Goal: Task Accomplishment & Management: Use online tool/utility

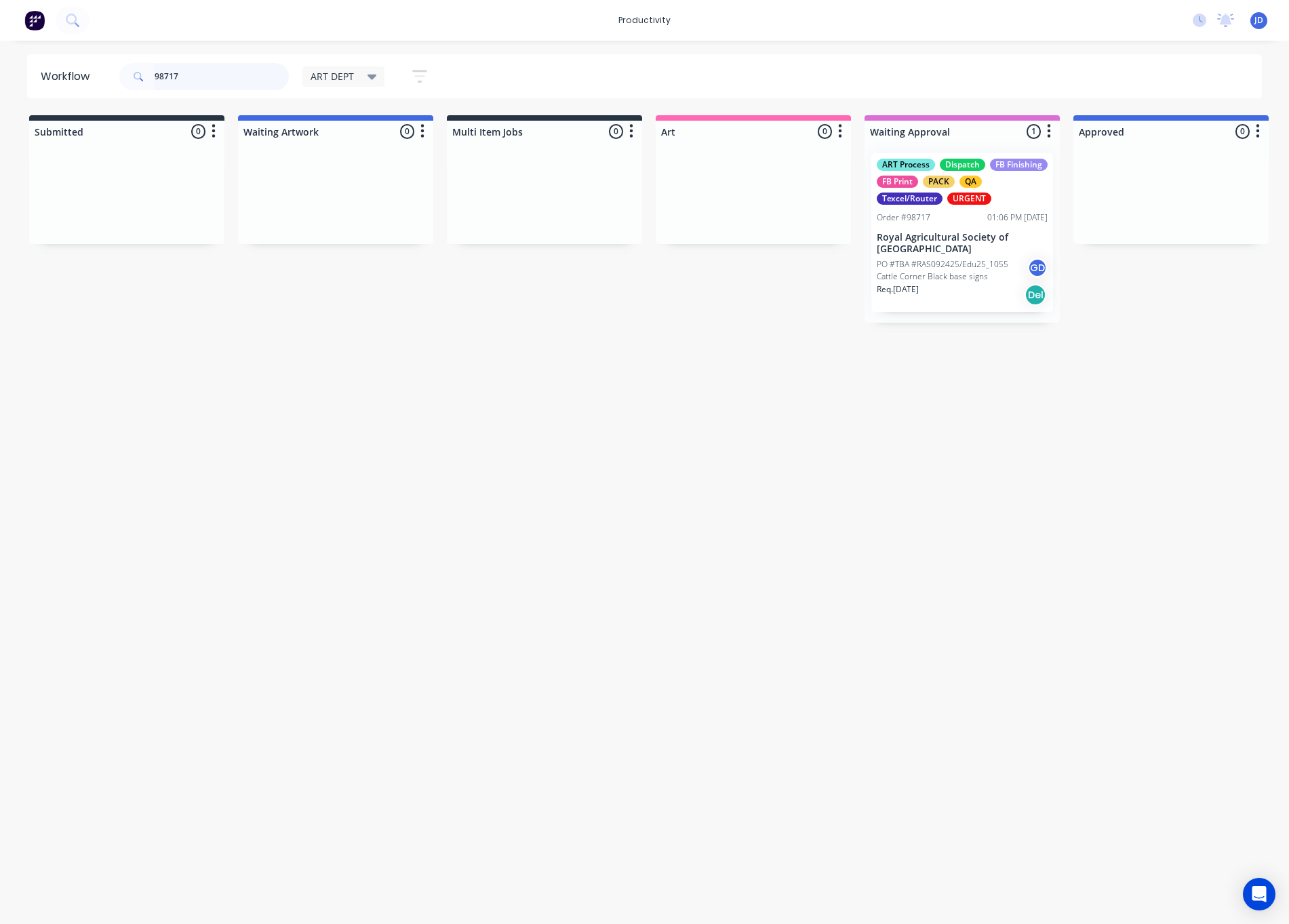
drag, startPoint x: 194, startPoint y: 78, endPoint x: 89, endPoint y: 80, distance: 105.0
click at [89, 80] on header "Workflow 98717 ART DEPT Save new view None edit ART DEPT (Default) edit Banner …" at bounding box center [644, 76] width 1235 height 44
click at [202, 89] on input "98717" at bounding box center [221, 76] width 134 height 27
drag, startPoint x: 193, startPoint y: 84, endPoint x: 146, endPoint y: 76, distance: 47.7
click at [146, 76] on div "98717" at bounding box center [204, 76] width 169 height 27
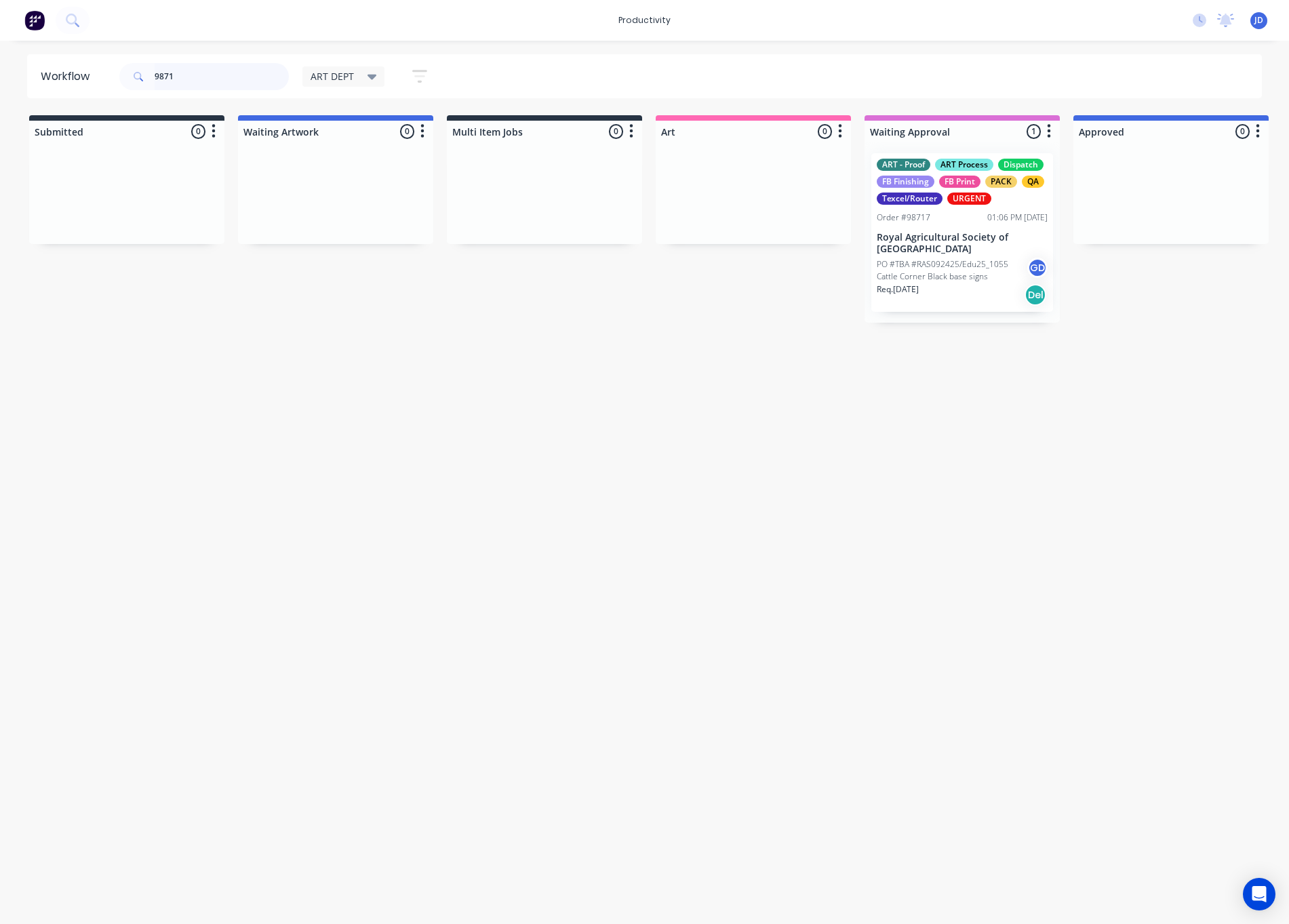
type input "98717"
drag, startPoint x: 1191, startPoint y: 376, endPoint x: 1205, endPoint y: 376, distance: 14.0
click at [1191, 376] on div "Workflow 98717 ART DEPT Save new view None edit ART DEPT (Default) edit Banner …" at bounding box center [644, 475] width 1289 height 842
drag, startPoint x: 175, startPoint y: 67, endPoint x: 81, endPoint y: 65, distance: 94.0
click at [76, 65] on header "Workflow 98717 ART DEPT Save new view None edit ART DEPT (Default) edit Banner …" at bounding box center [644, 76] width 1235 height 44
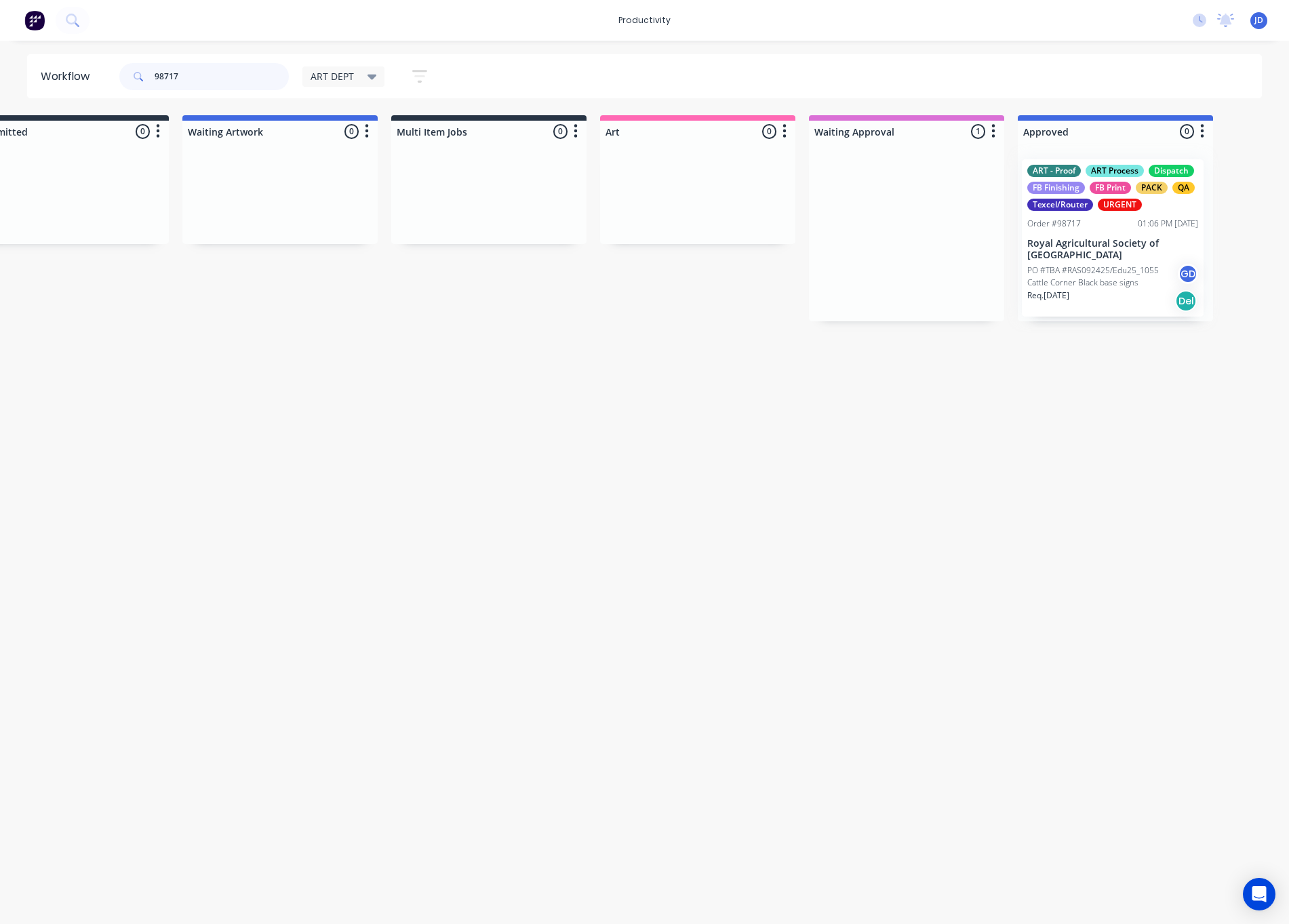
drag, startPoint x: 978, startPoint y: 235, endPoint x: 1094, endPoint y: 236, distance: 116.0
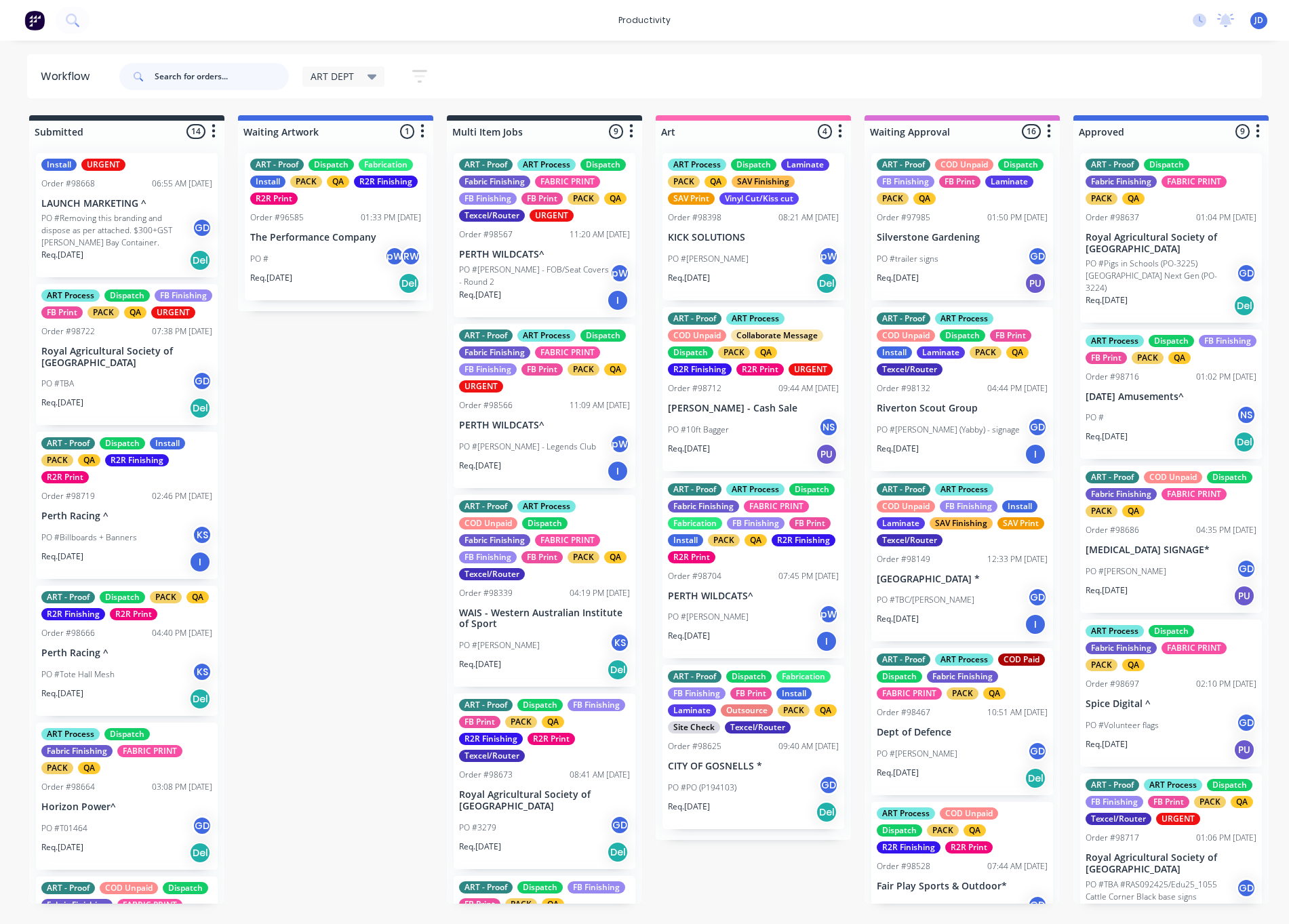
click at [214, 75] on input "text" at bounding box center [221, 76] width 134 height 27
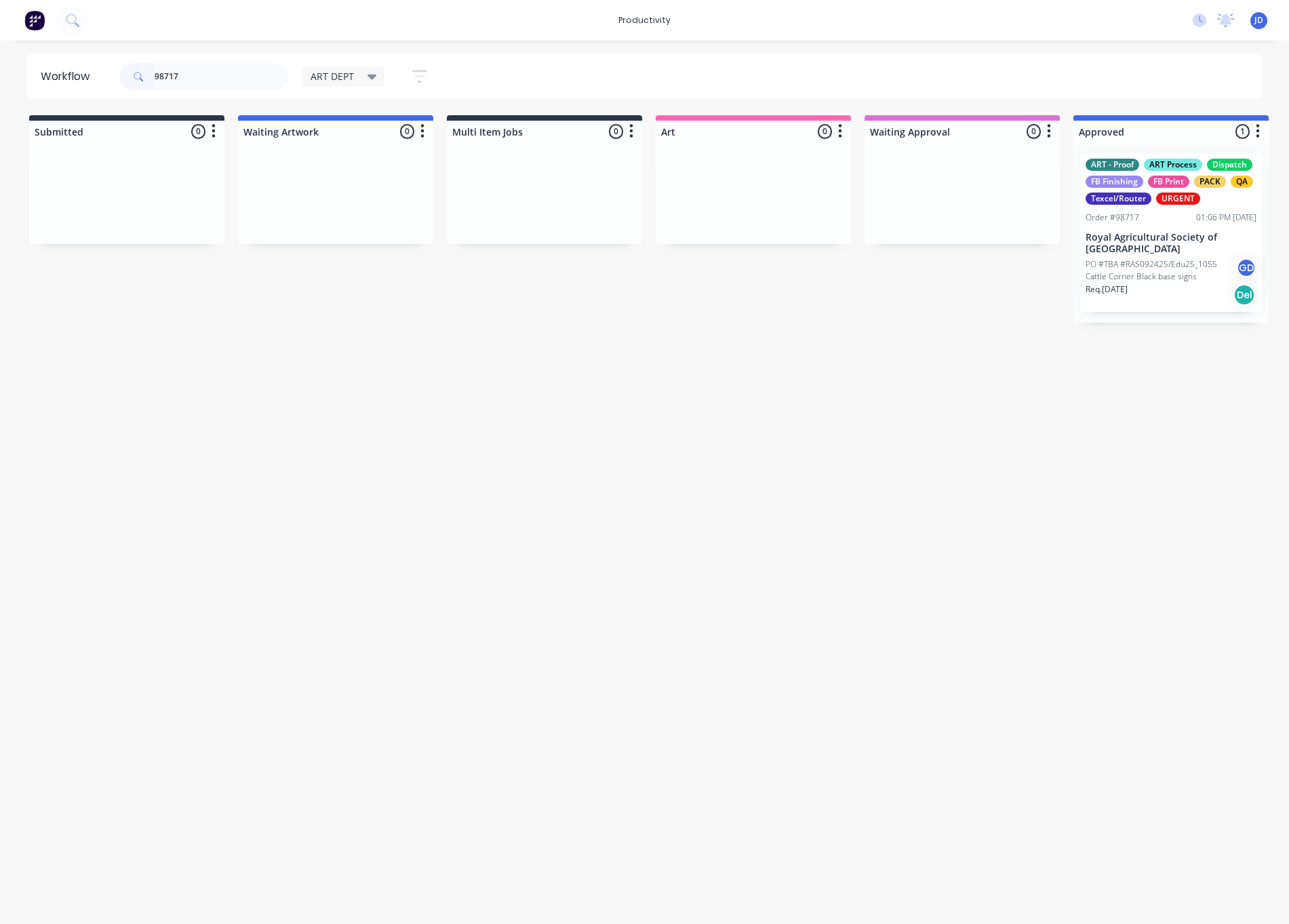
click at [1167, 245] on p "Royal Agricultural Society of [GEOGRAPHIC_DATA]" at bounding box center [1171, 243] width 171 height 23
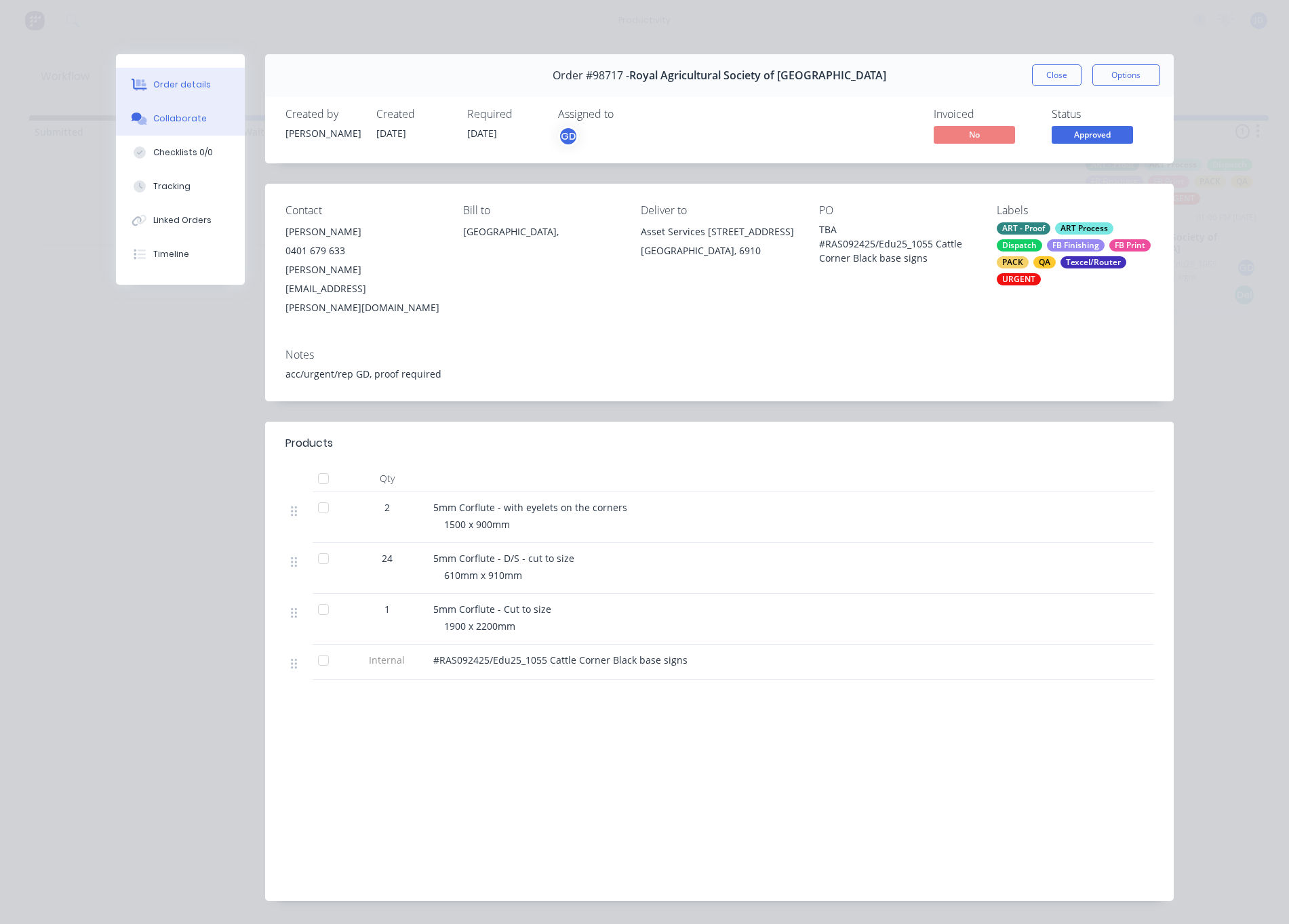
click at [139, 117] on icon at bounding box center [136, 116] width 10 height 8
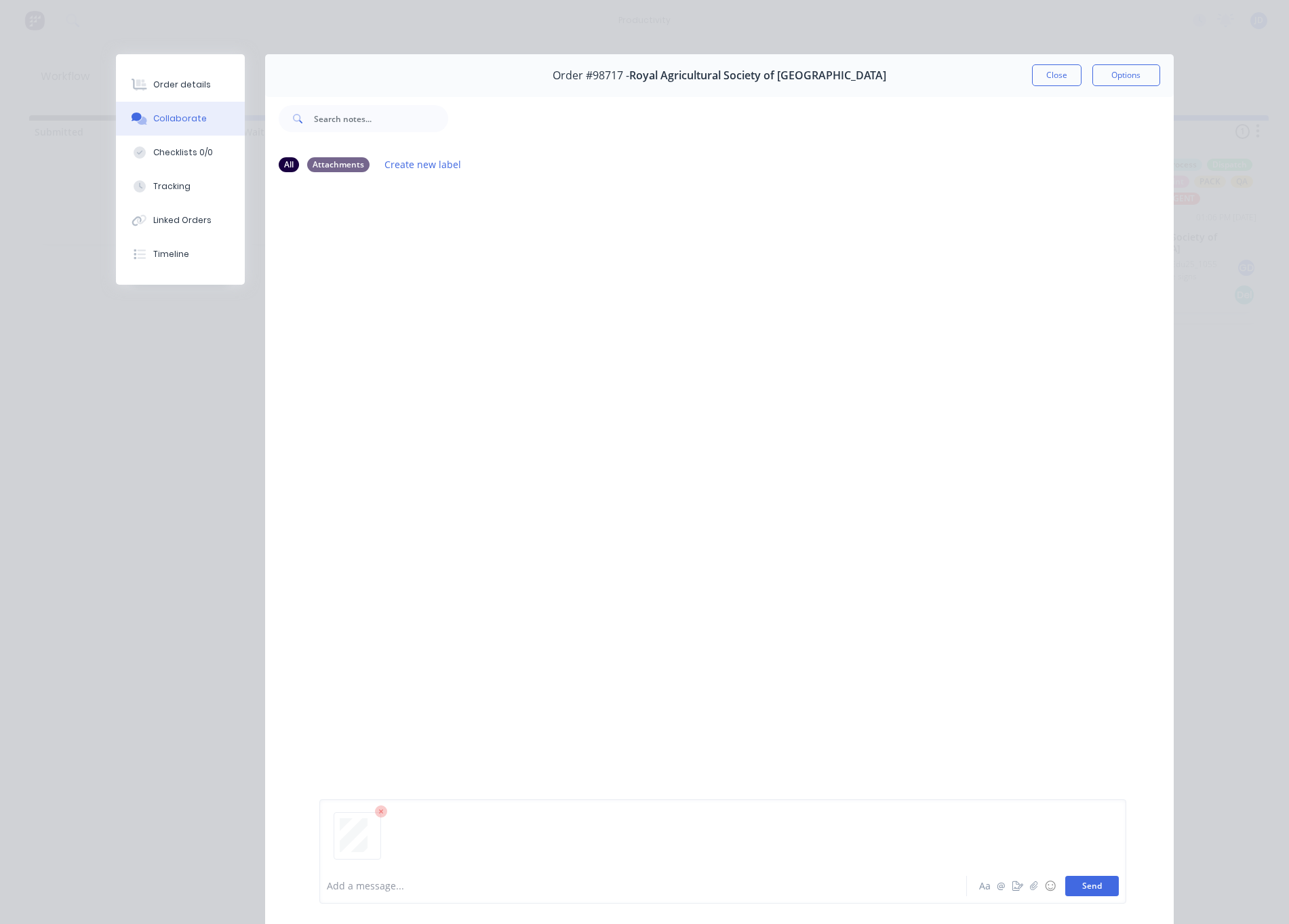
click at [1098, 884] on button "Send" at bounding box center [1092, 886] width 54 height 20
click at [1048, 75] on button "Close" at bounding box center [1057, 76] width 50 height 22
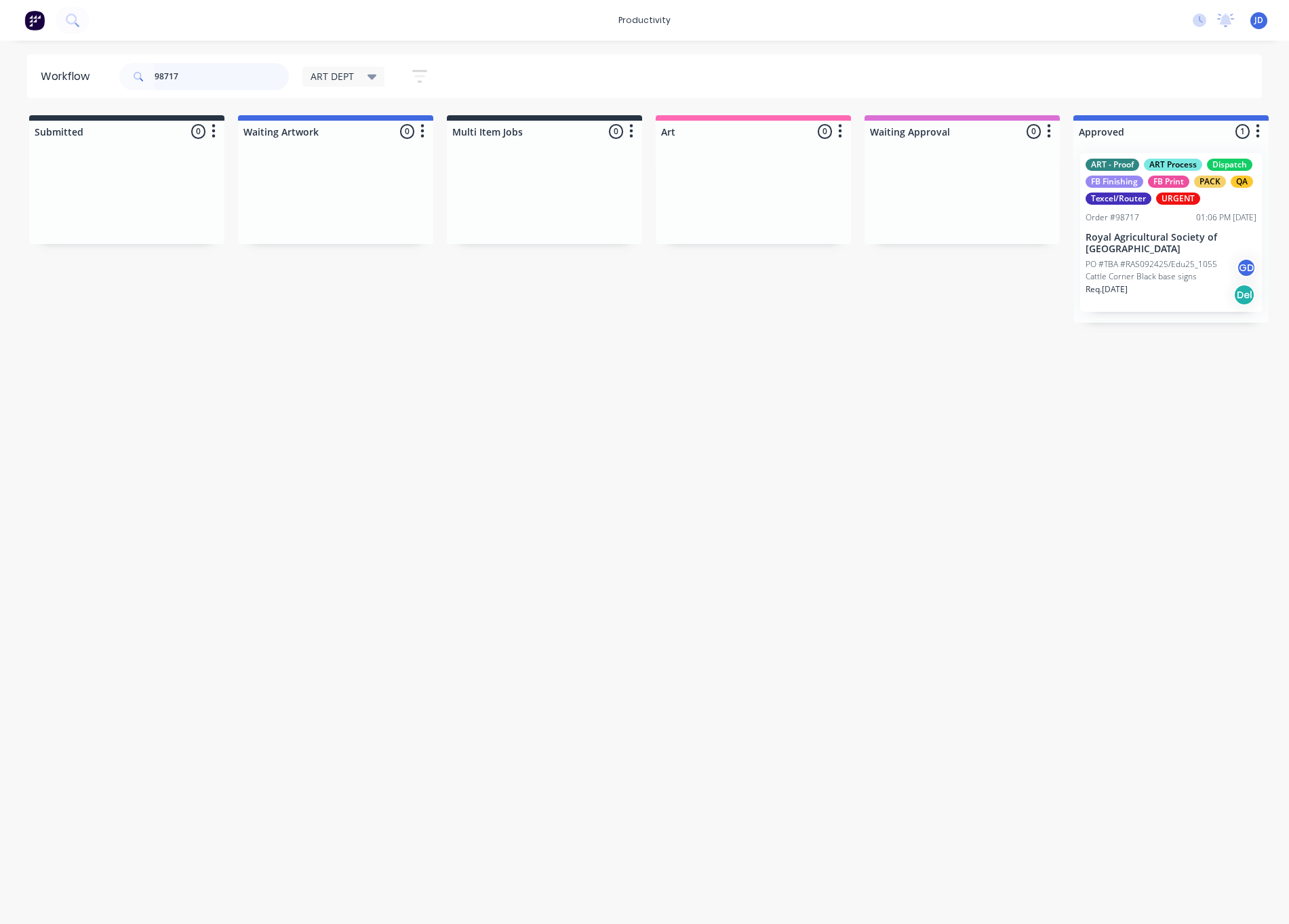
drag, startPoint x: 237, startPoint y: 76, endPoint x: 103, endPoint y: 73, distance: 134.0
click at [103, 73] on header "Workflow 98717 ART DEPT Save new view None edit ART DEPT (Default) edit Banner …" at bounding box center [644, 76] width 1235 height 44
type input "98707"
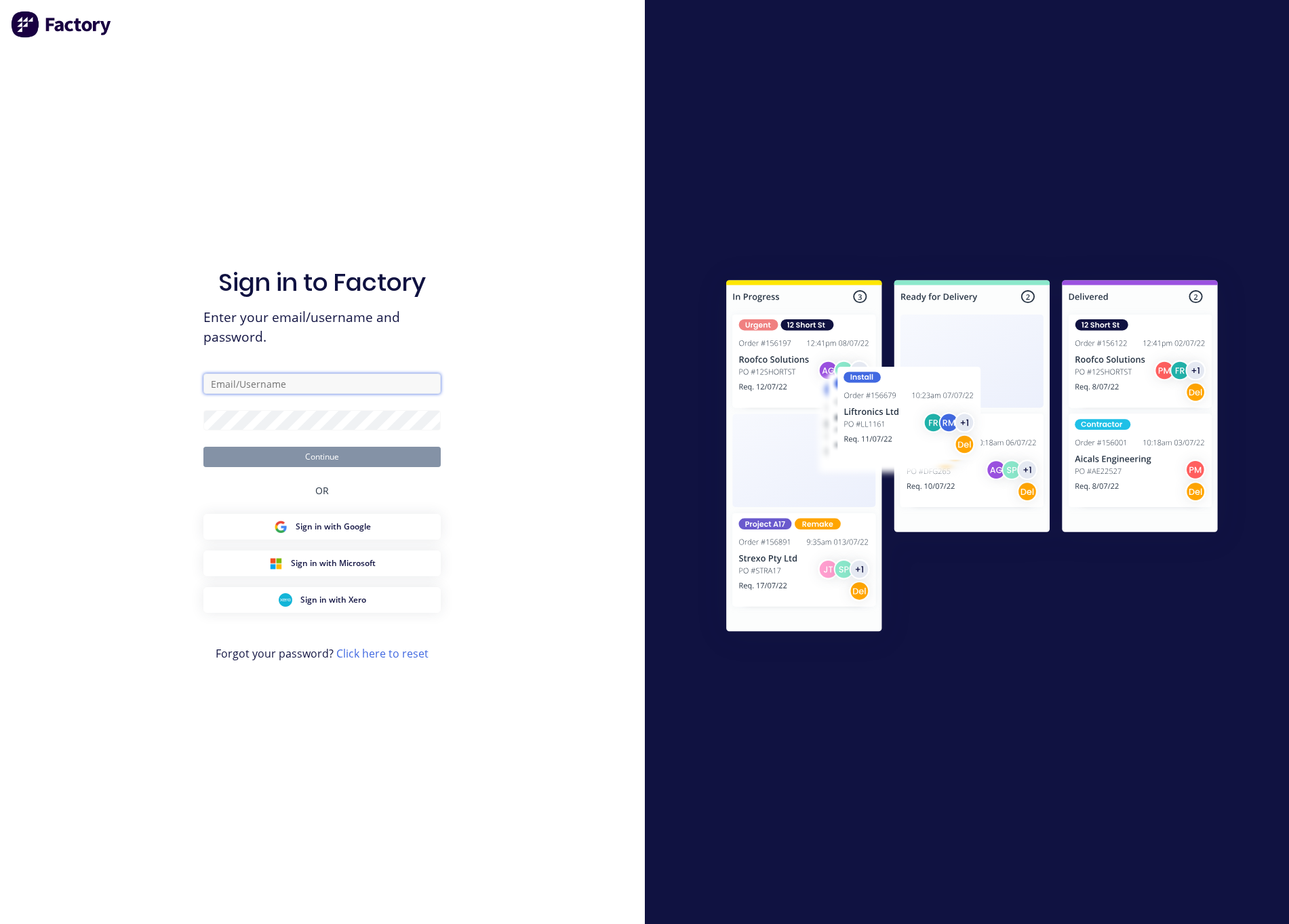
type input "[EMAIL_ADDRESS][DOMAIN_NAME]"
click at [264, 449] on button "Continue" at bounding box center [322, 457] width 237 height 20
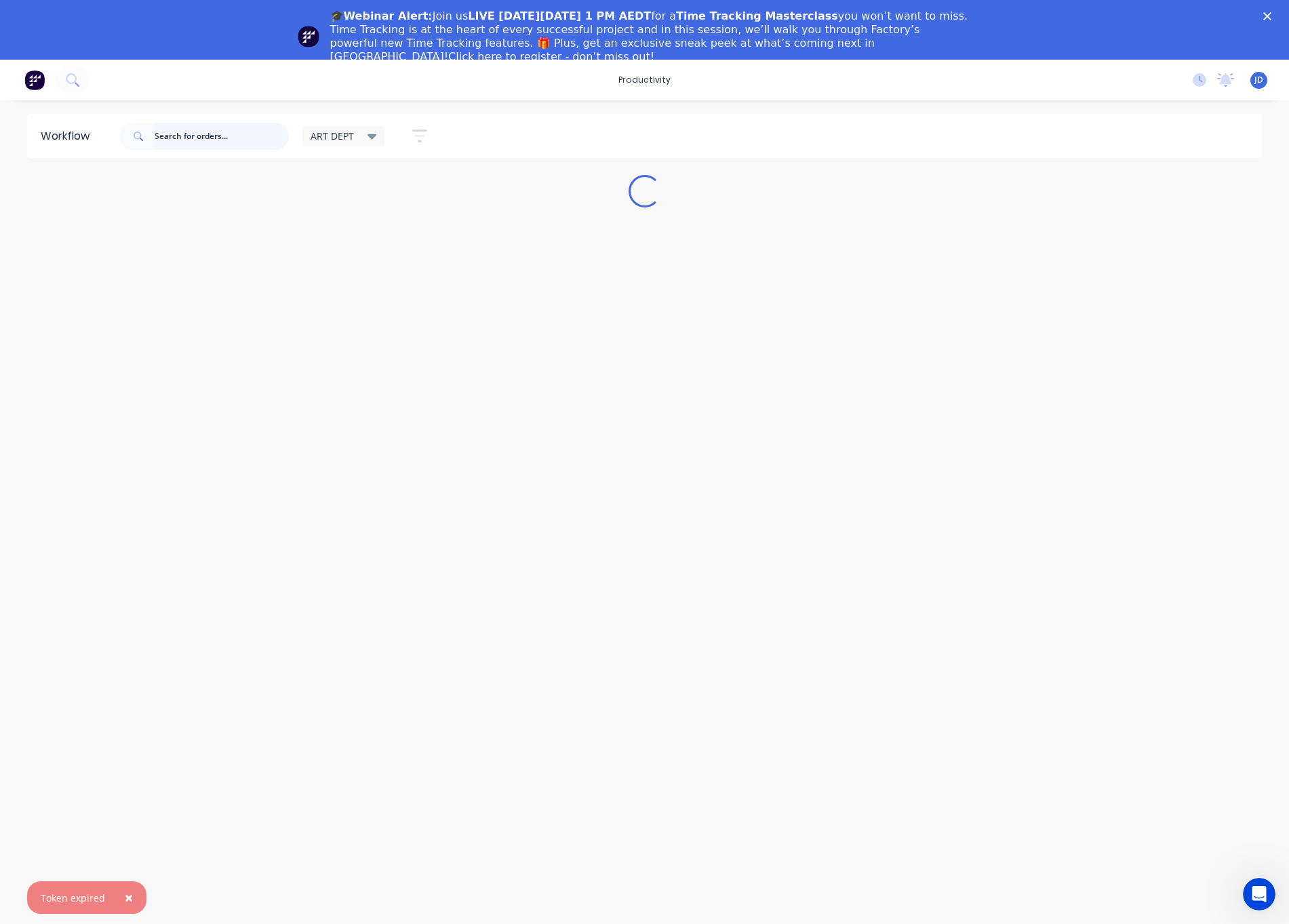
click at [209, 130] on input "text" at bounding box center [221, 135] width 134 height 27
click at [1269, 18] on polygon "Close" at bounding box center [1267, 16] width 8 height 8
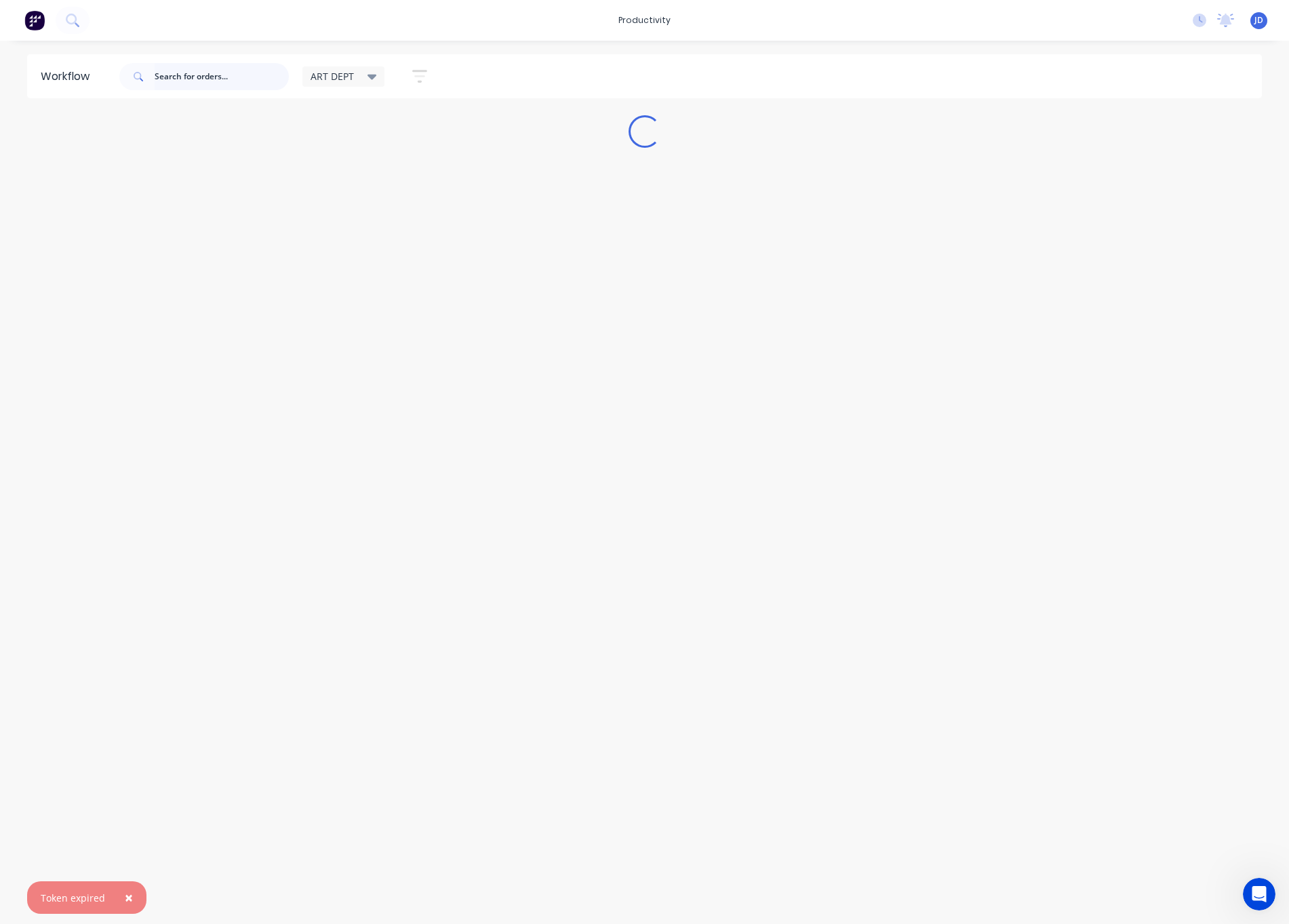
click at [270, 90] on input "text" at bounding box center [221, 76] width 134 height 27
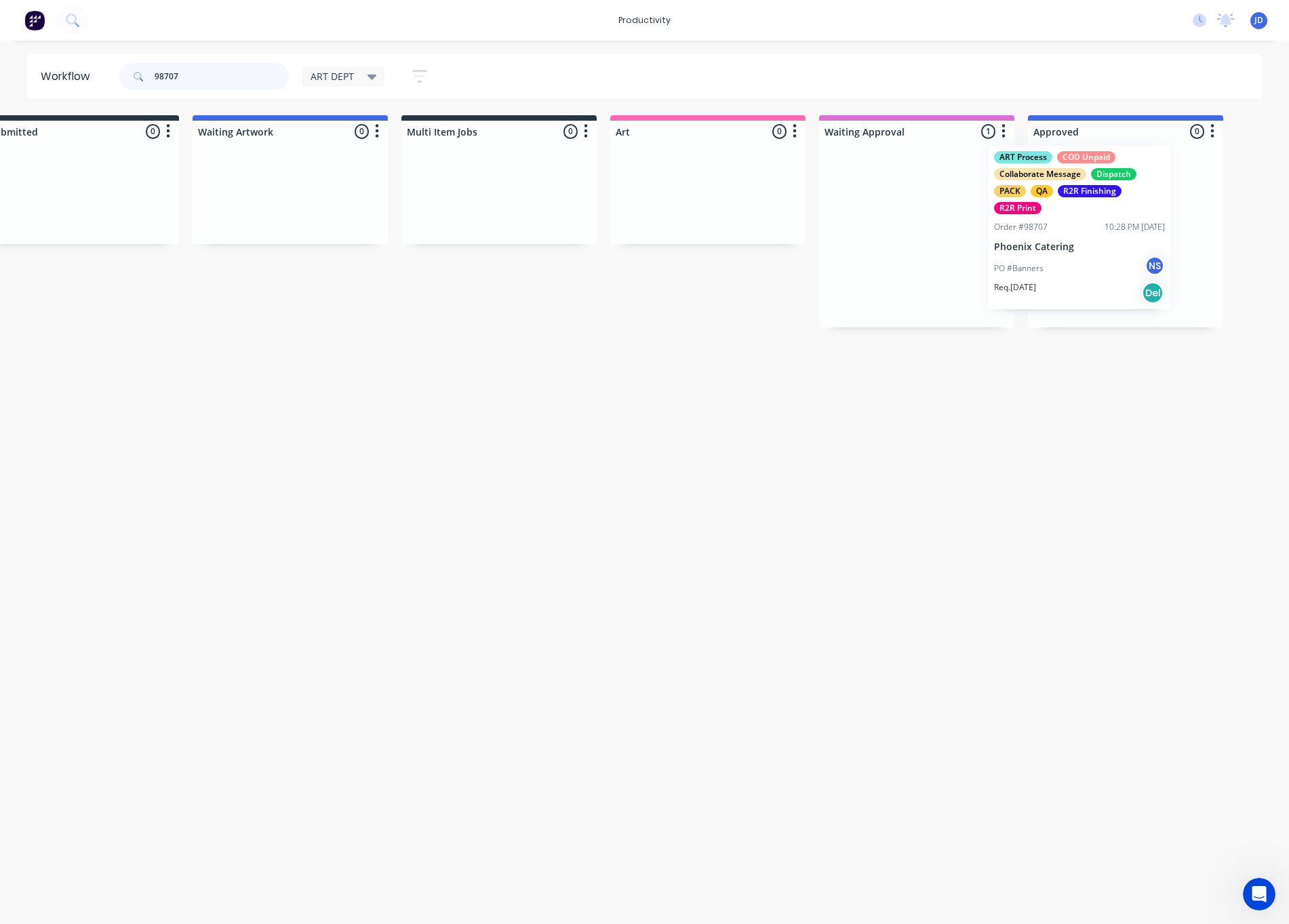
drag, startPoint x: 968, startPoint y: 247, endPoint x: 1064, endPoint y: 241, distance: 96.2
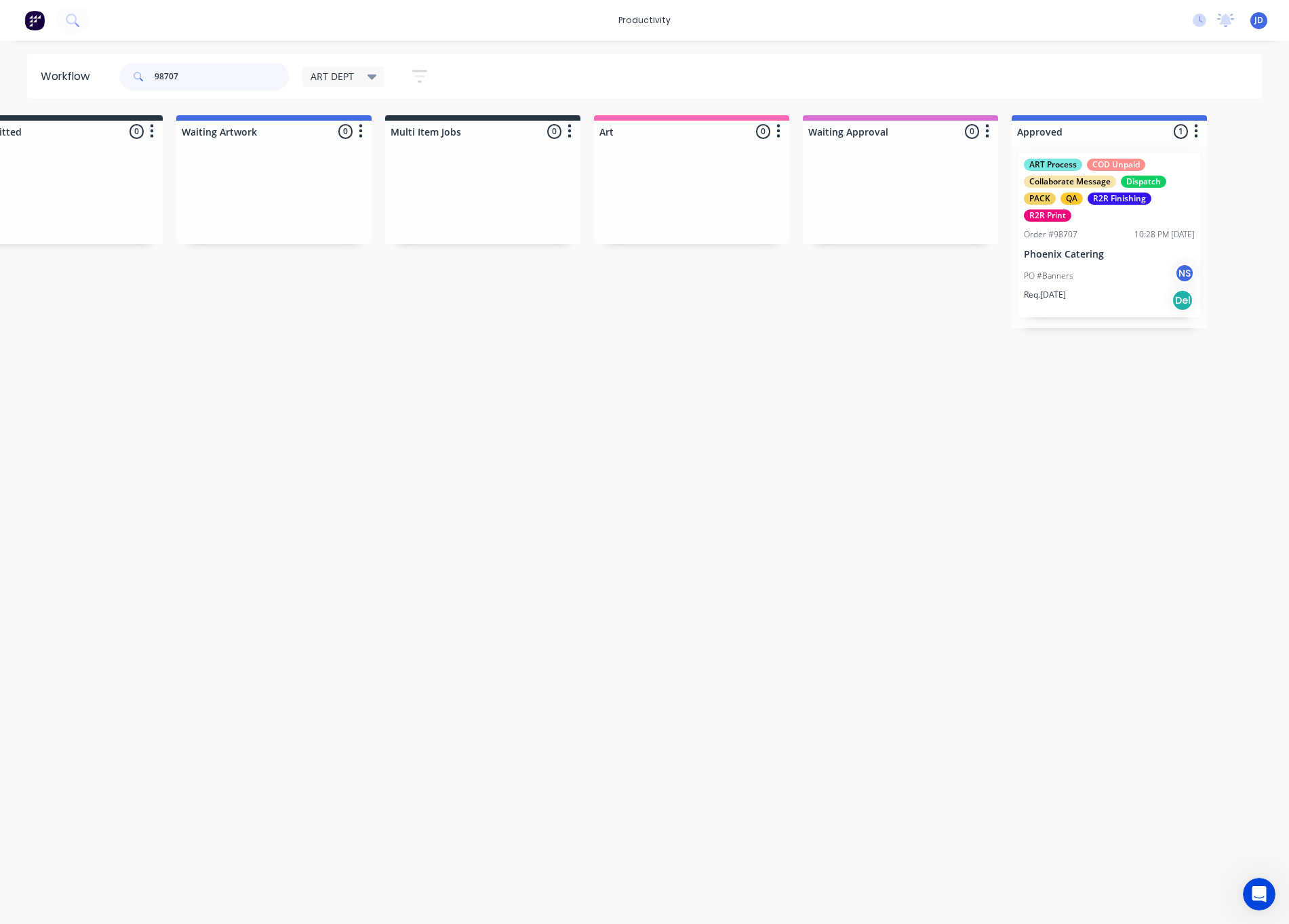
type input "98707"
click at [1067, 254] on p "Phoenix Catering" at bounding box center [1110, 255] width 171 height 12
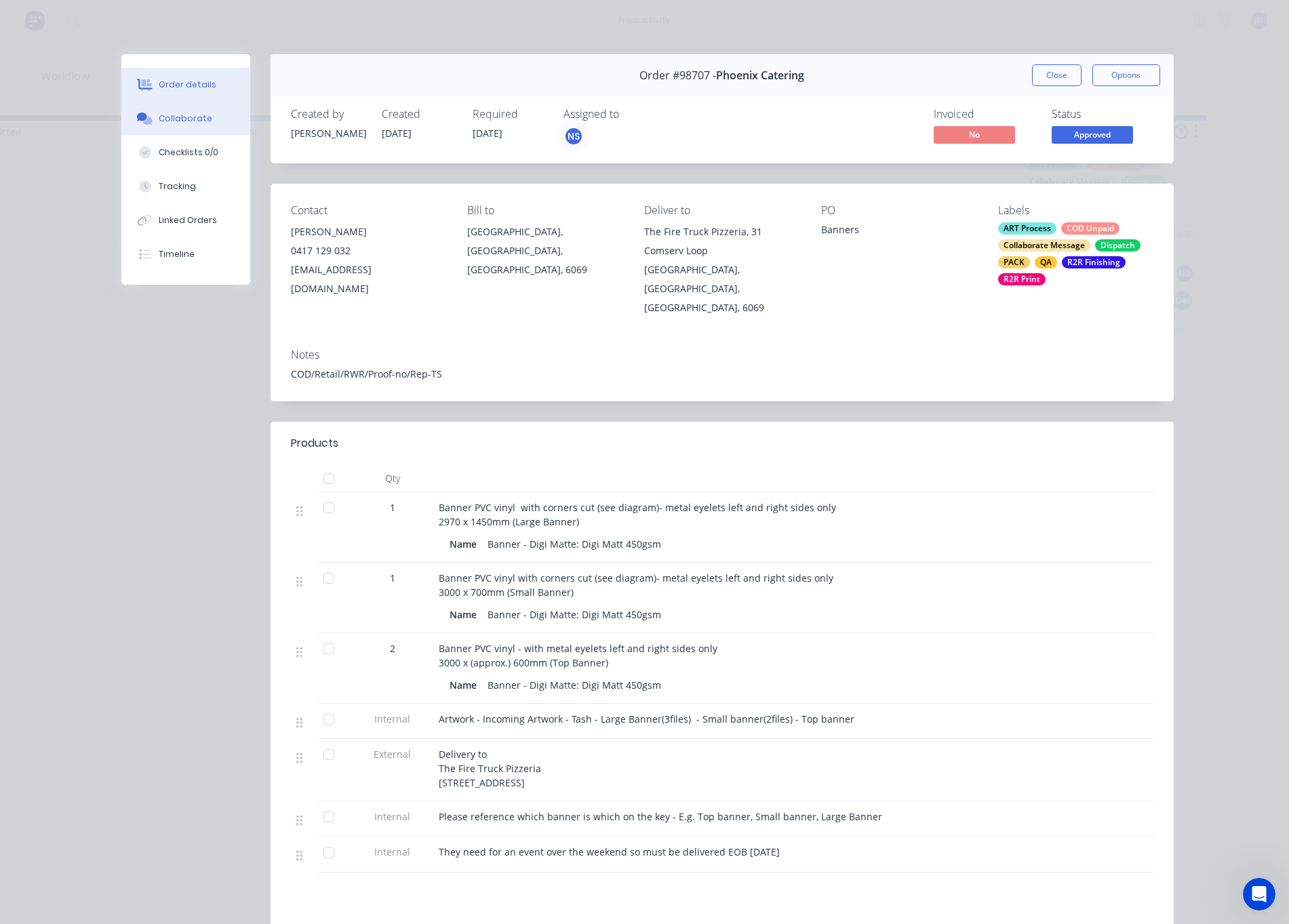
click at [167, 124] on div "Collaborate" at bounding box center [185, 118] width 54 height 12
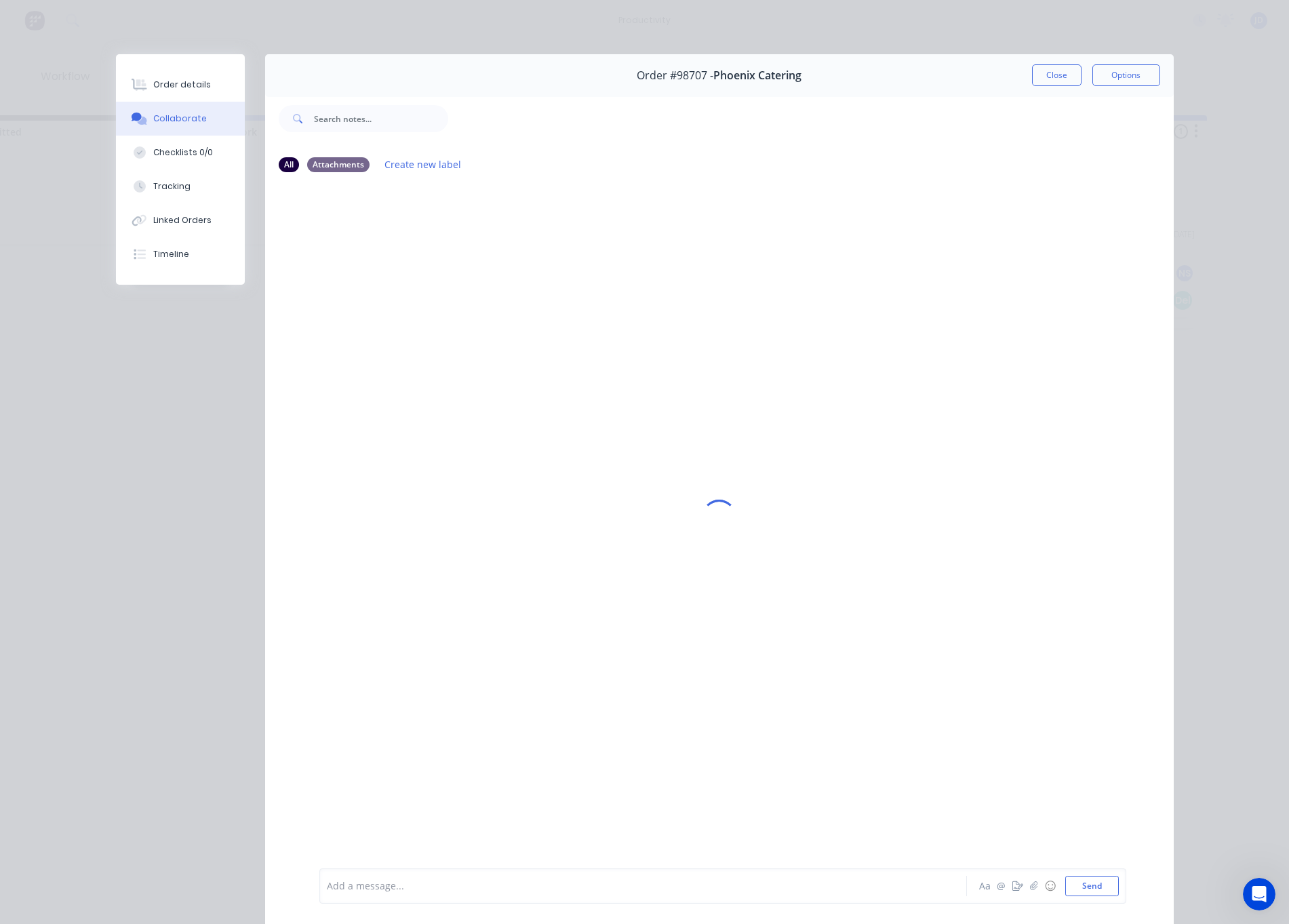
click at [374, 882] on div at bounding box center [625, 886] width 594 height 14
click at [1097, 880] on button "Send" at bounding box center [1092, 886] width 54 height 20
click at [1040, 67] on button "Close" at bounding box center [1057, 76] width 50 height 22
click at [1042, 70] on div "98707 ART DEPT Save new view None edit ART DEPT (Default) edit Banner Finishing…" at bounding box center [689, 77] width 1146 height 41
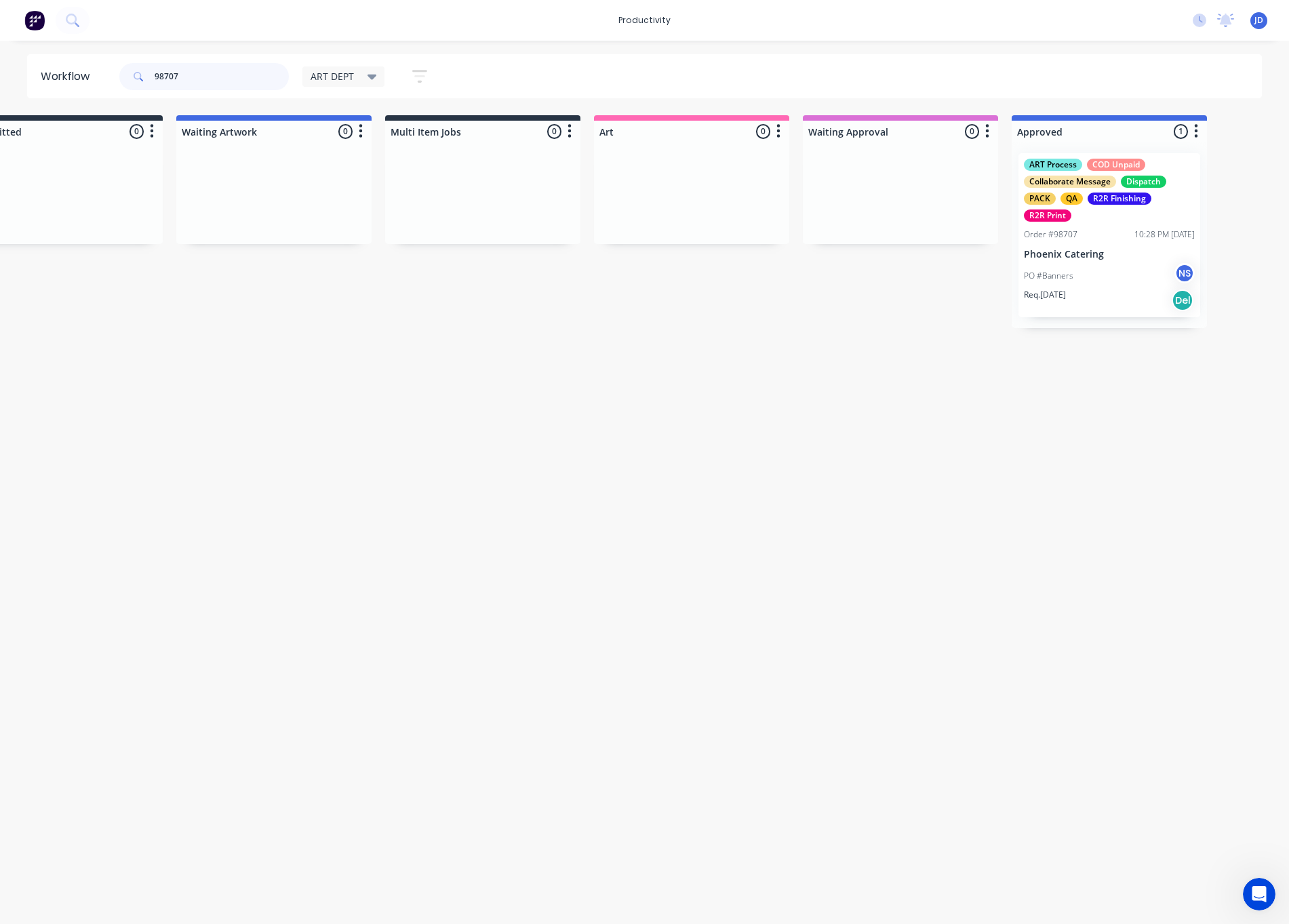
drag, startPoint x: 199, startPoint y: 74, endPoint x: 119, endPoint y: 69, distance: 80.2
click at [119, 70] on div "98707 ART DEPT Save new view None edit ART DEPT (Default) edit Banner Finishing…" at bounding box center [279, 77] width 326 height 41
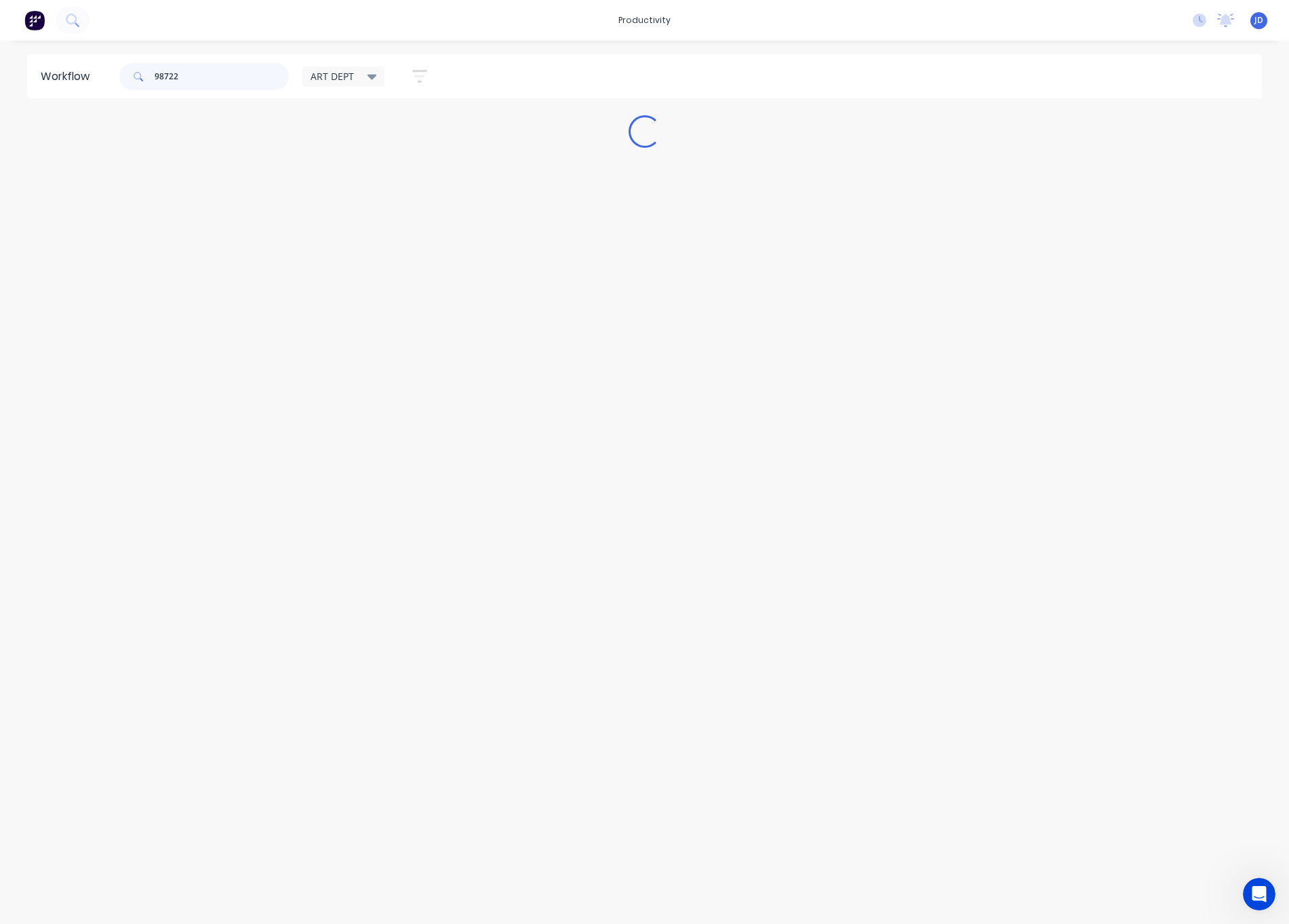
scroll to position [0, 0]
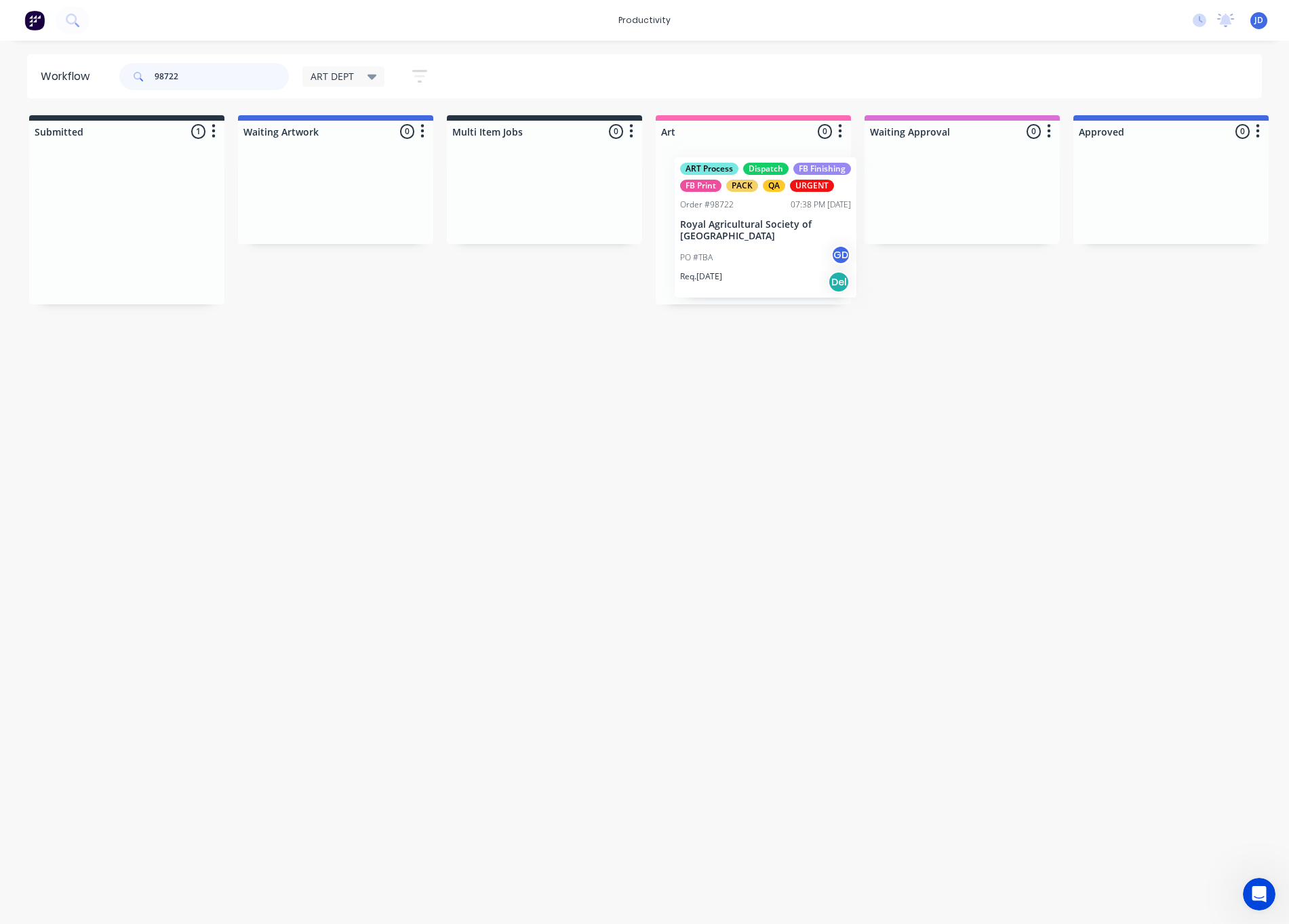
drag, startPoint x: 230, startPoint y: 208, endPoint x: 776, endPoint y: 214, distance: 546.0
click at [744, 223] on p "Royal Agricultural Society of [GEOGRAPHIC_DATA]" at bounding box center [754, 226] width 171 height 23
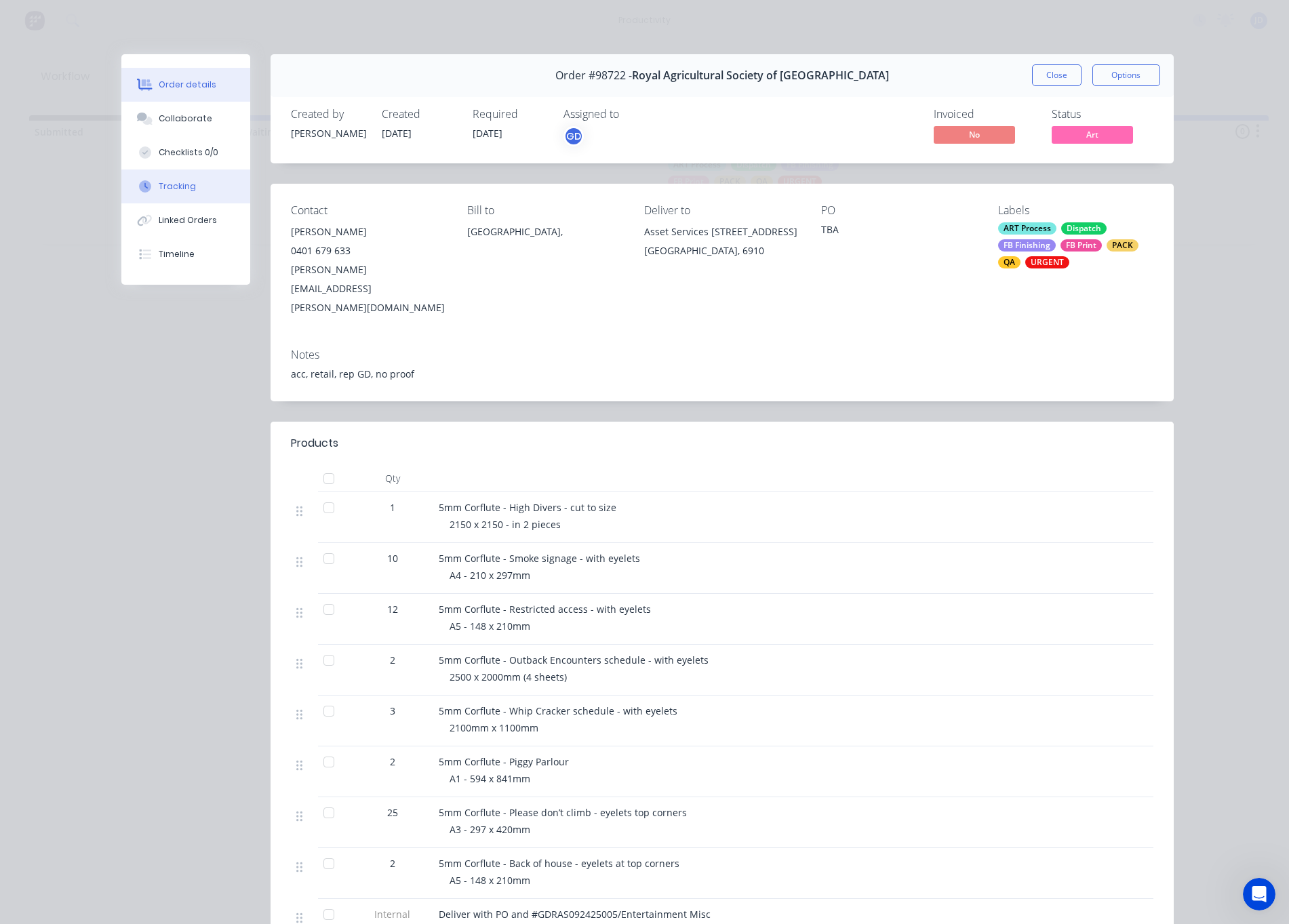
click at [159, 192] on button "Tracking" at bounding box center [185, 186] width 129 height 34
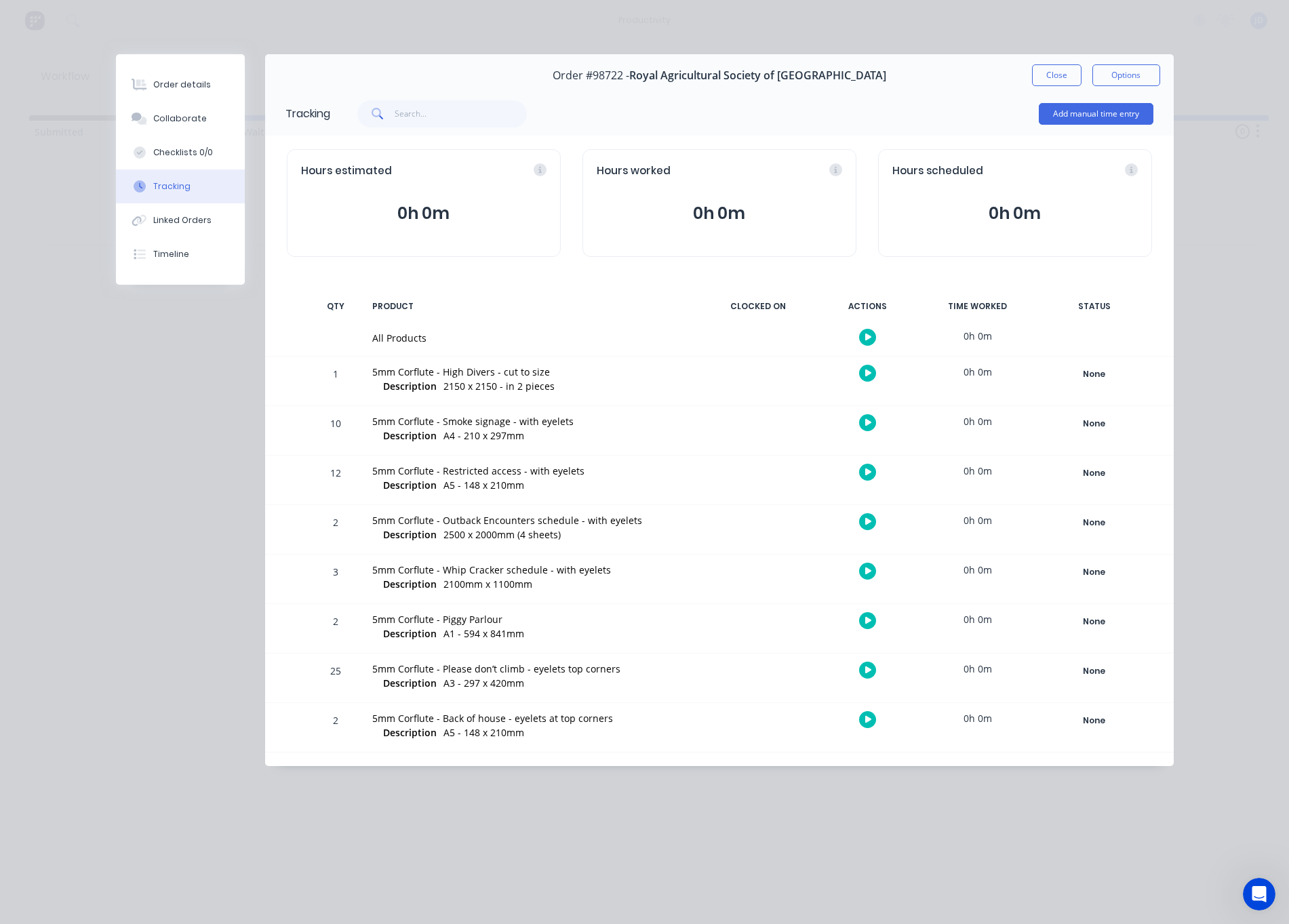
click at [866, 423] on icon "button" at bounding box center [869, 422] width 7 height 9
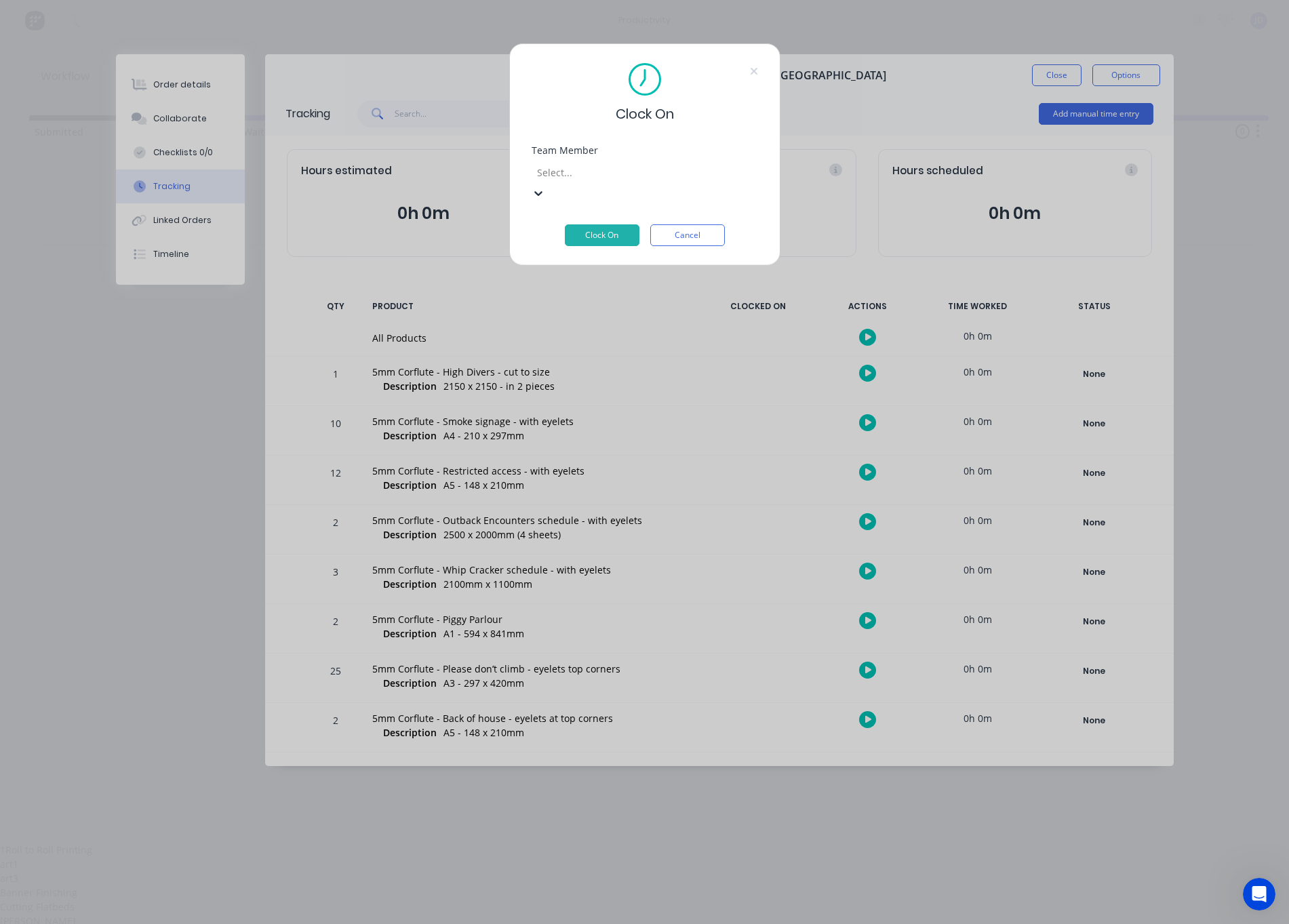
click at [610, 180] on div at bounding box center [634, 172] width 195 height 17
drag, startPoint x: 585, startPoint y: 339, endPoint x: 585, endPoint y: 290, distance: 49.0
click at [582, 224] on button "Clock On" at bounding box center [602, 235] width 75 height 22
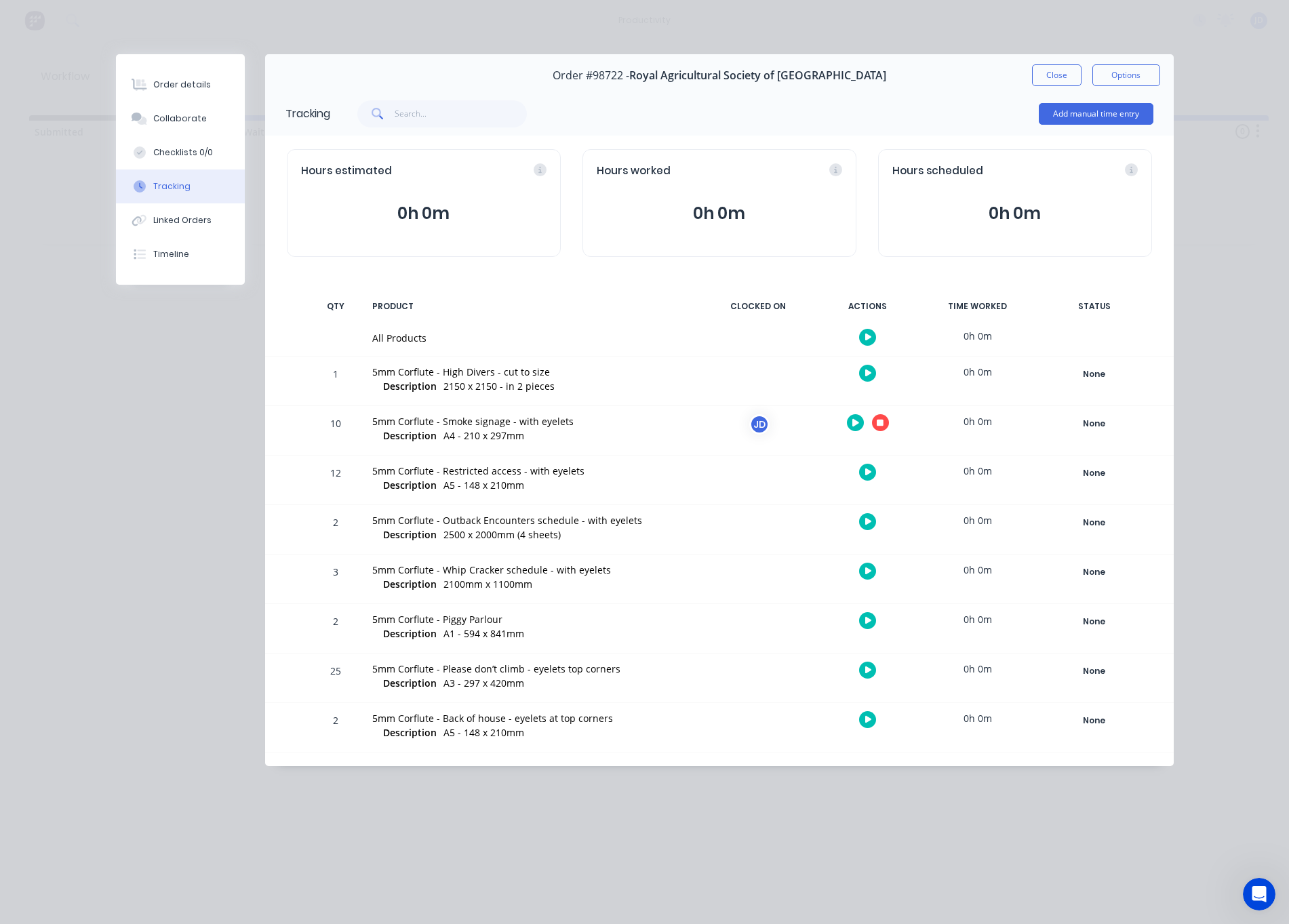
click at [885, 426] on button "button" at bounding box center [880, 422] width 17 height 17
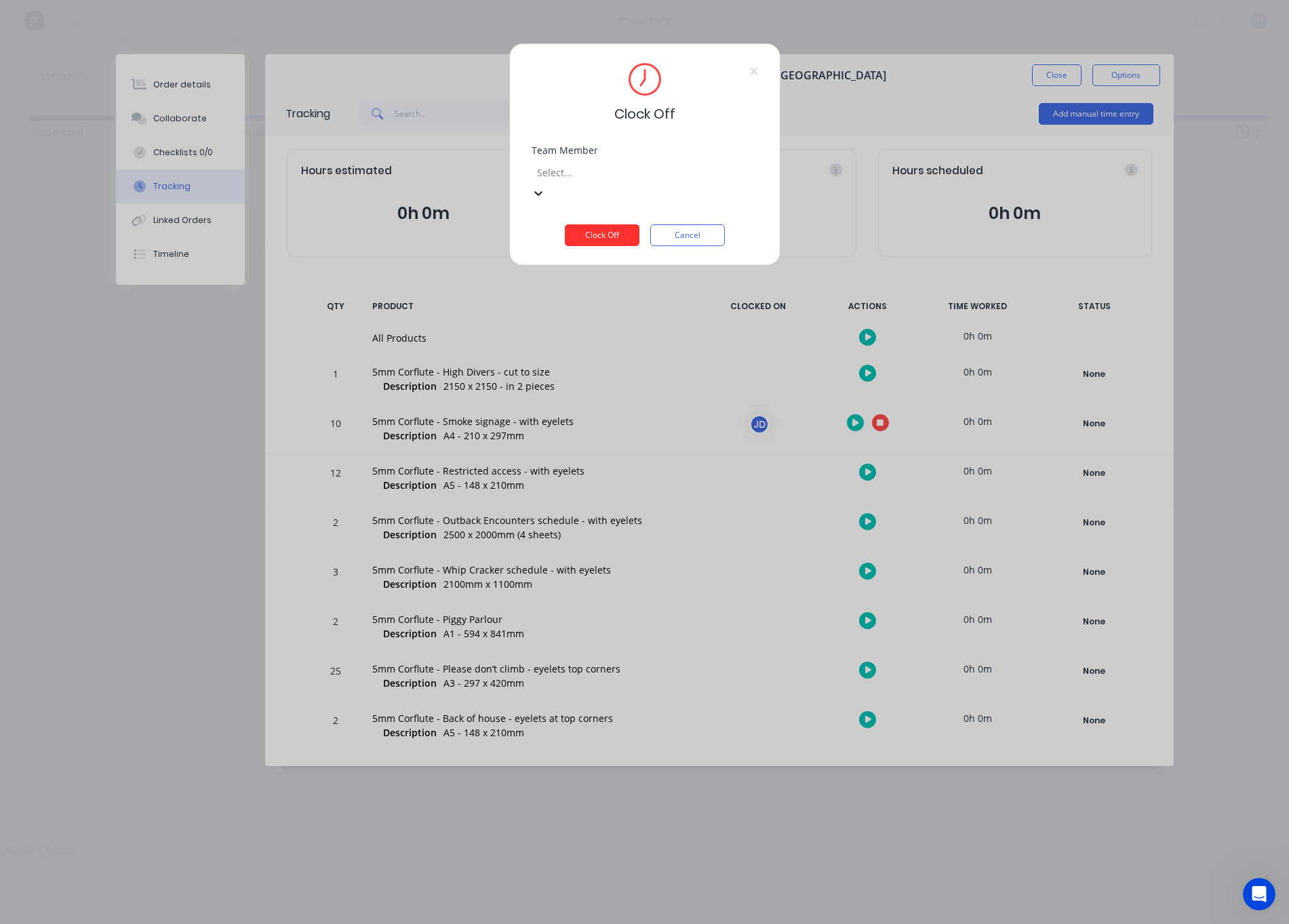
drag, startPoint x: 643, startPoint y: 175, endPoint x: 592, endPoint y: 220, distance: 68.0
click at [643, 175] on div at bounding box center [634, 172] width 195 height 17
click at [576, 842] on div "[PERSON_NAME]" at bounding box center [644, 849] width 1289 height 14
click at [594, 220] on button "Clock Off" at bounding box center [602, 215] width 75 height 22
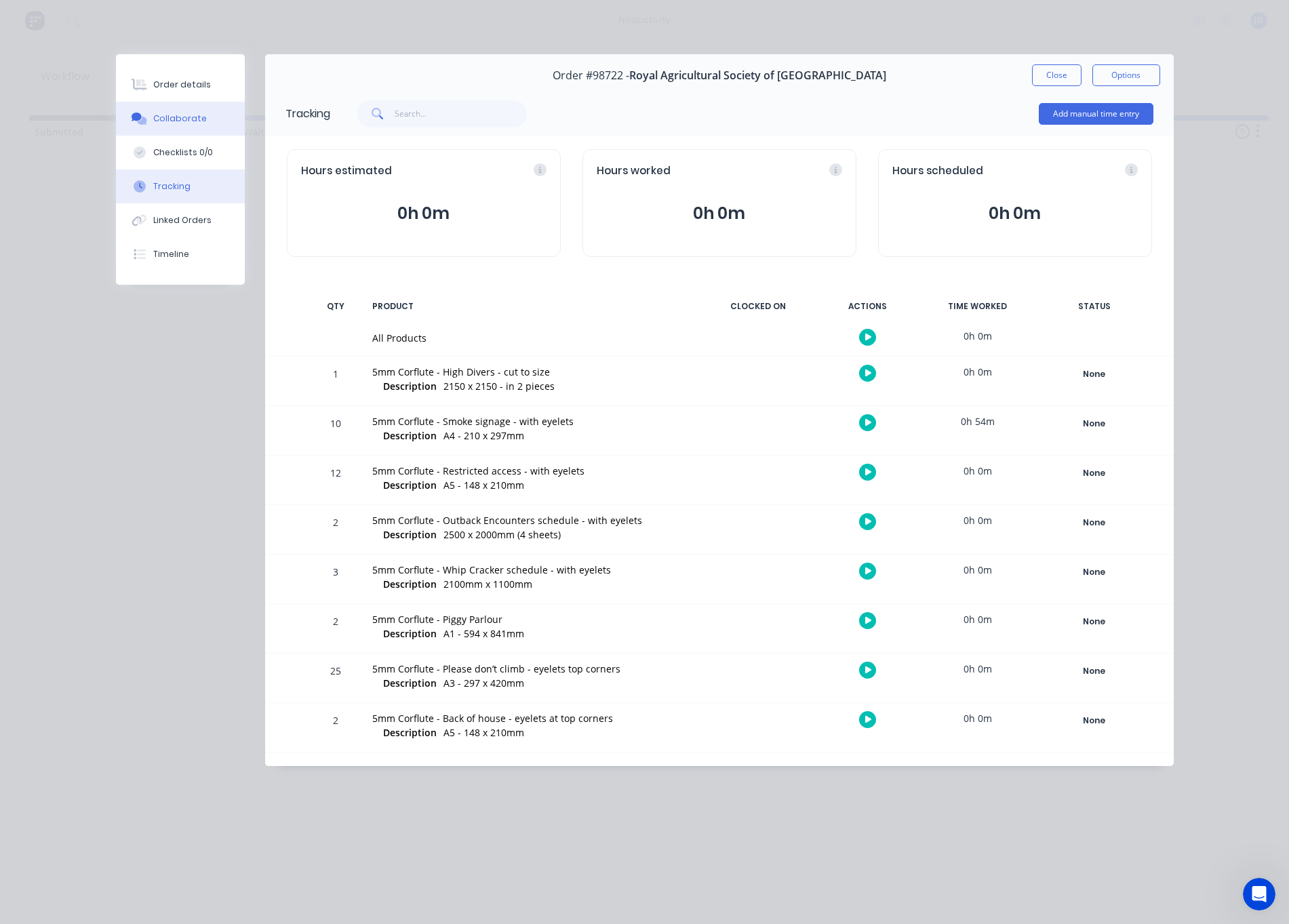
click at [160, 111] on button "Collaborate" at bounding box center [179, 118] width 129 height 34
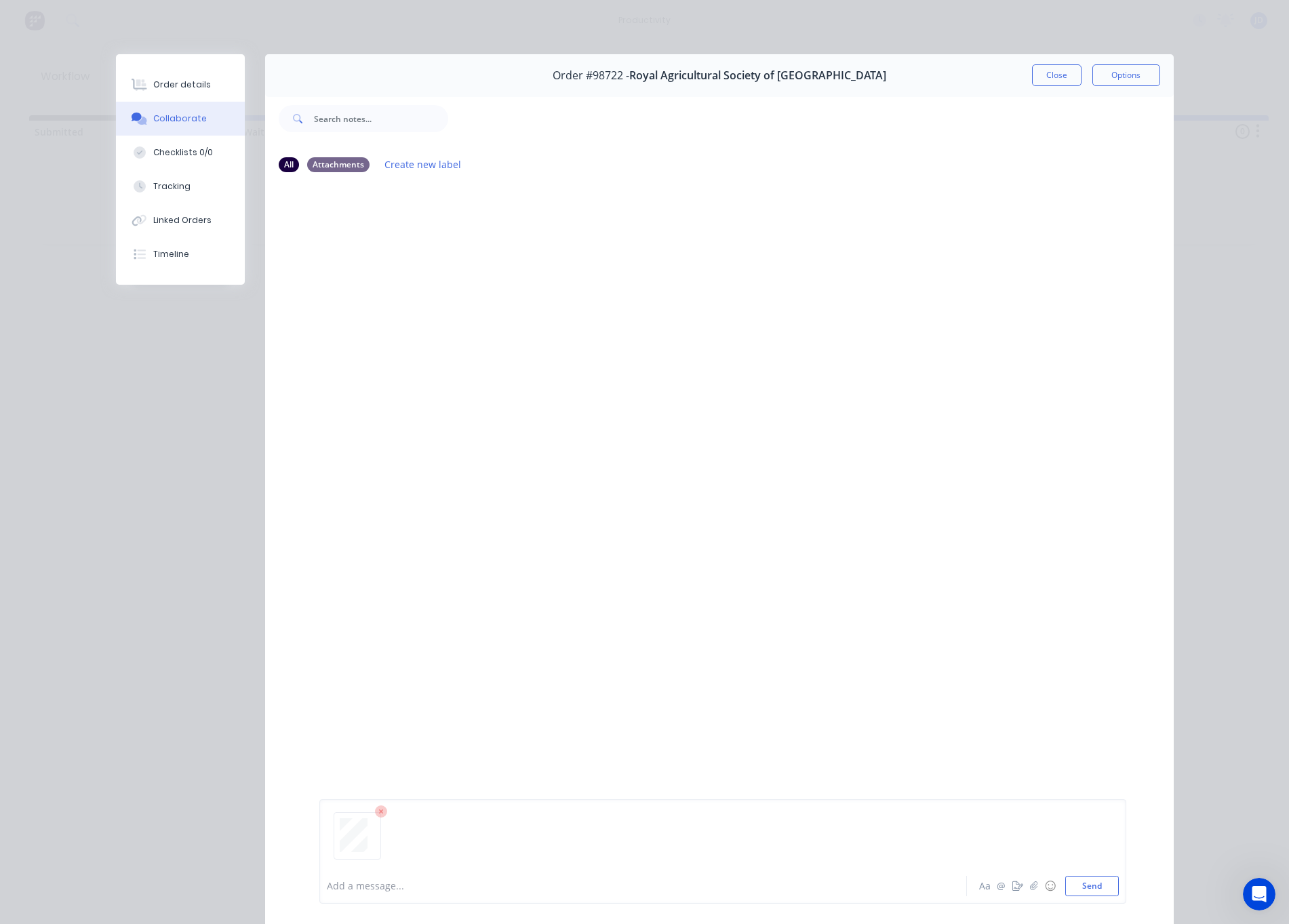
drag, startPoint x: 1093, startPoint y: 882, endPoint x: 1104, endPoint y: 874, distance: 13.6
click at [1093, 882] on button "Send" at bounding box center [1092, 886] width 54 height 20
click at [1056, 76] on button "Close" at bounding box center [1057, 76] width 50 height 22
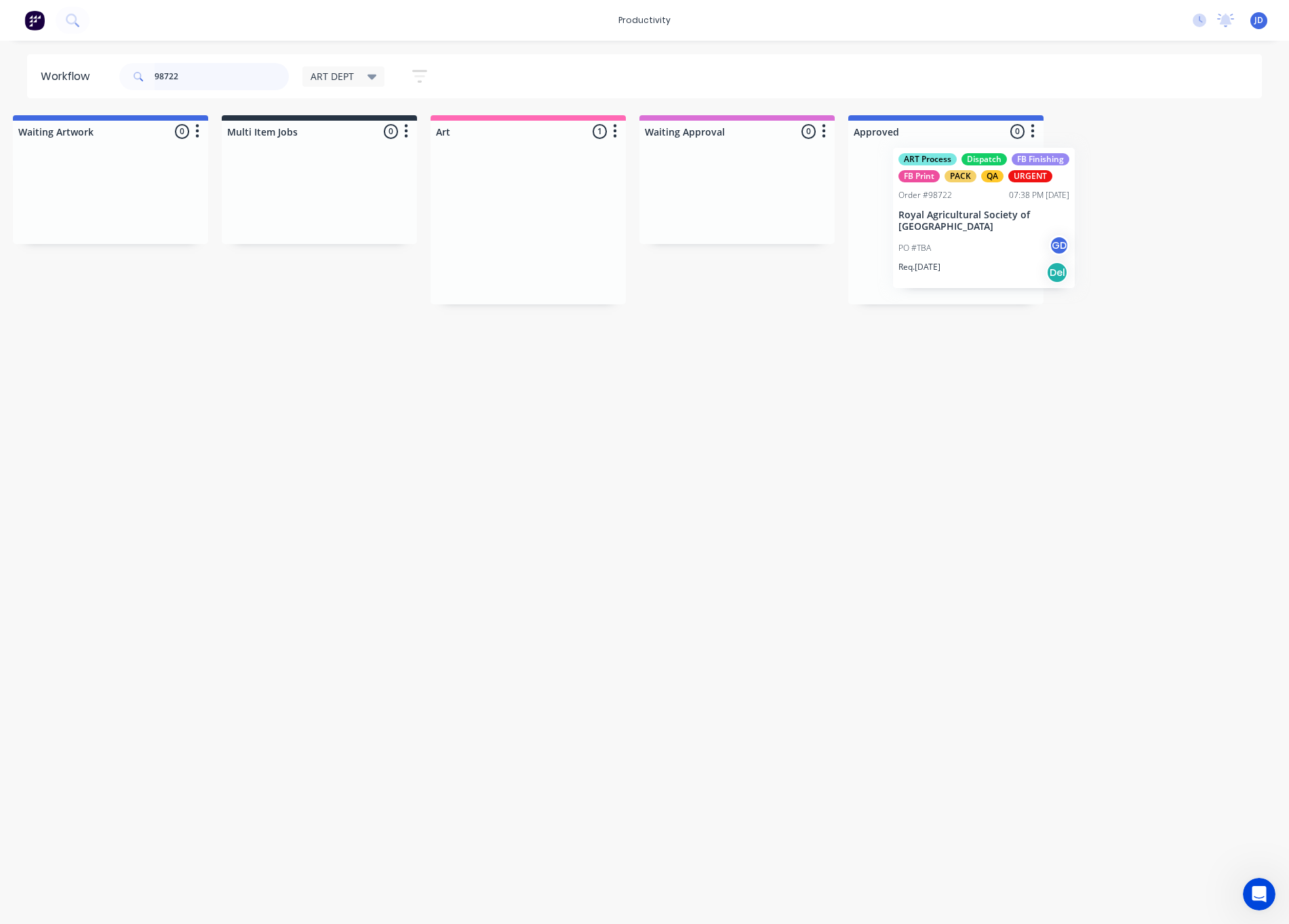
scroll to position [0, 229]
drag, startPoint x: 780, startPoint y: 218, endPoint x: 986, endPoint y: 213, distance: 206.1
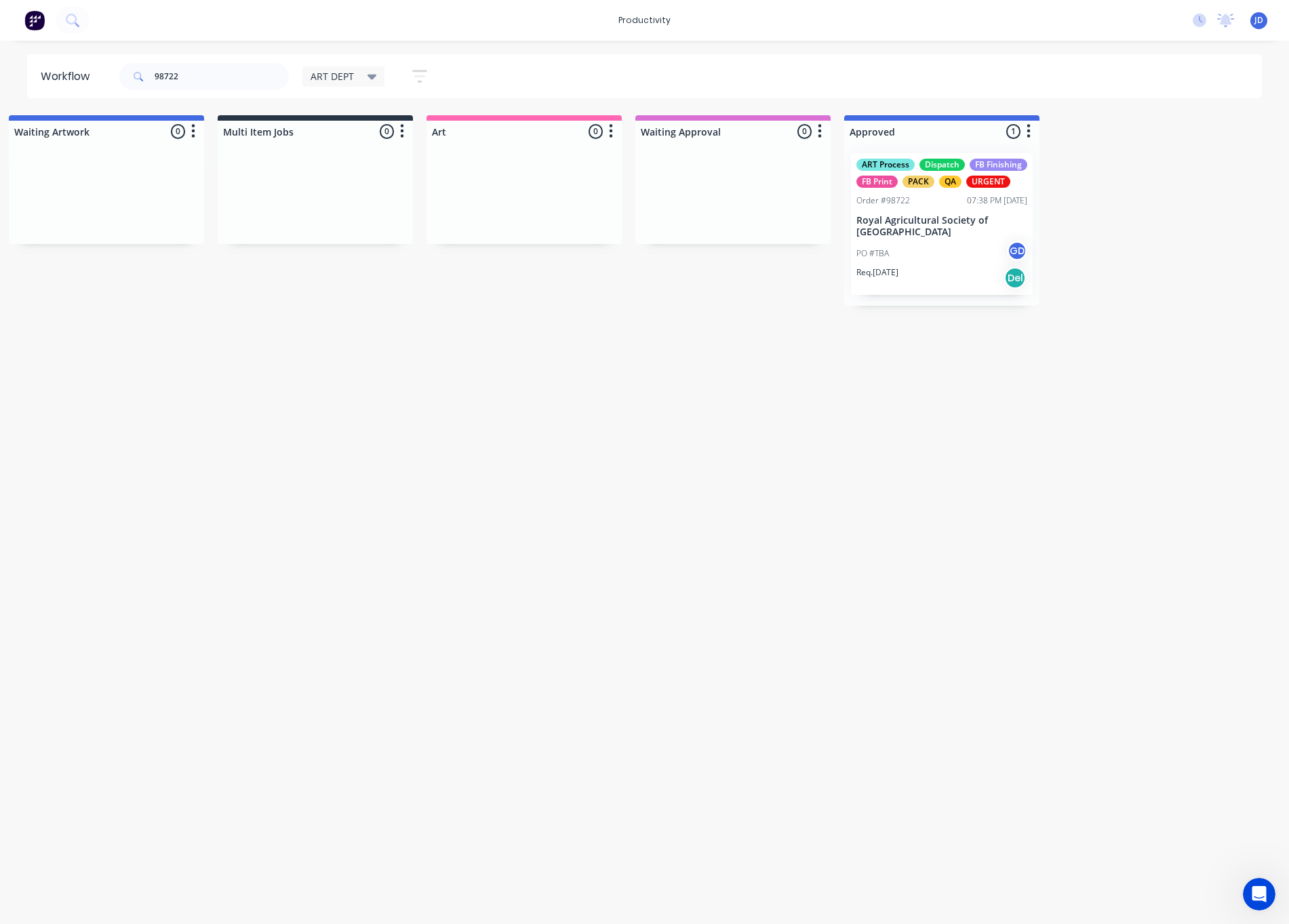
click at [885, 238] on div "ART Process Dispatch FB Finishing FB Print PACK QA URGENT Order #98722 07:38 PM…" at bounding box center [941, 224] width 181 height 141
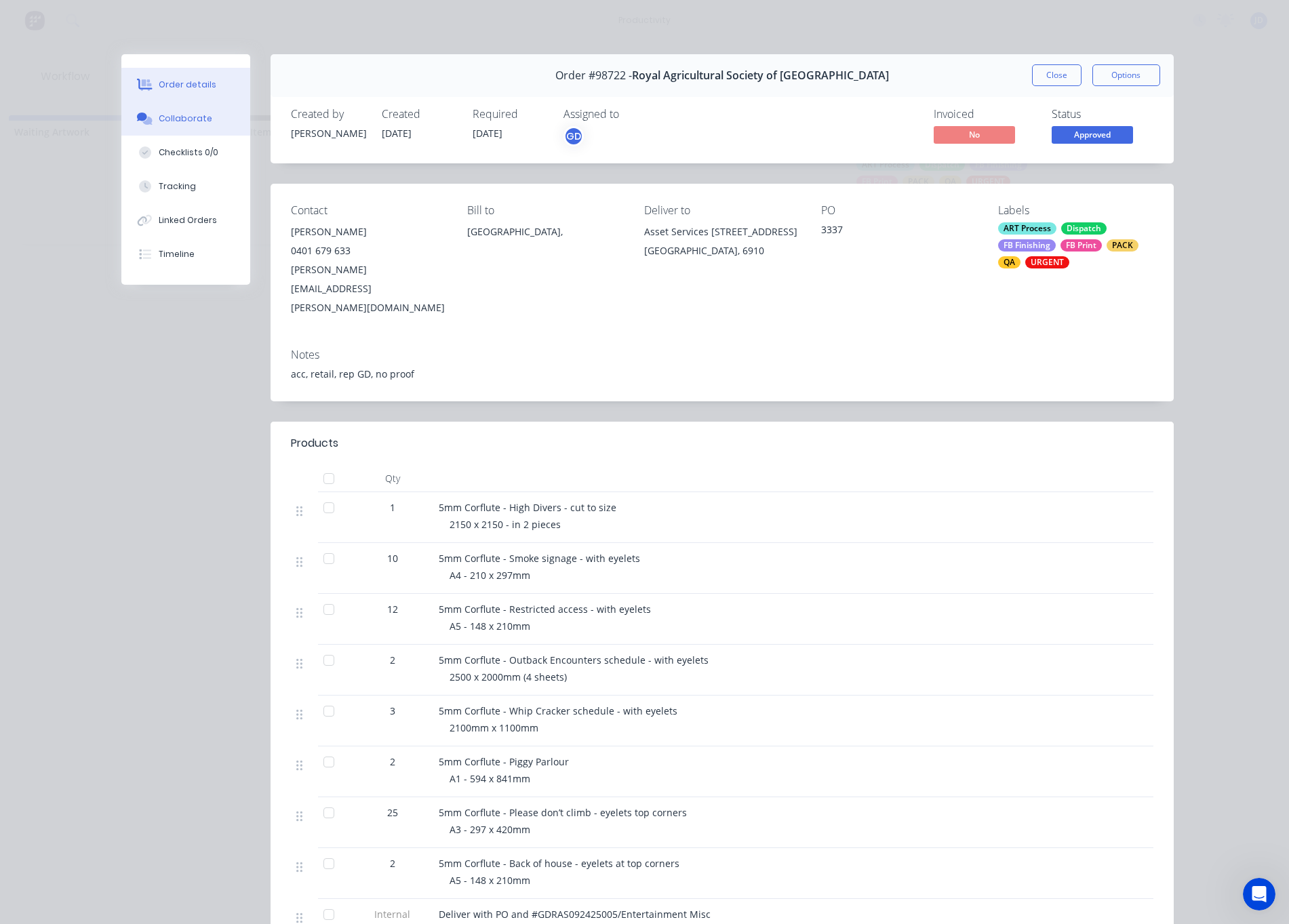
click at [171, 122] on div "Collaborate" at bounding box center [185, 118] width 54 height 12
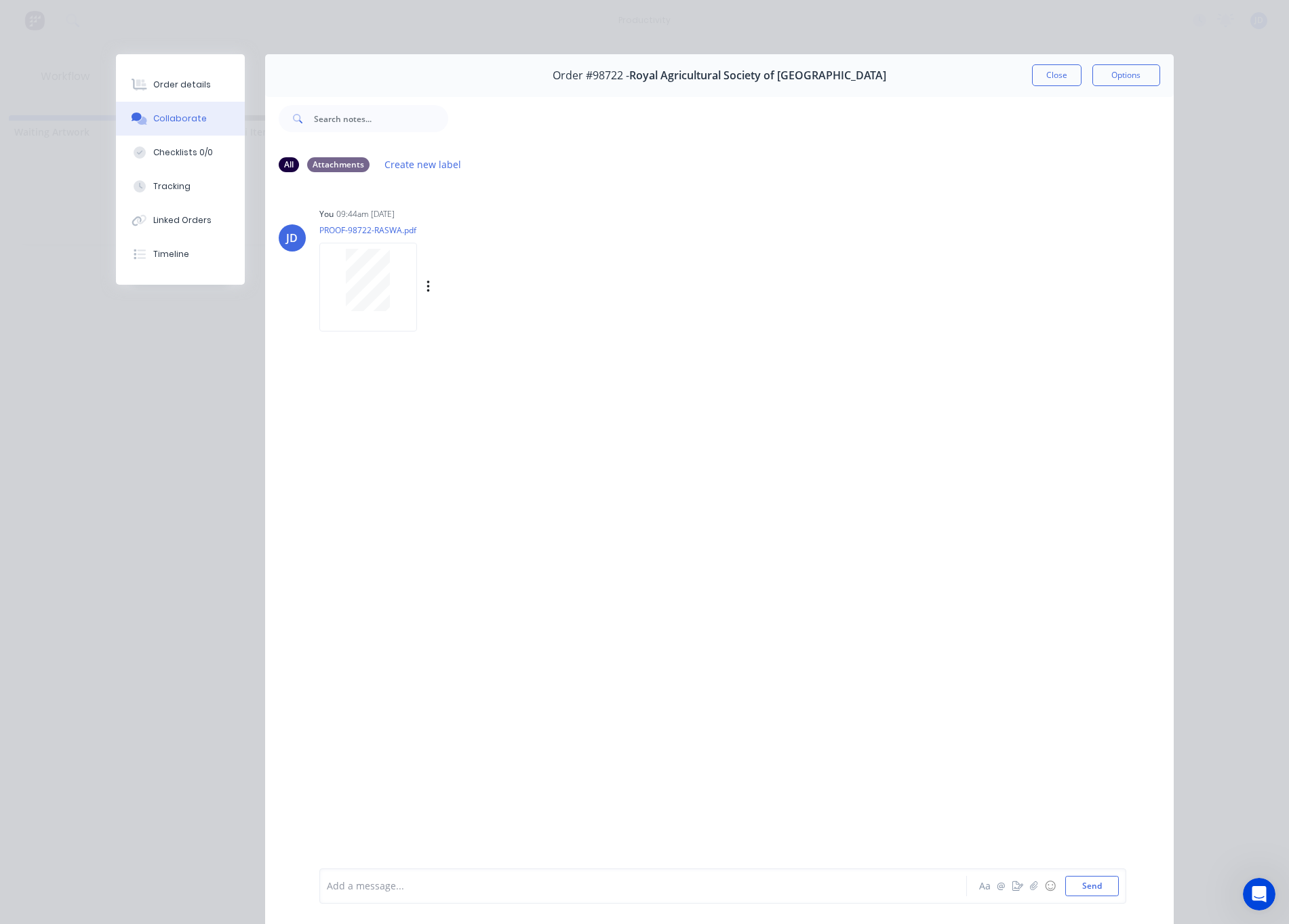
click at [429, 297] on button "button" at bounding box center [428, 287] width 5 height 20
click at [0, 0] on button "Delete" at bounding box center [0, 0] width 0 height 0
click at [1076, 867] on div at bounding box center [722, 840] width 792 height 69
click at [1082, 874] on div at bounding box center [722, 840] width 792 height 69
click at [1085, 882] on button "Send" at bounding box center [1092, 886] width 54 height 20
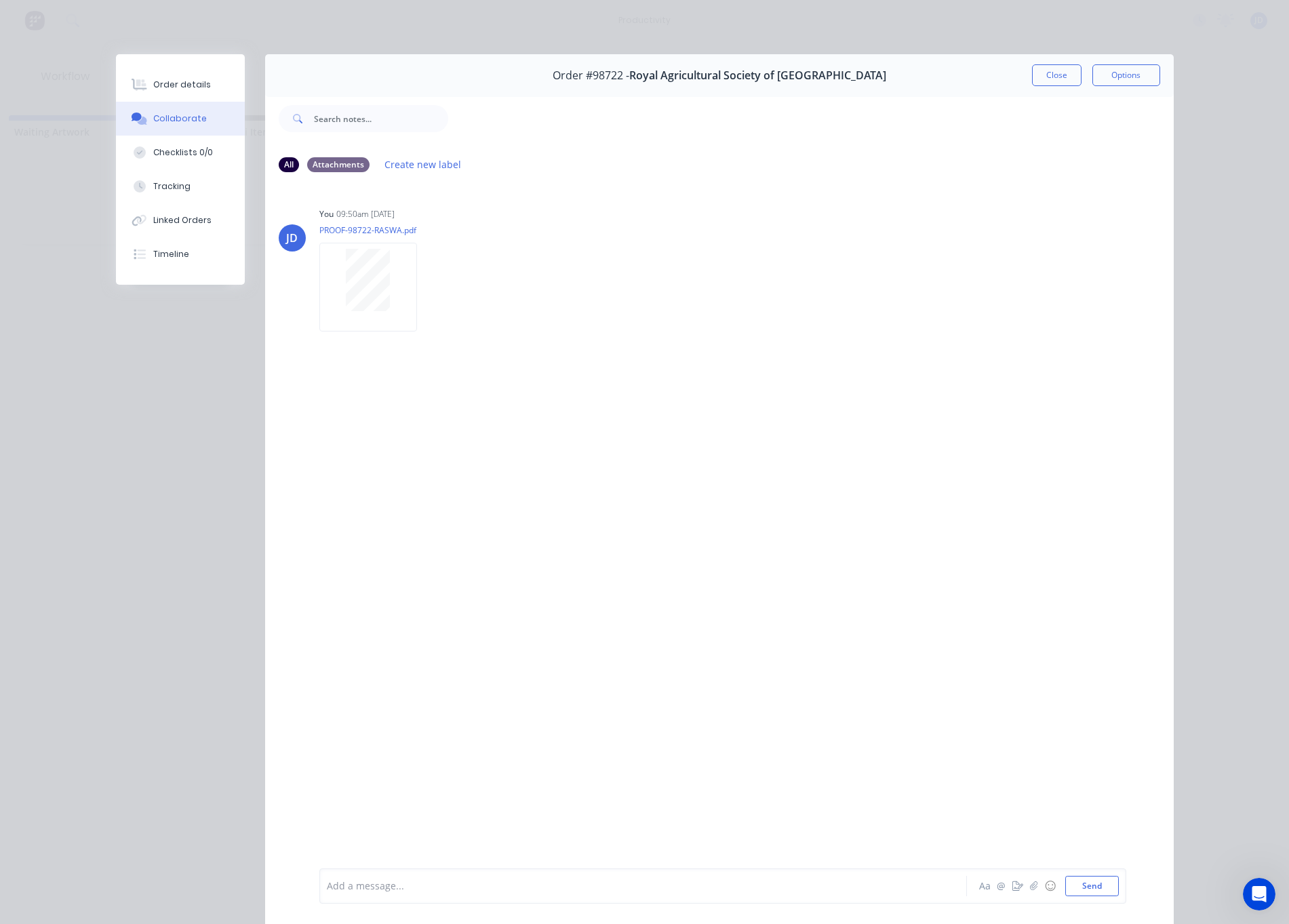
click at [1046, 65] on button "Close" at bounding box center [1057, 76] width 50 height 22
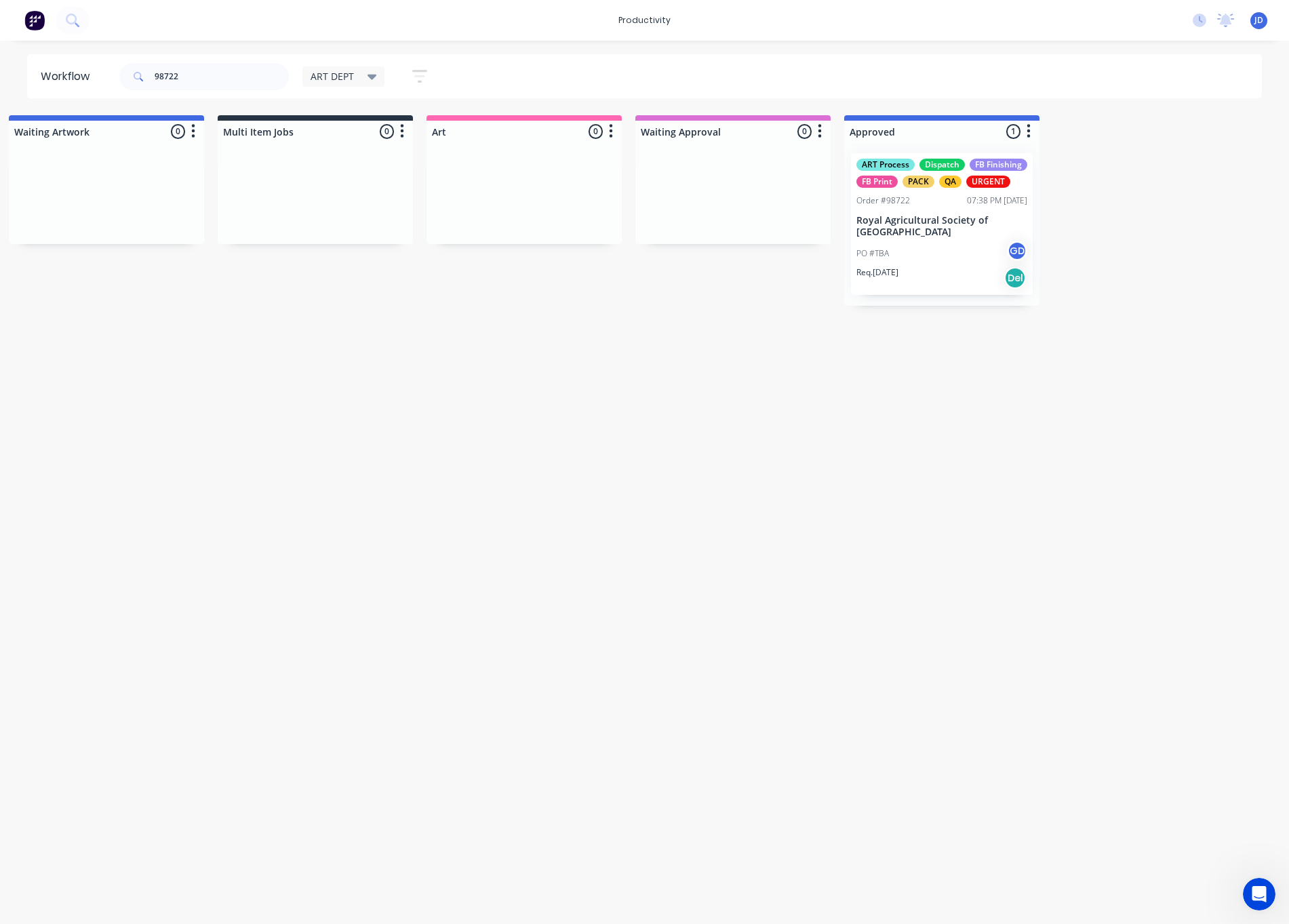
drag, startPoint x: 1049, startPoint y: 290, endPoint x: 1106, endPoint y: 346, distance: 79.9
click at [1060, 346] on html "productivity productivity Workflow Planner Delivery Scheduling Timesheets No ne…" at bounding box center [415, 421] width 1289 height 842
drag, startPoint x: 179, startPoint y: 73, endPoint x: 122, endPoint y: 71, distance: 57.0
click at [122, 71] on div "98722" at bounding box center [204, 76] width 169 height 27
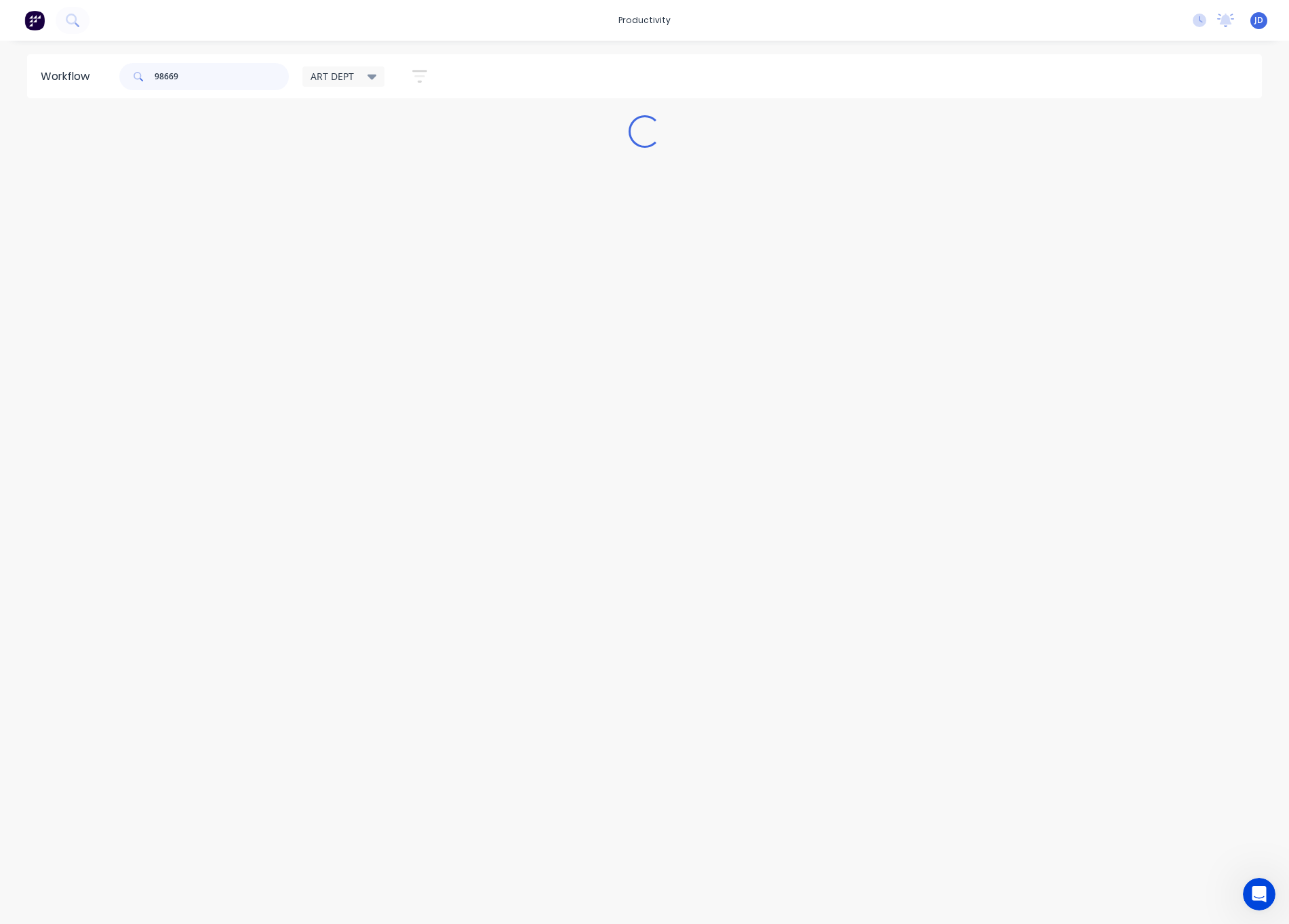
scroll to position [0, 0]
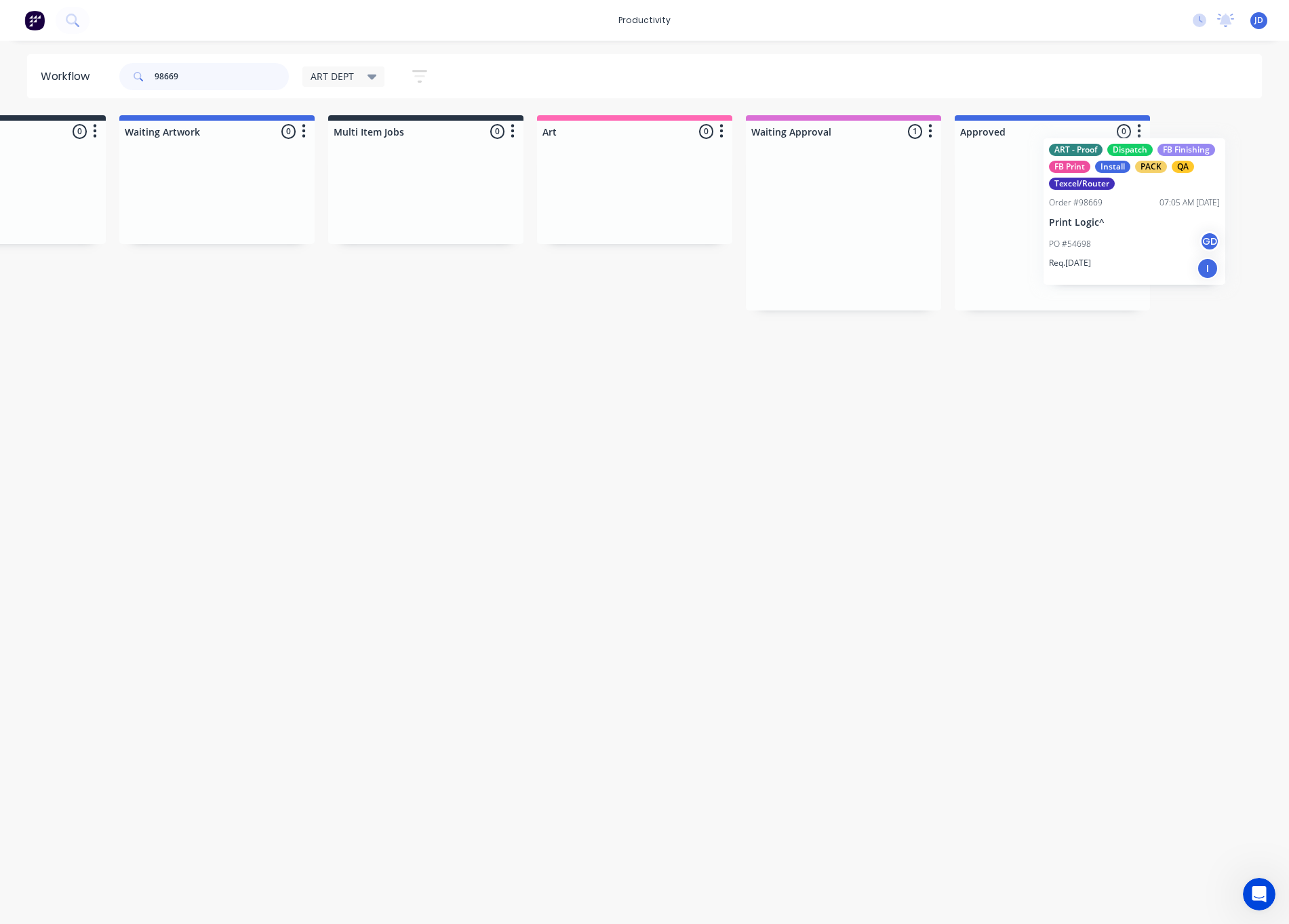
drag, startPoint x: 1042, startPoint y: 235, endPoint x: 1087, endPoint y: 232, distance: 45.1
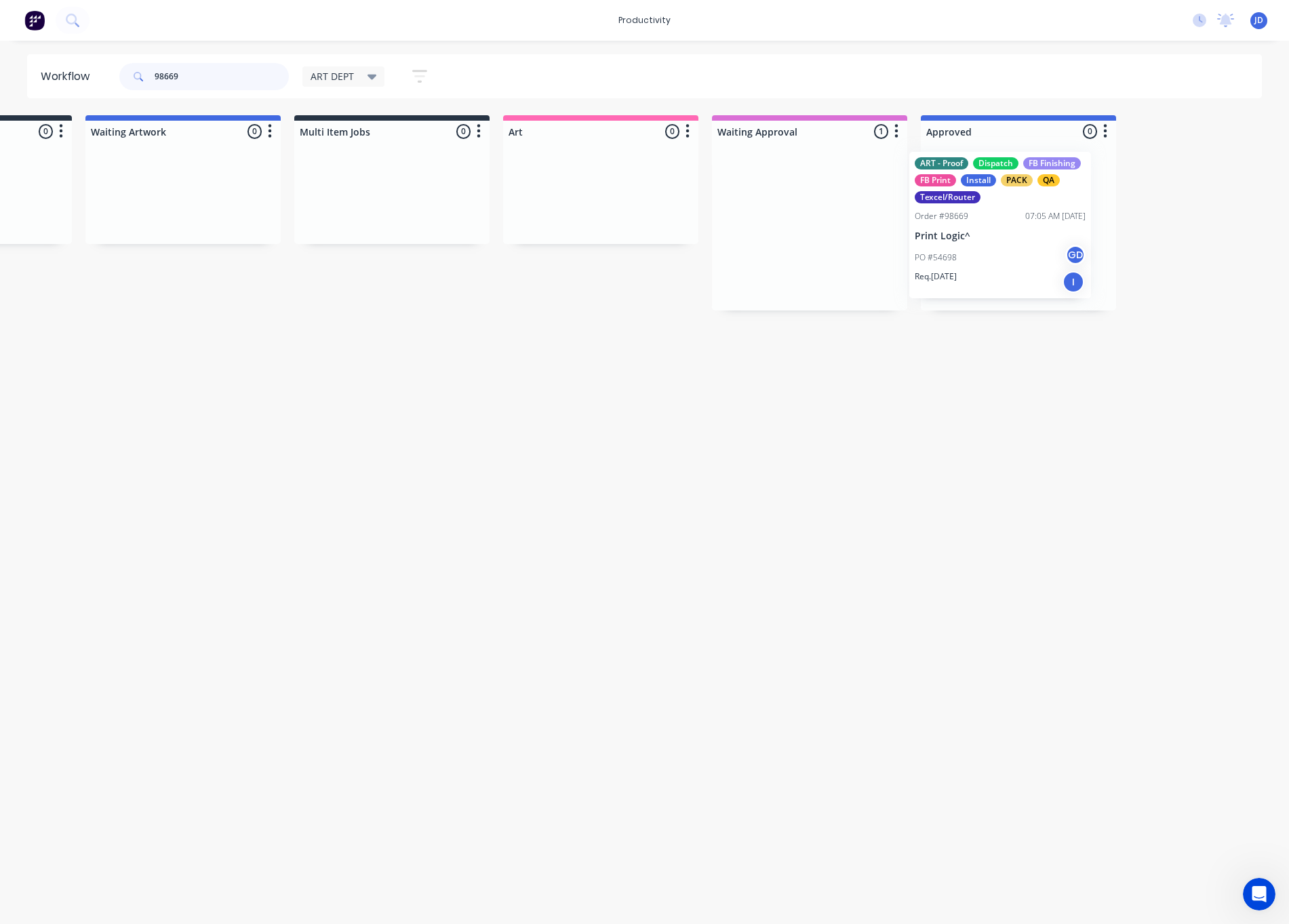
drag, startPoint x: 904, startPoint y: 246, endPoint x: 1021, endPoint y: 245, distance: 117.0
click at [978, 243] on p "Print Logic^" at bounding box center [1017, 238] width 171 height 12
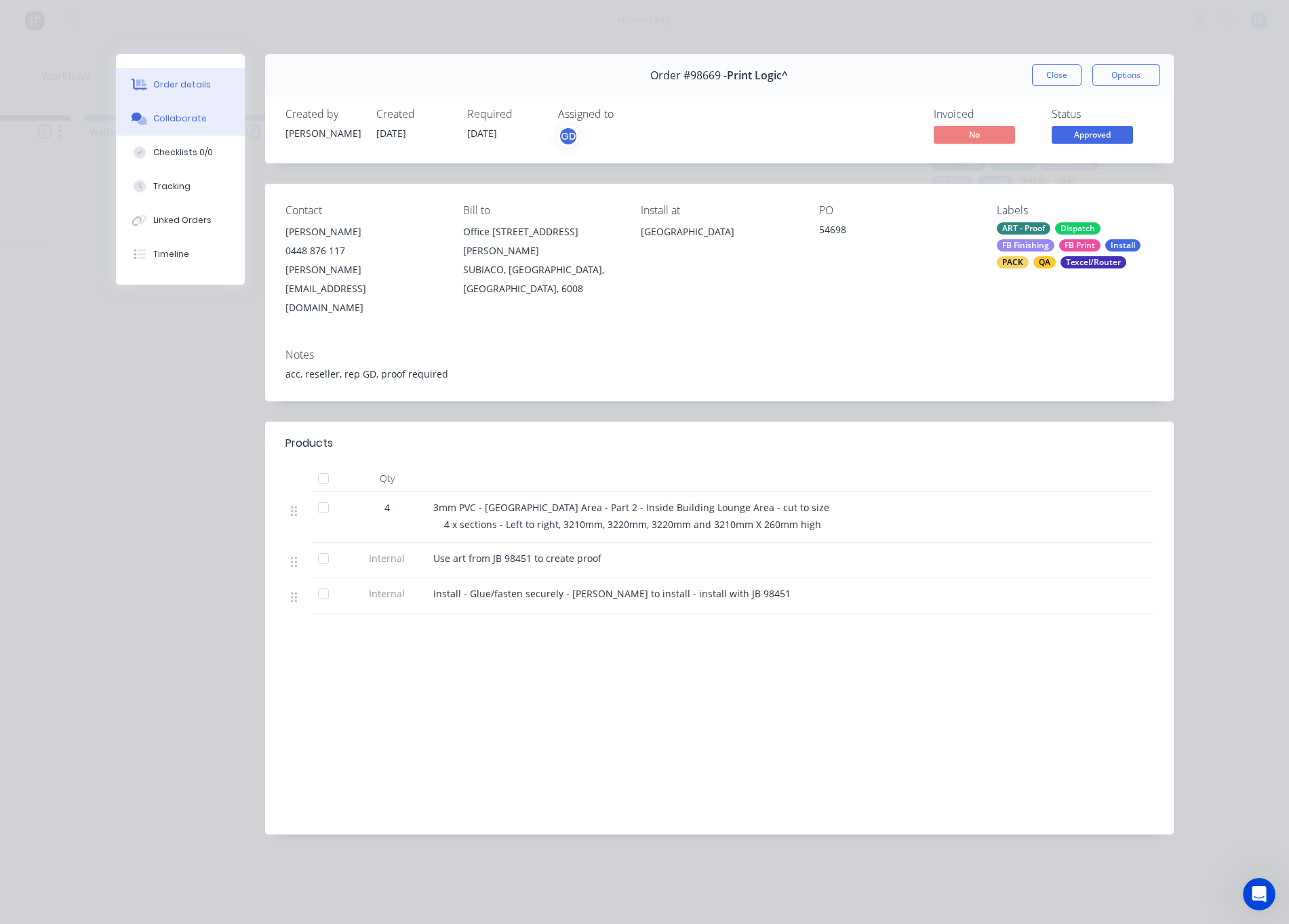
click at [172, 120] on div "Collaborate" at bounding box center [180, 118] width 54 height 12
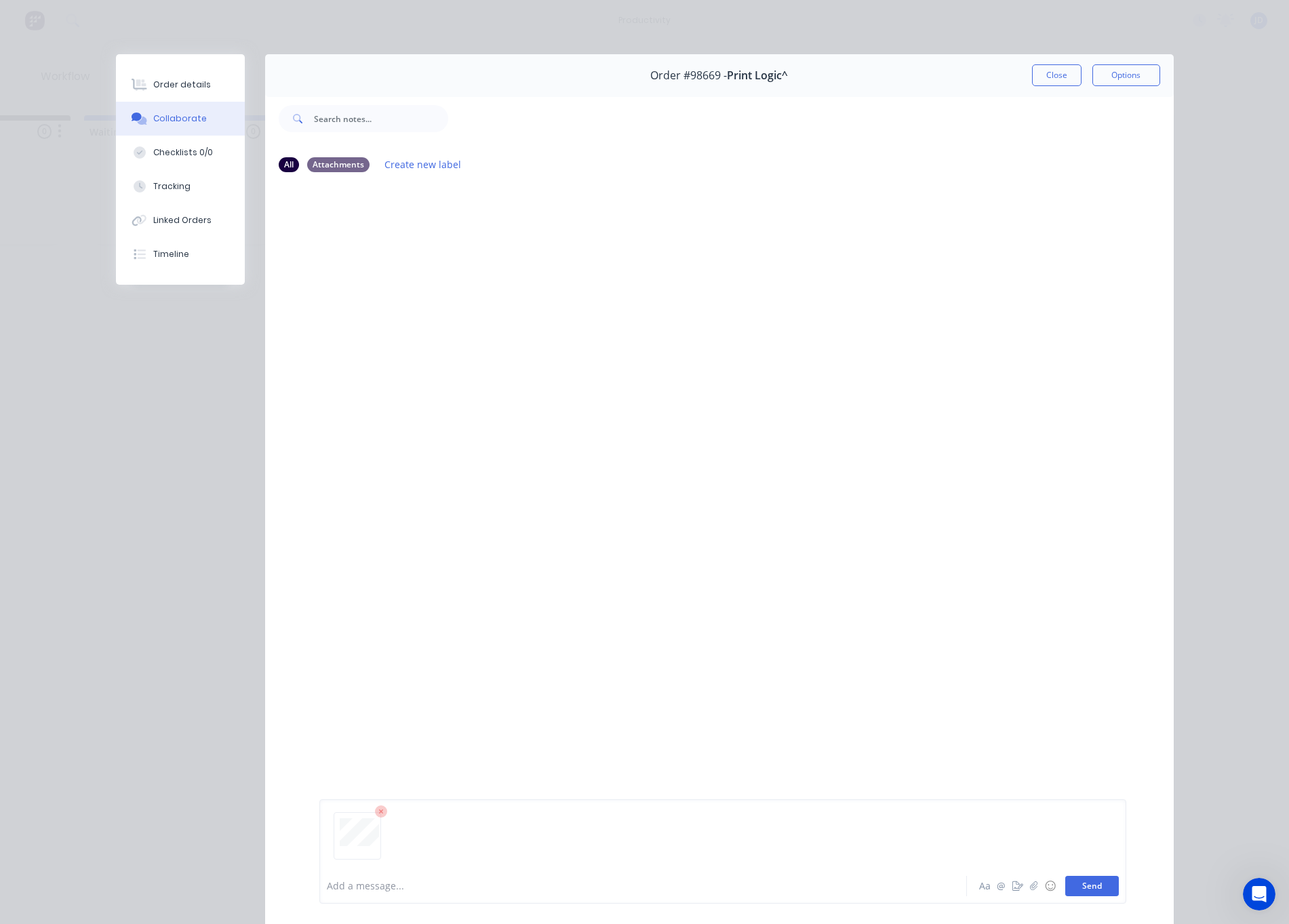
click at [1087, 883] on button "Send" at bounding box center [1092, 886] width 54 height 20
click at [1055, 79] on button "Close" at bounding box center [1057, 76] width 50 height 22
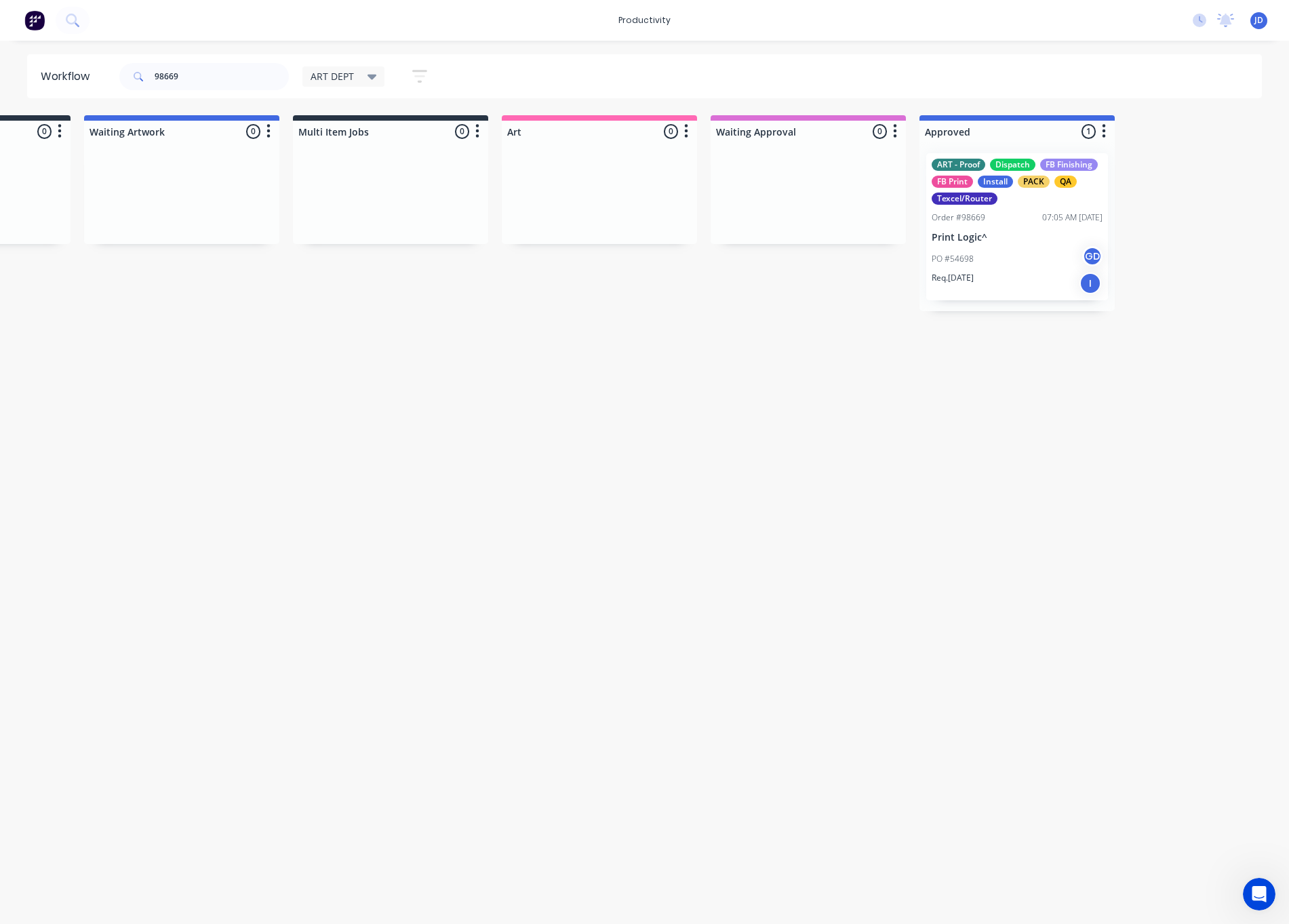
drag, startPoint x: 867, startPoint y: 339, endPoint x: 828, endPoint y: 296, distance: 58.1
click at [867, 339] on div "Workflow 98669 ART DEPT Save new view None edit ART DEPT (Default) edit Banner …" at bounding box center [490, 475] width 1289 height 842
click at [63, 370] on div "Workflow 98669 ART DEPT Save new view None edit ART DEPT (Default) edit Banner …" at bounding box center [490, 475] width 1289 height 842
drag, startPoint x: 208, startPoint y: 78, endPoint x: 137, endPoint y: 71, distance: 71.3
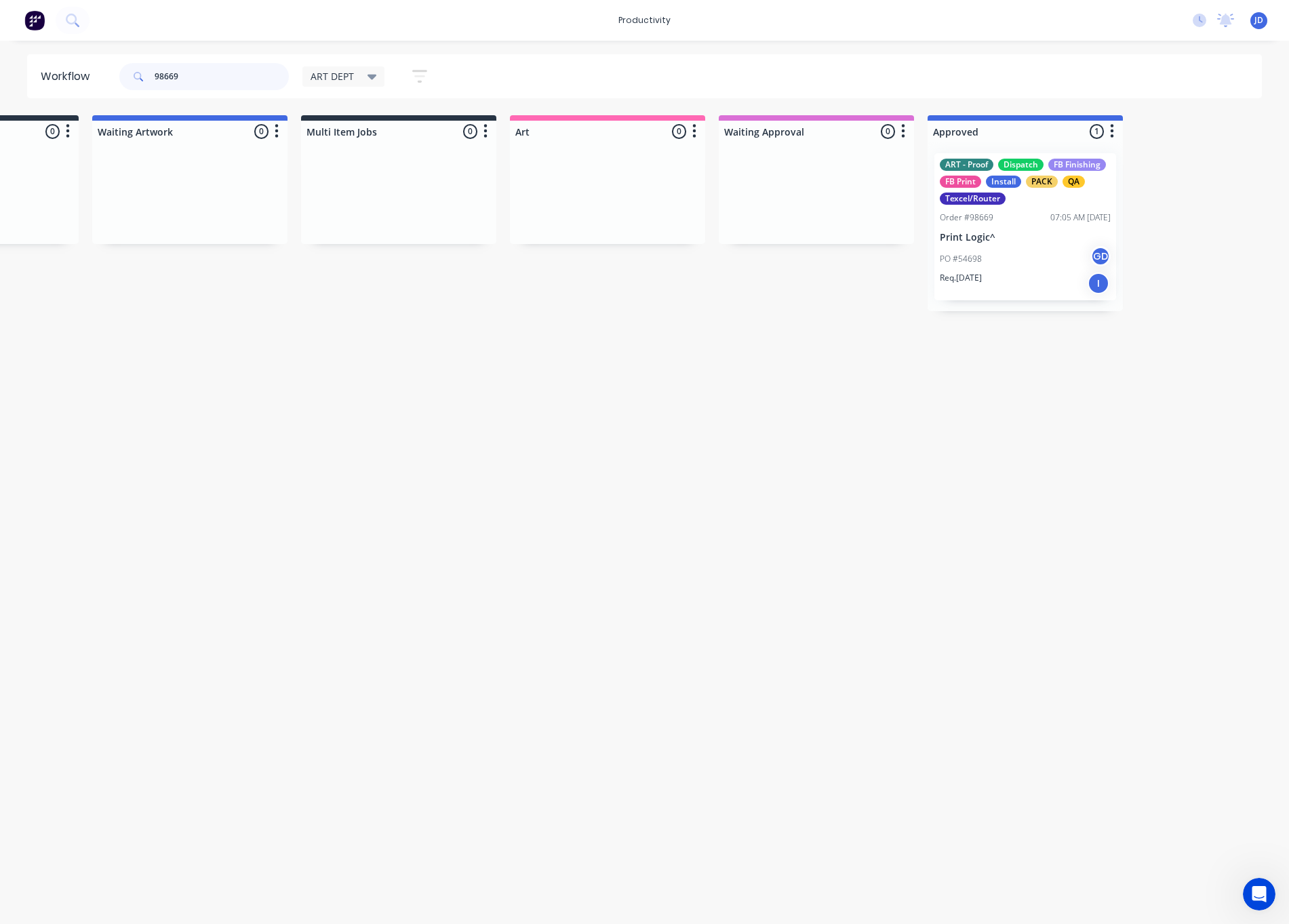
click at [137, 71] on div "98669" at bounding box center [204, 76] width 169 height 27
type input "98710"
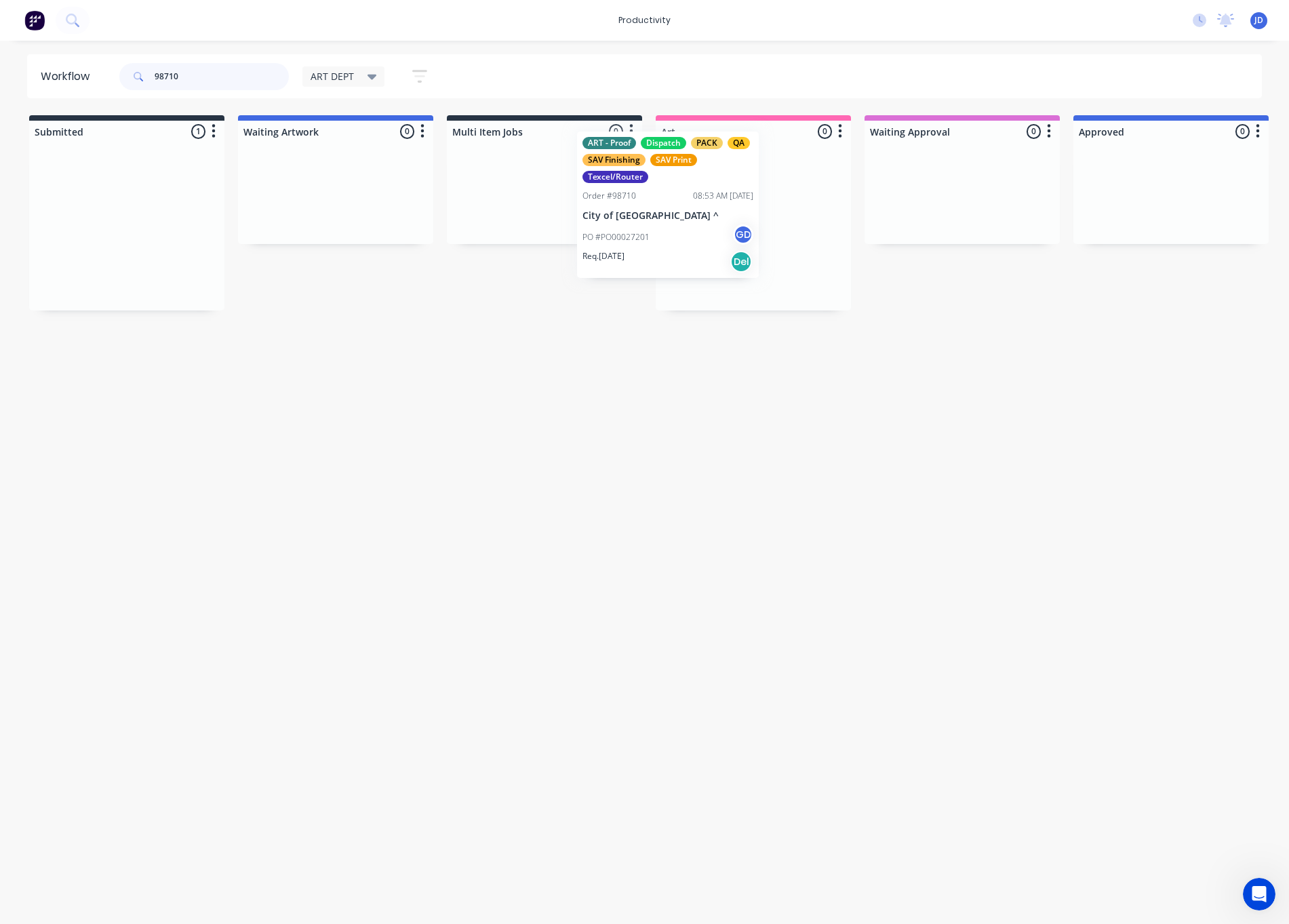
drag, startPoint x: 123, startPoint y: 265, endPoint x: 664, endPoint y: 243, distance: 541.4
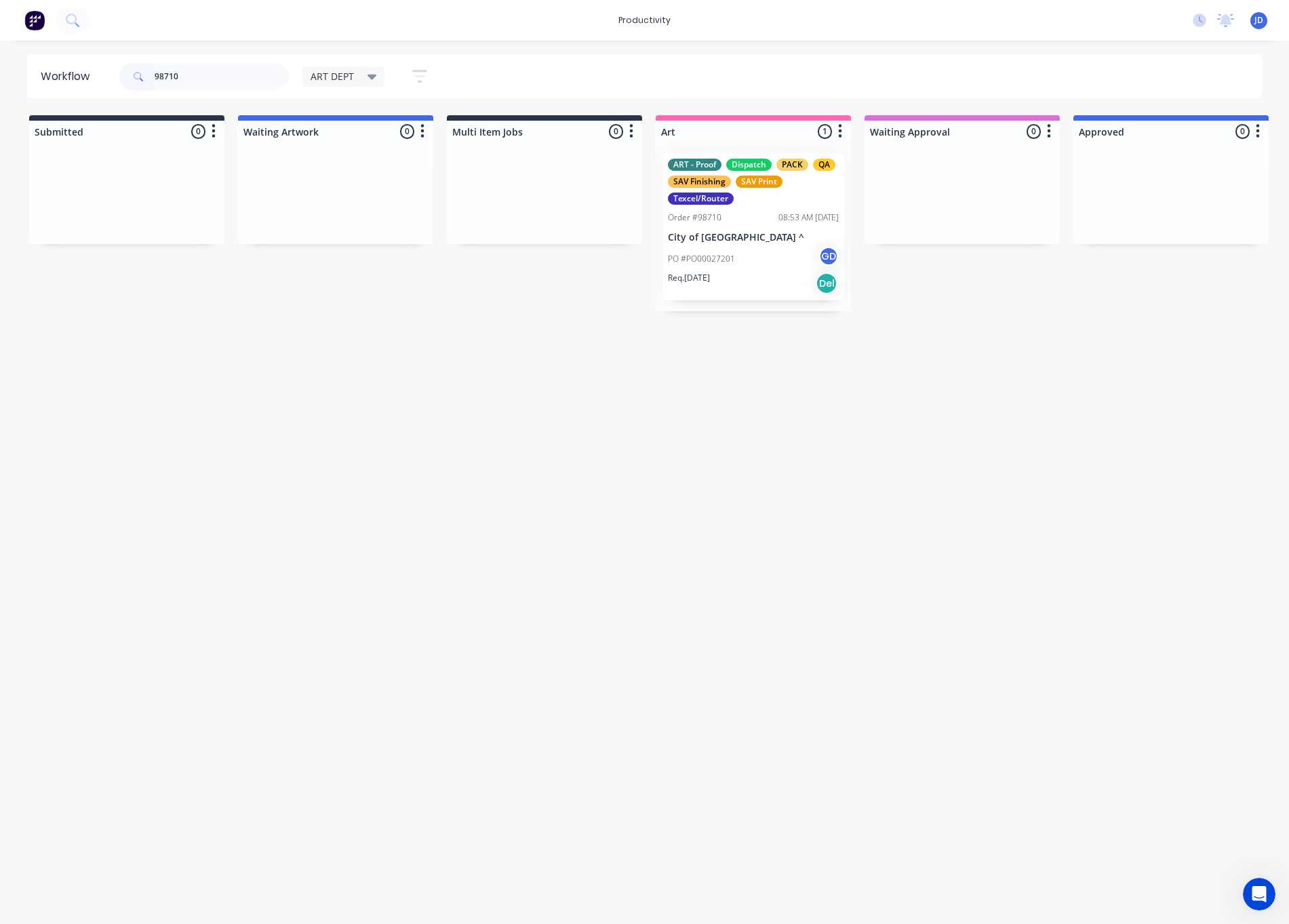
click at [684, 253] on p "PO #PO00027201" at bounding box center [701, 259] width 67 height 12
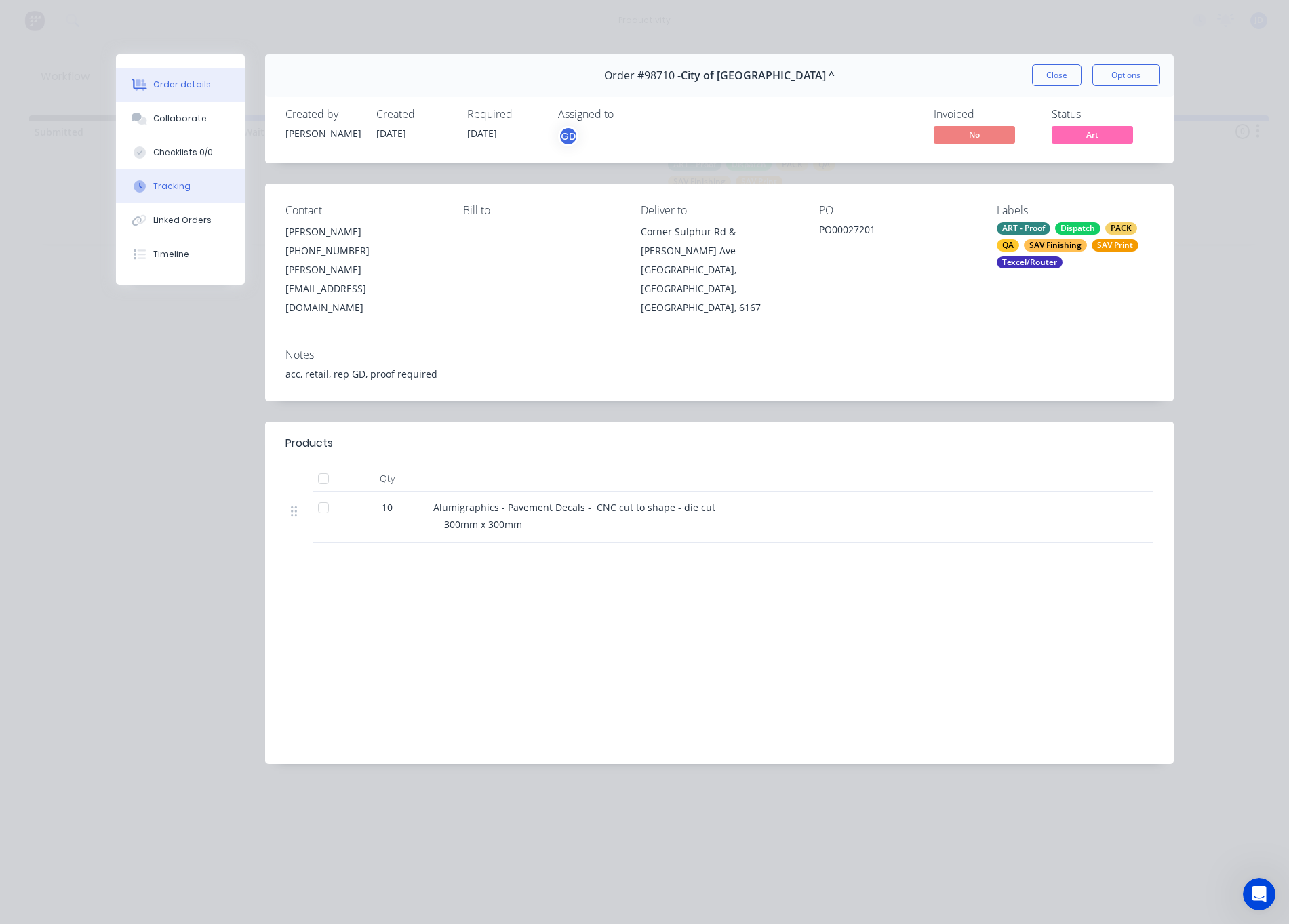
click at [184, 179] on button "Tracking" at bounding box center [179, 186] width 129 height 34
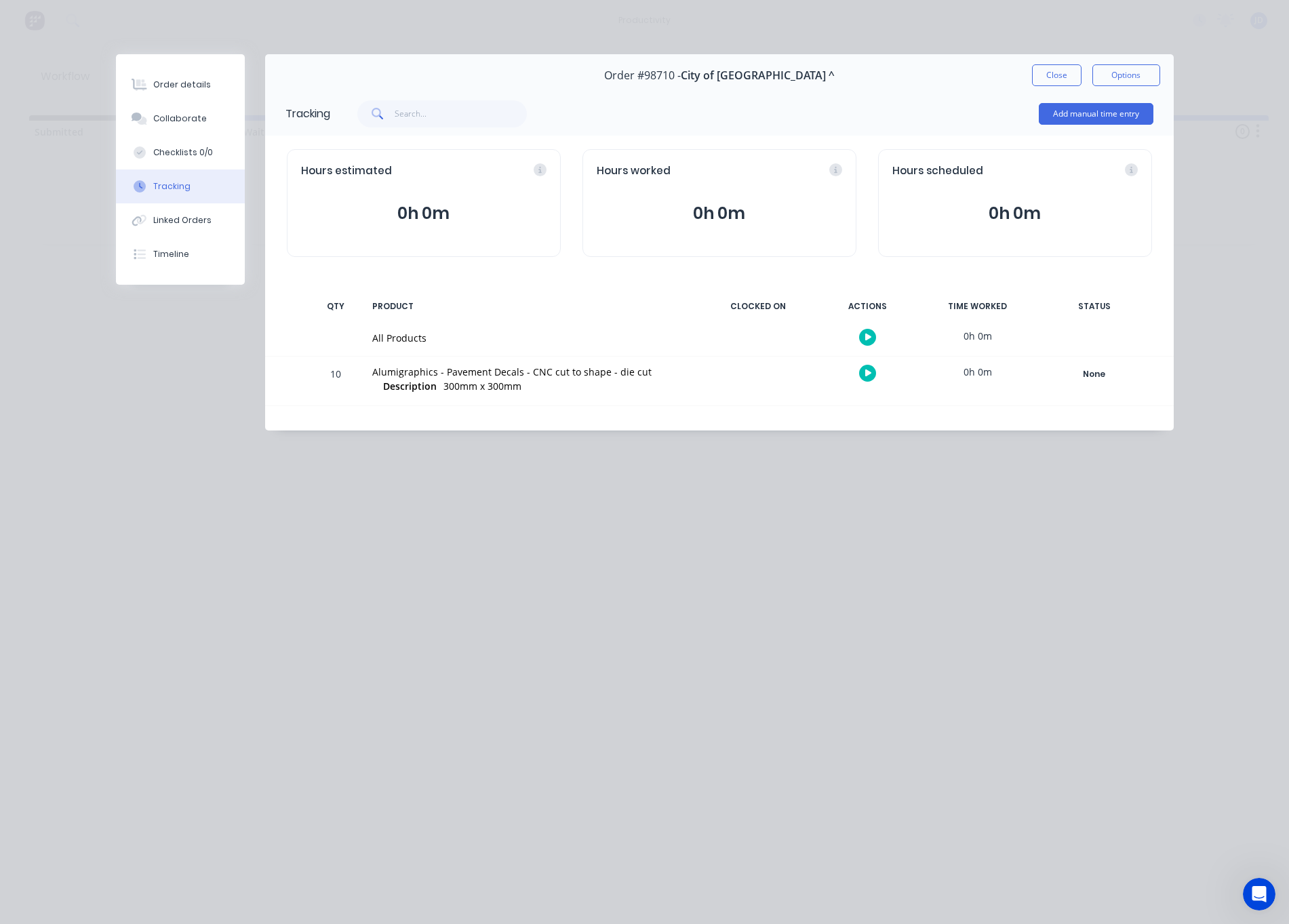
click at [866, 370] on icon "button" at bounding box center [869, 372] width 7 height 9
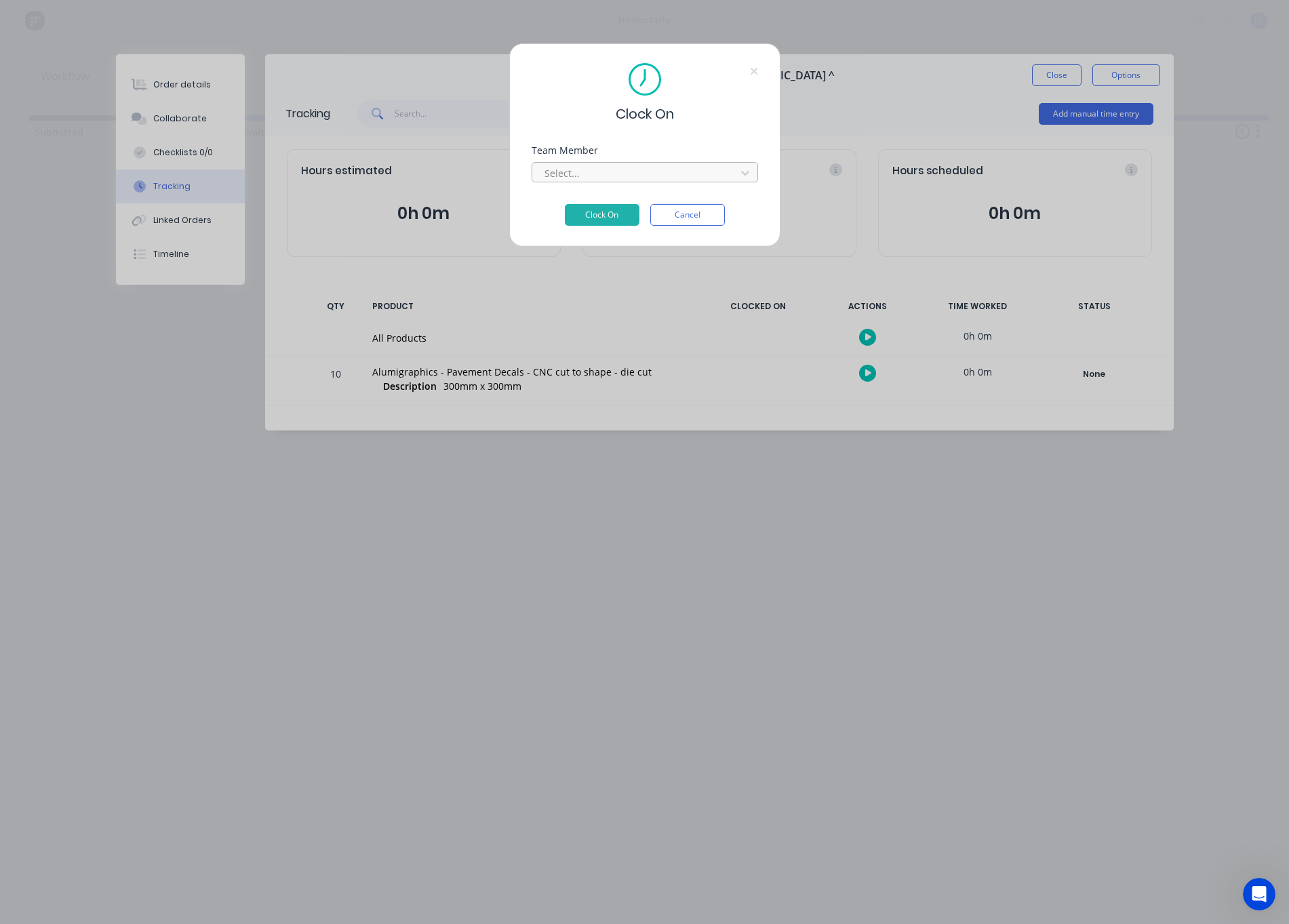
drag, startPoint x: 558, startPoint y: 154, endPoint x: 566, endPoint y: 173, distance: 20.6
click at [558, 155] on div "Team Member" at bounding box center [644, 150] width 226 height 10
click at [569, 177] on div "Select..." at bounding box center [637, 173] width 183 height 14
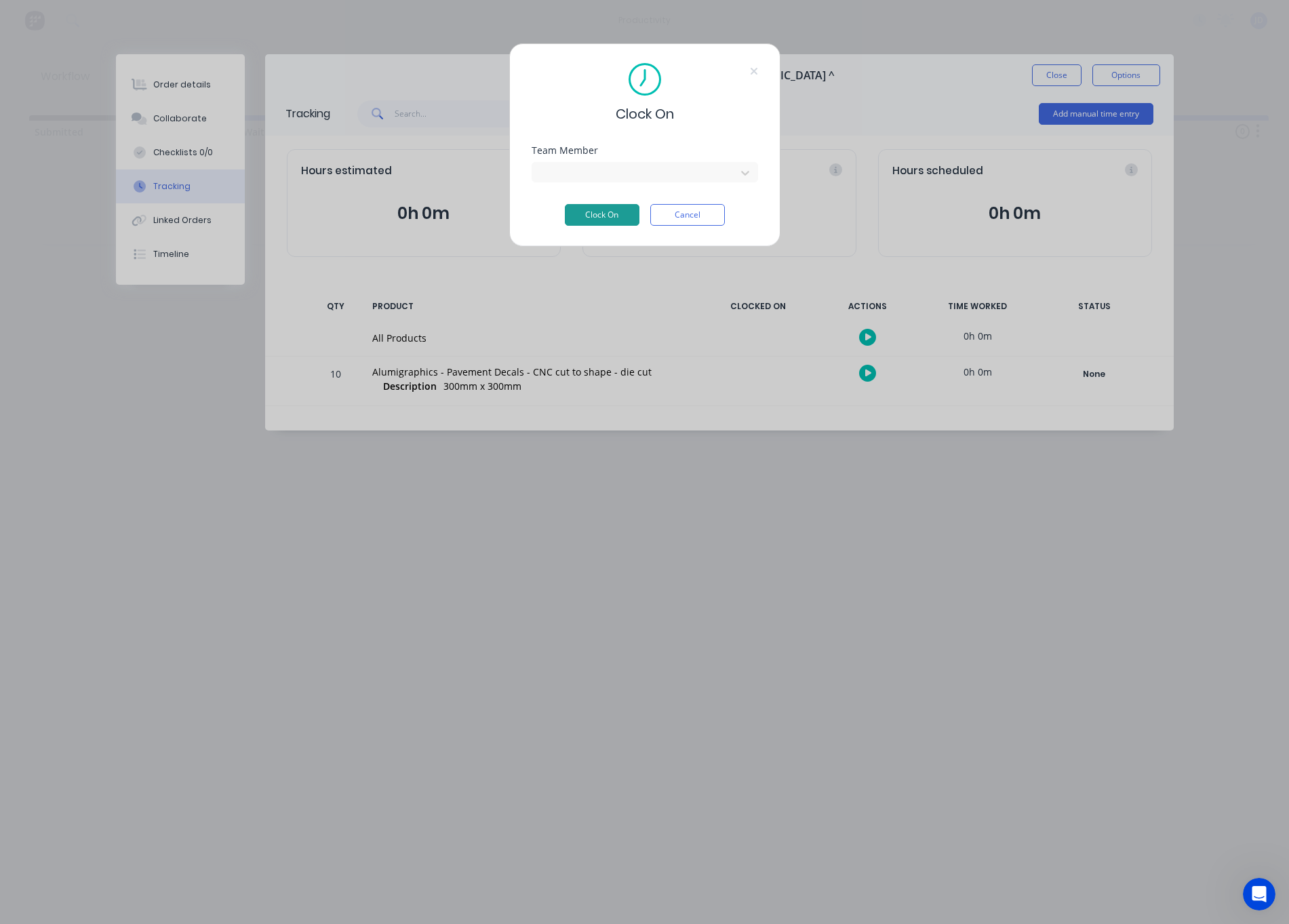
click at [615, 221] on button "Clock On" at bounding box center [602, 215] width 75 height 22
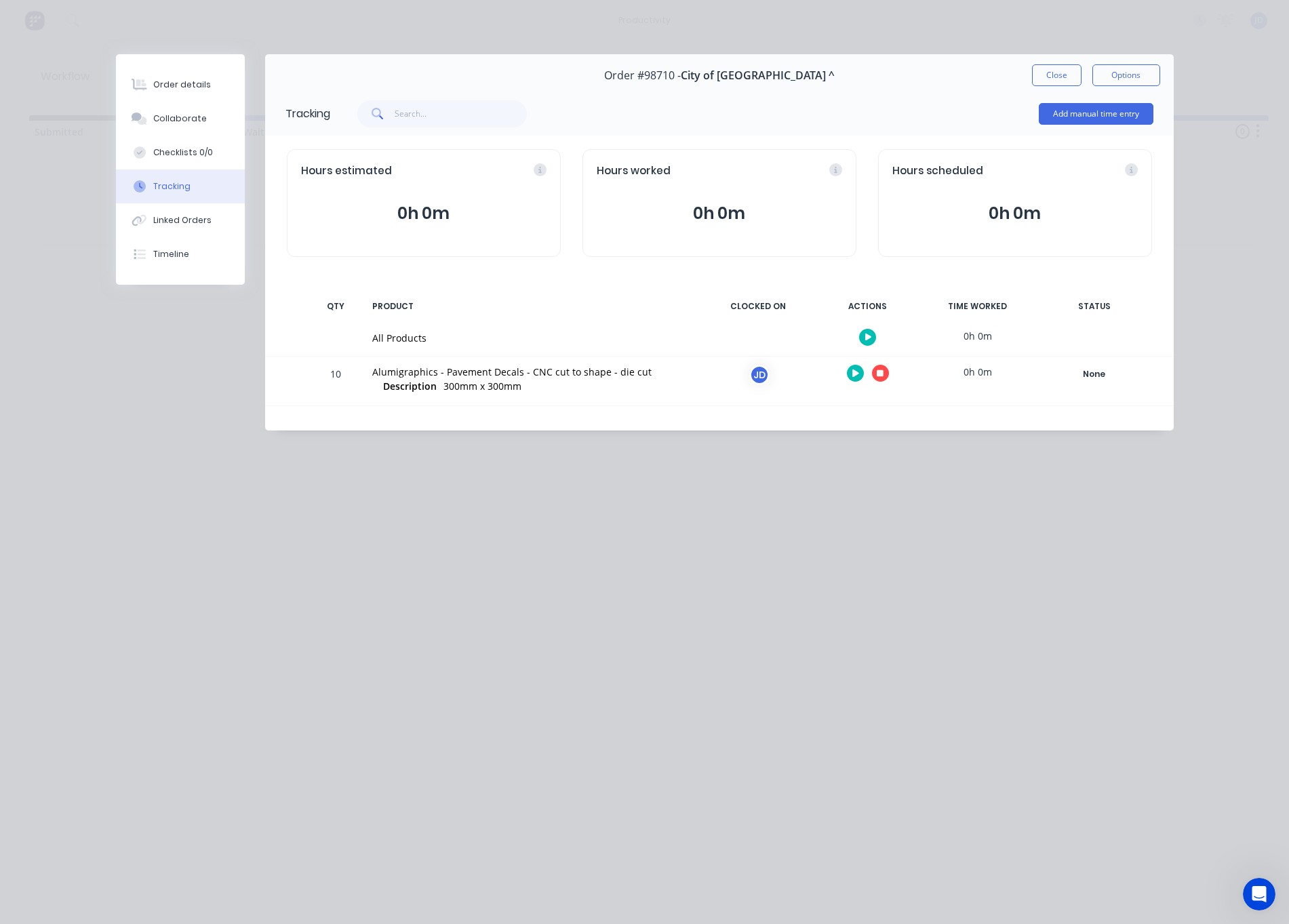
click at [885, 371] on button "button" at bounding box center [880, 372] width 17 height 17
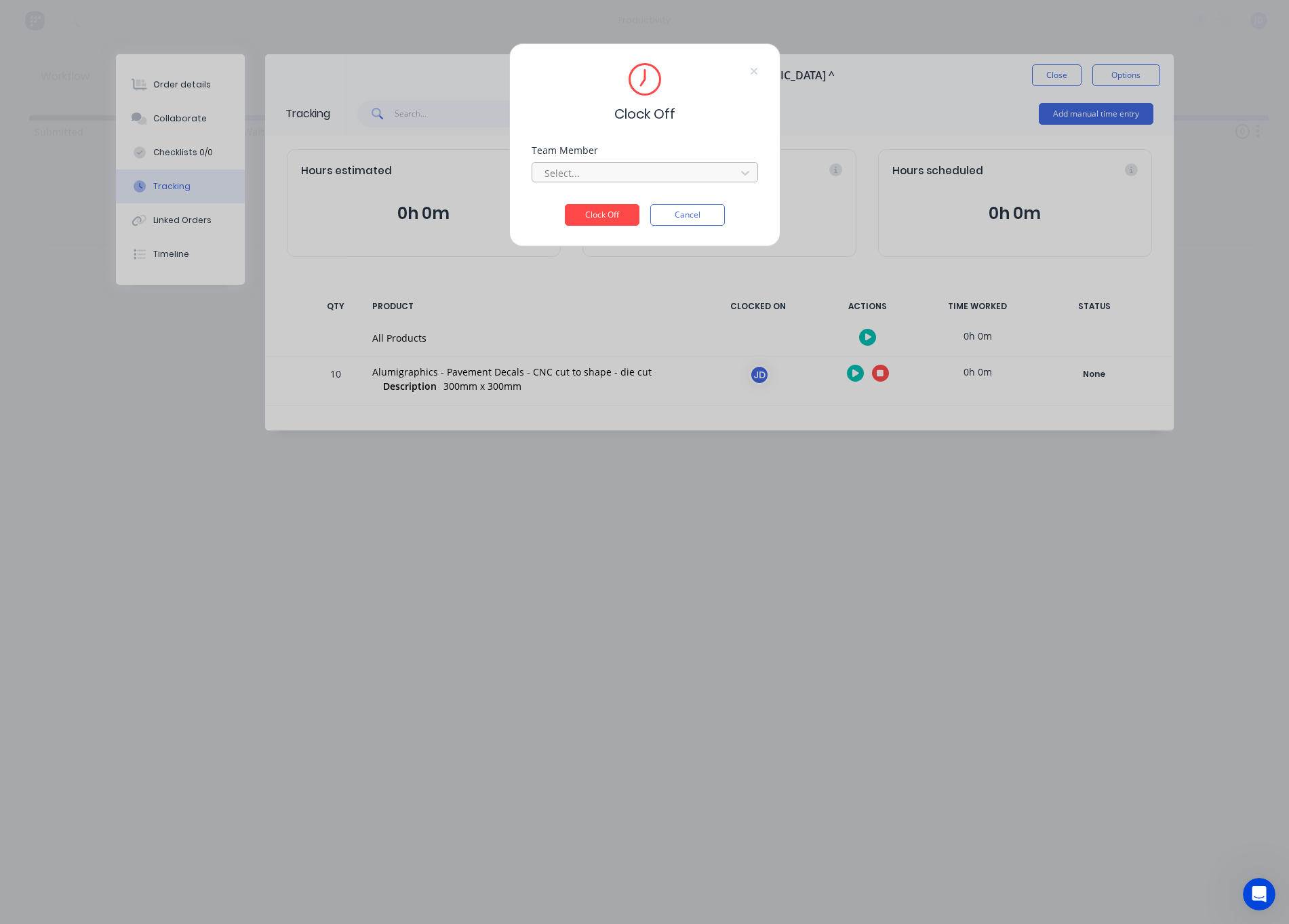
click at [579, 171] on div at bounding box center [636, 172] width 186 height 17
drag, startPoint x: 579, startPoint y: 202, endPoint x: 591, endPoint y: 216, distance: 18.4
click at [579, 842] on div "[PERSON_NAME]" at bounding box center [644, 849] width 1289 height 14
click at [603, 223] on button "Clock Off" at bounding box center [602, 215] width 75 height 22
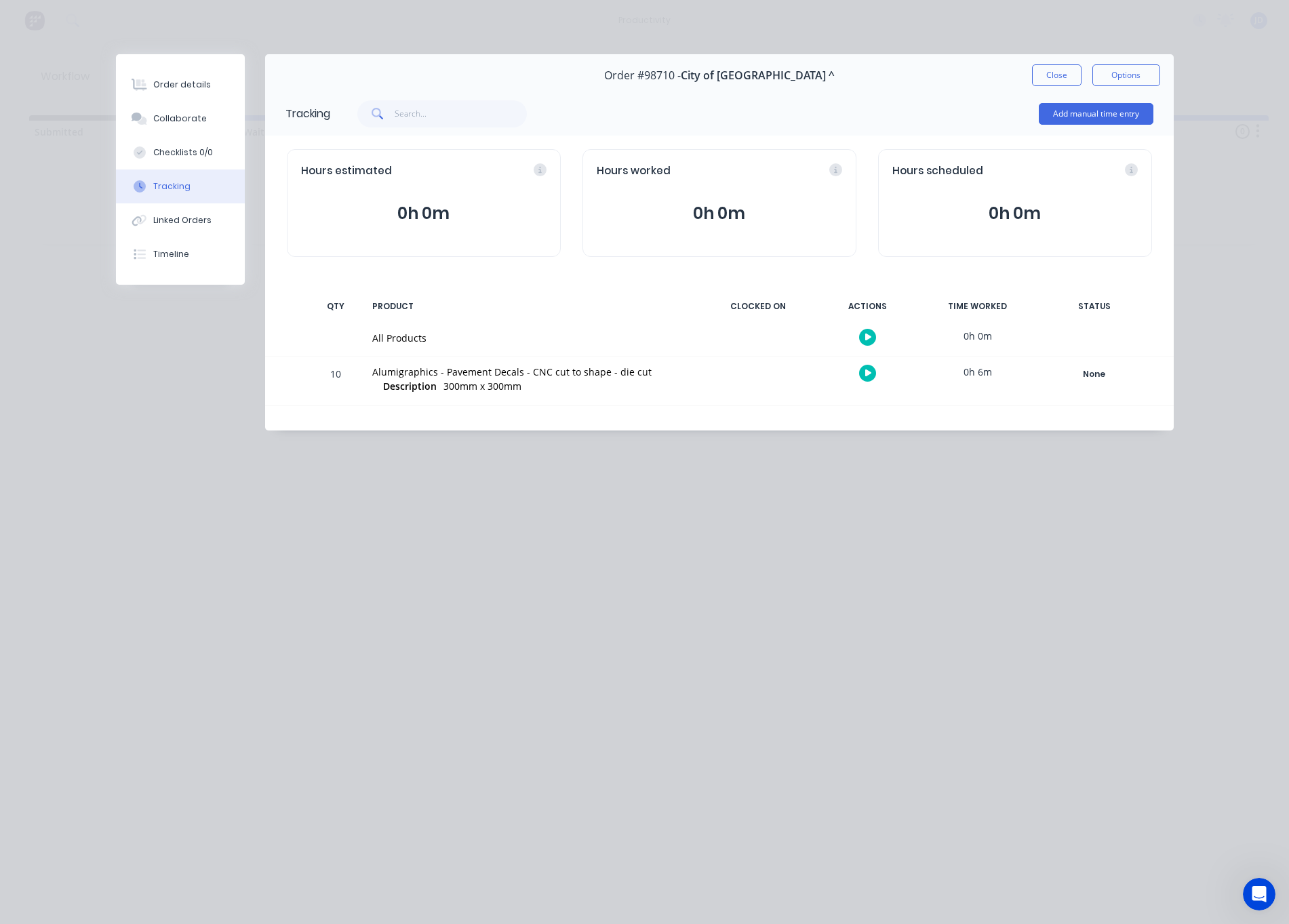
click at [1046, 94] on div "Add manual time entry" at bounding box center [1096, 114] width 115 height 41
click at [1044, 84] on button "Close" at bounding box center [1057, 76] width 50 height 22
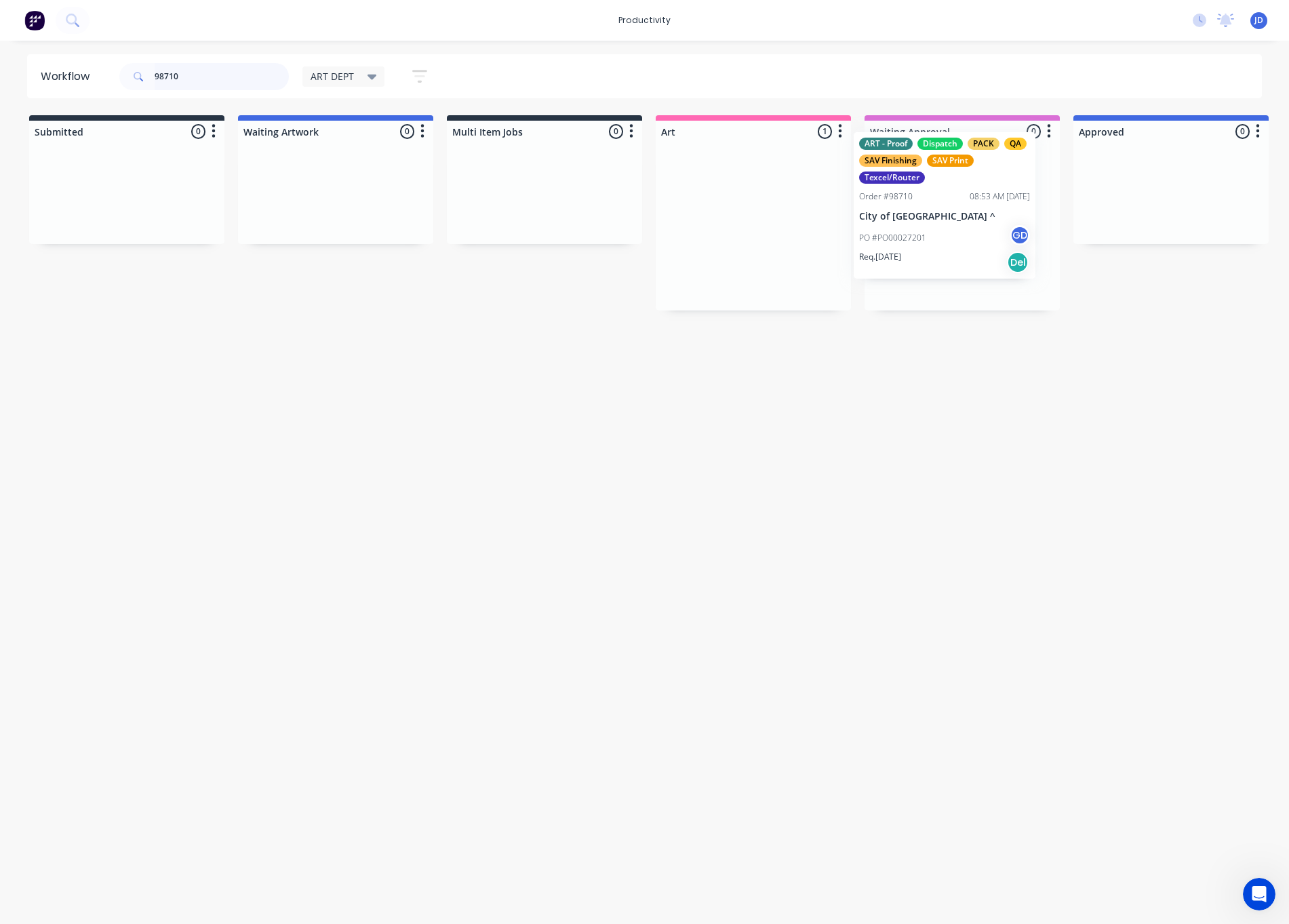
drag, startPoint x: 819, startPoint y: 222, endPoint x: 987, endPoint y: 203, distance: 169.1
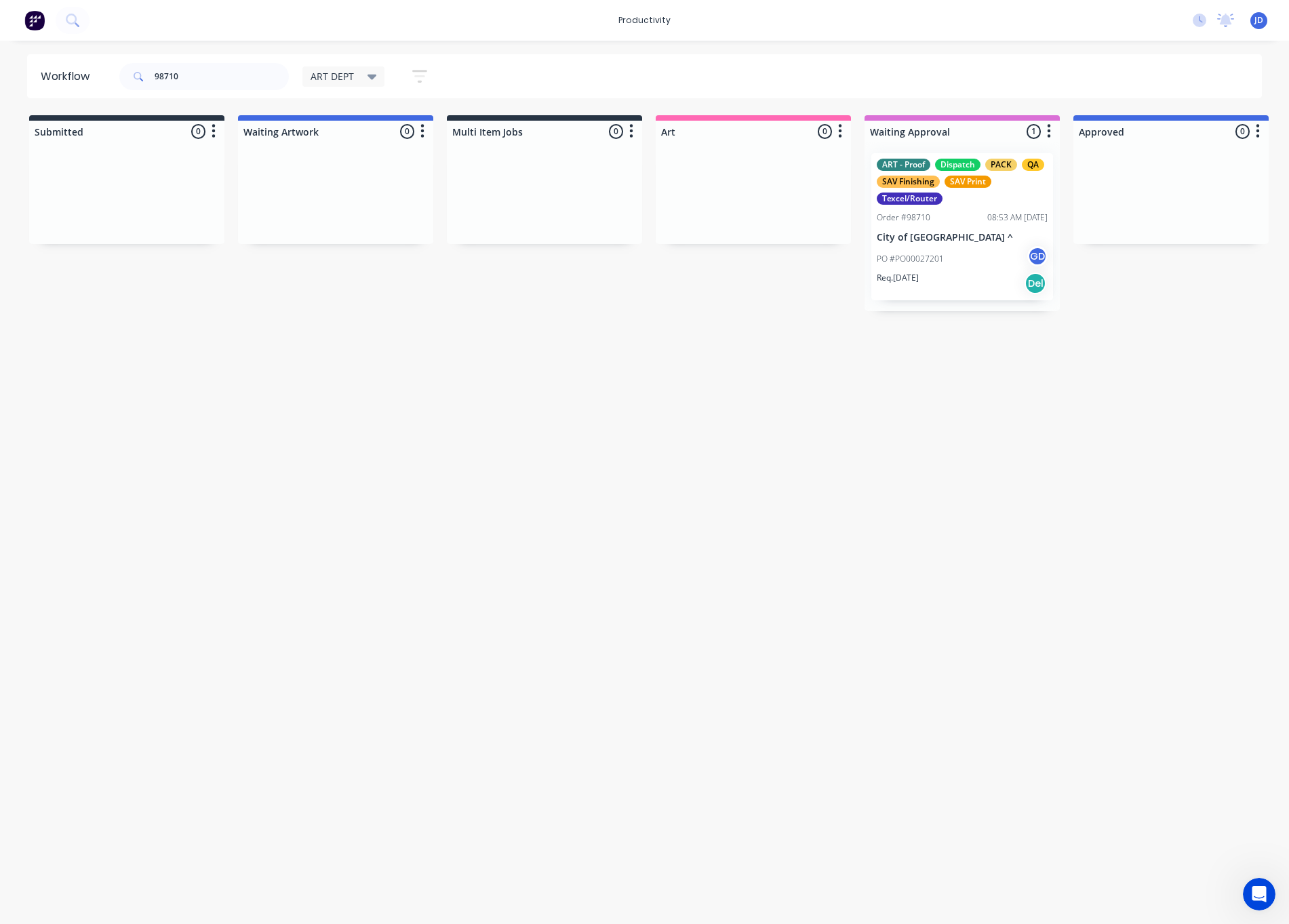
click at [921, 260] on p "PO #PO00027201" at bounding box center [909, 259] width 67 height 12
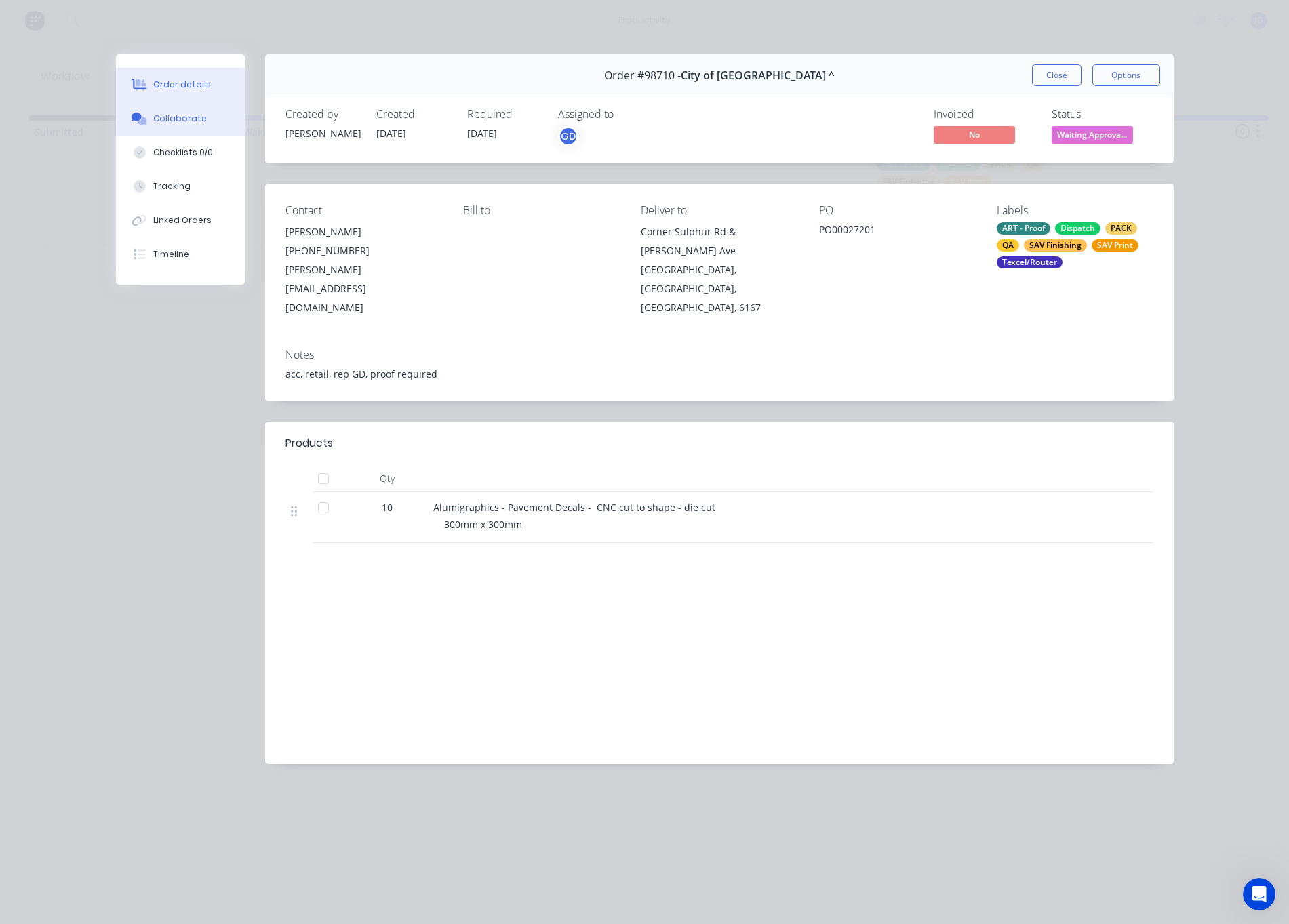
click at [170, 116] on div "Collaborate" at bounding box center [180, 118] width 54 height 12
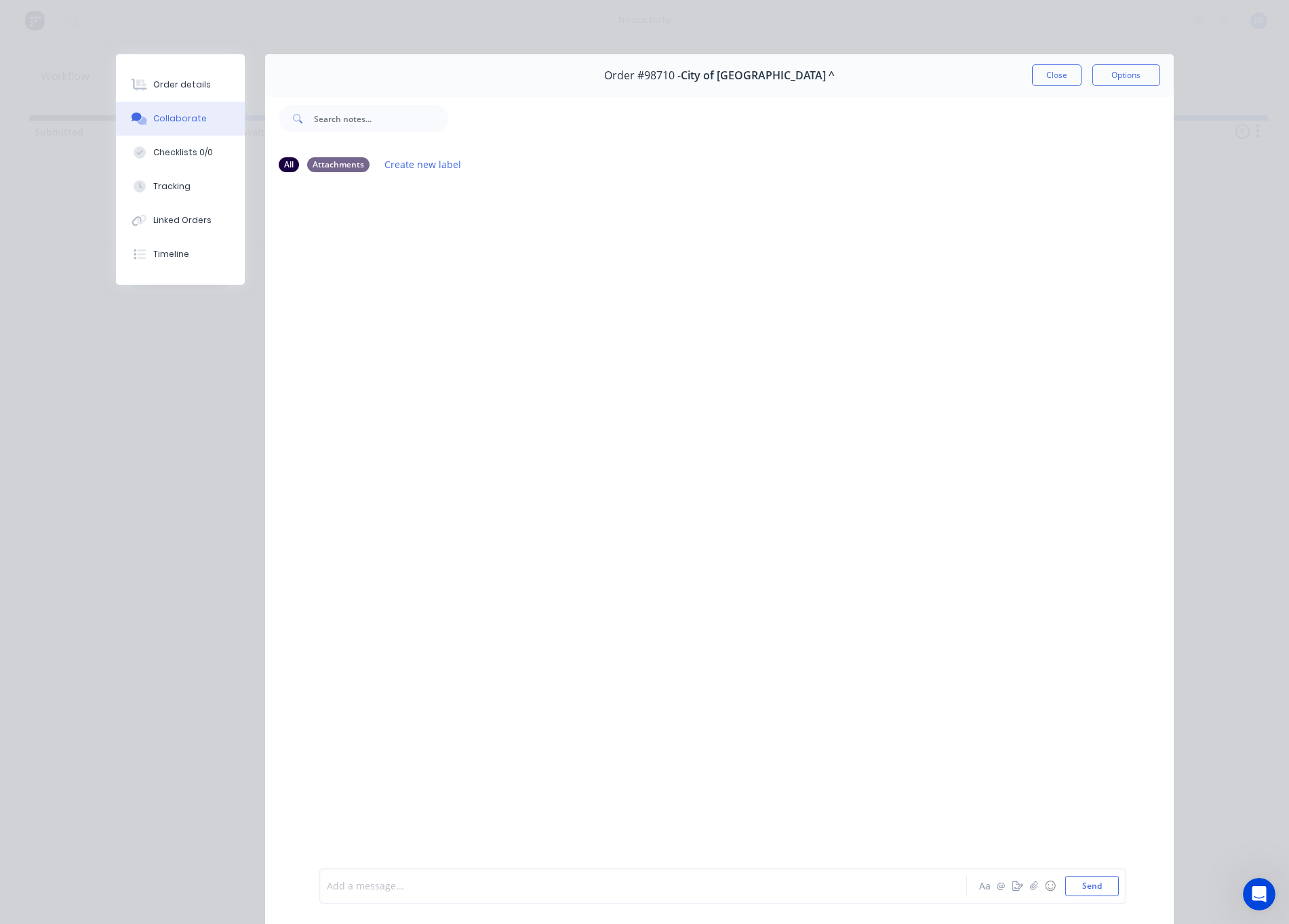
click at [439, 879] on div at bounding box center [625, 886] width 594 height 14
paste div
click at [1085, 881] on button "Send" at bounding box center [1092, 886] width 54 height 20
click at [1078, 885] on button "Send" at bounding box center [1092, 886] width 54 height 20
click at [1066, 72] on button "Close" at bounding box center [1057, 76] width 50 height 22
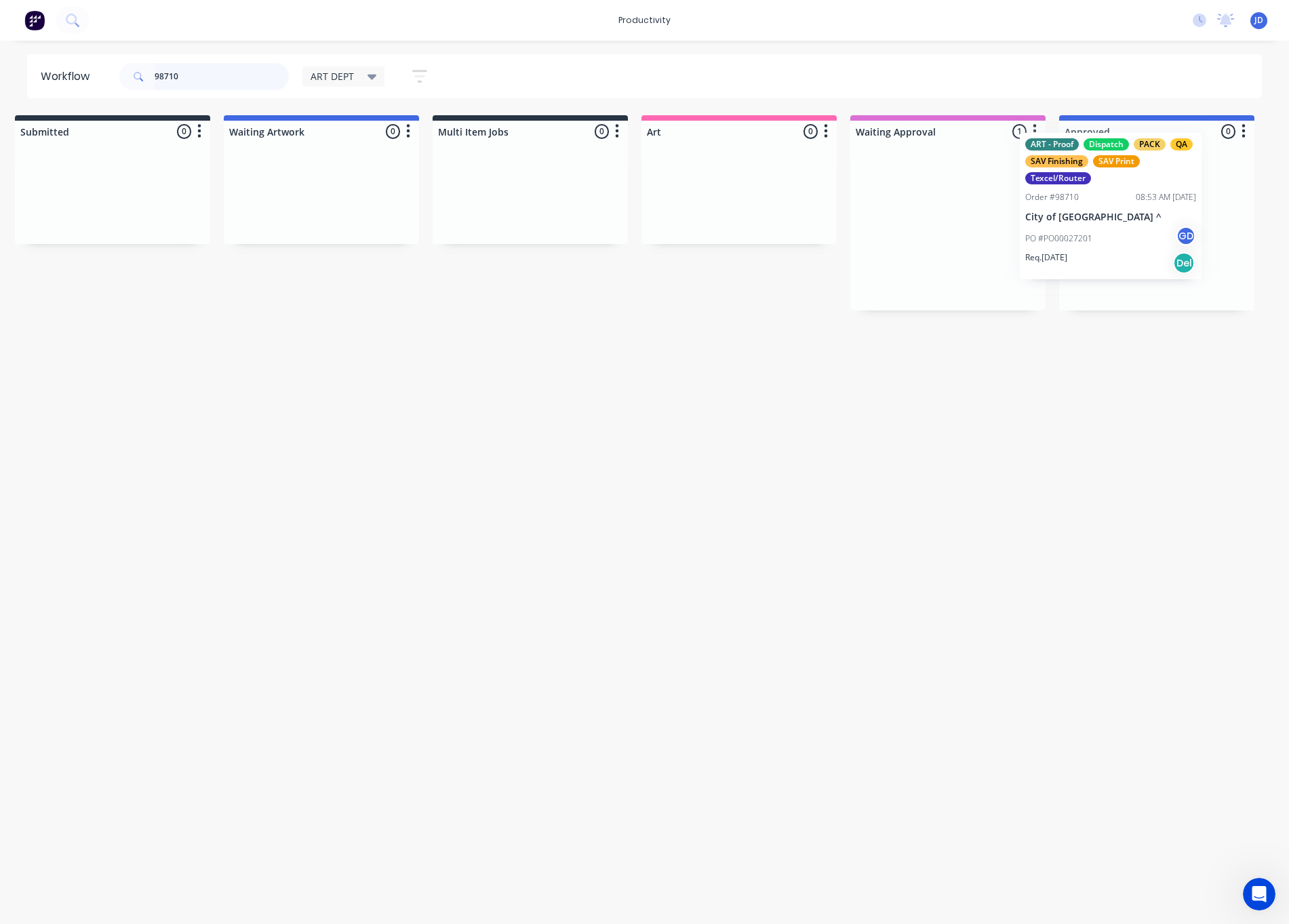
drag, startPoint x: 974, startPoint y: 249, endPoint x: 1133, endPoint y: 228, distance: 160.4
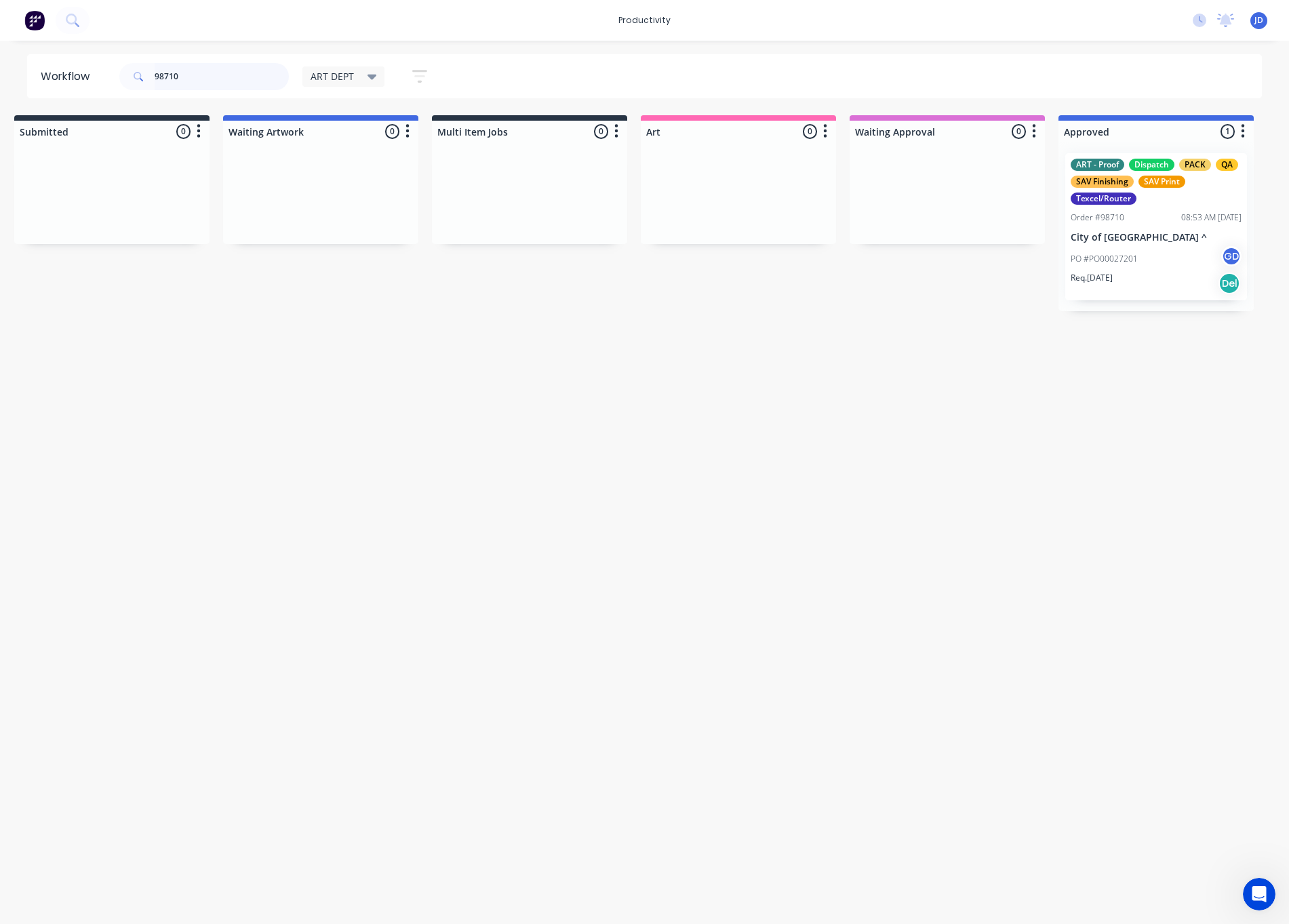
drag, startPoint x: 193, startPoint y: 74, endPoint x: 155, endPoint y: 72, distance: 38.1
click at [156, 72] on input "98710" at bounding box center [221, 76] width 134 height 27
type input "98728"
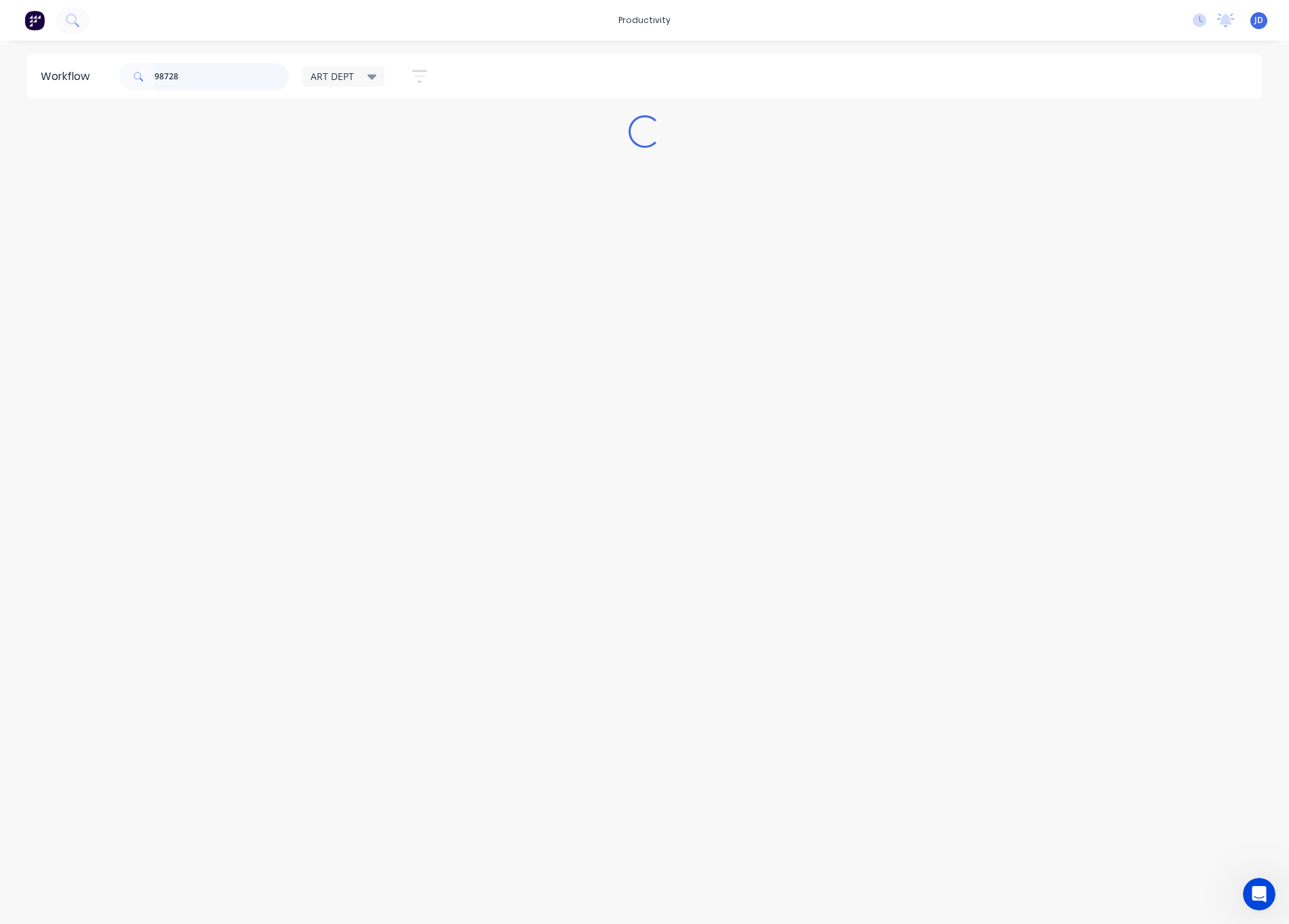
scroll to position [0, 0]
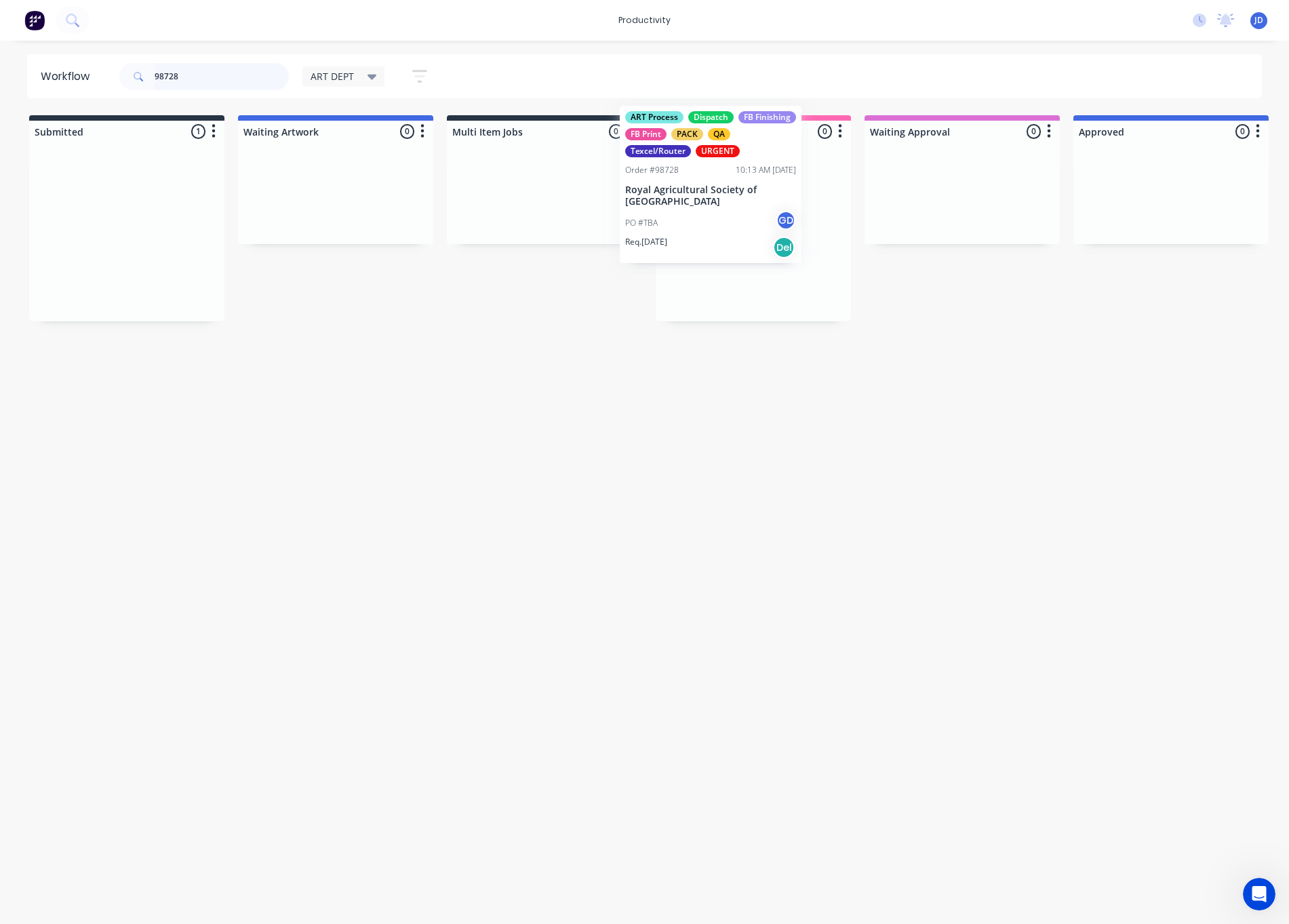
drag, startPoint x: 93, startPoint y: 270, endPoint x: 693, endPoint y: 224, distance: 601.8
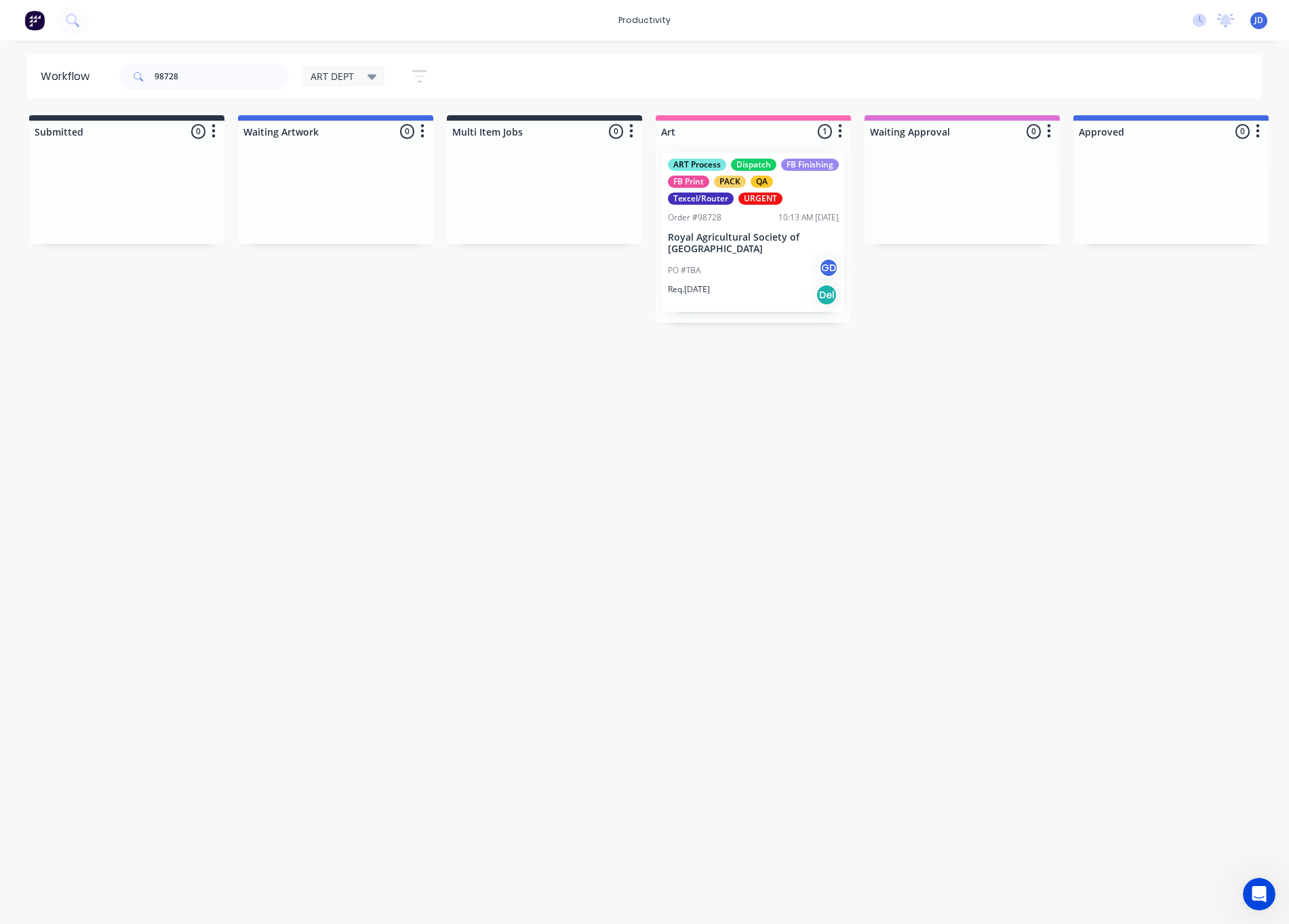
click at [710, 267] on div "PO #TBA GD" at bounding box center [754, 271] width 171 height 26
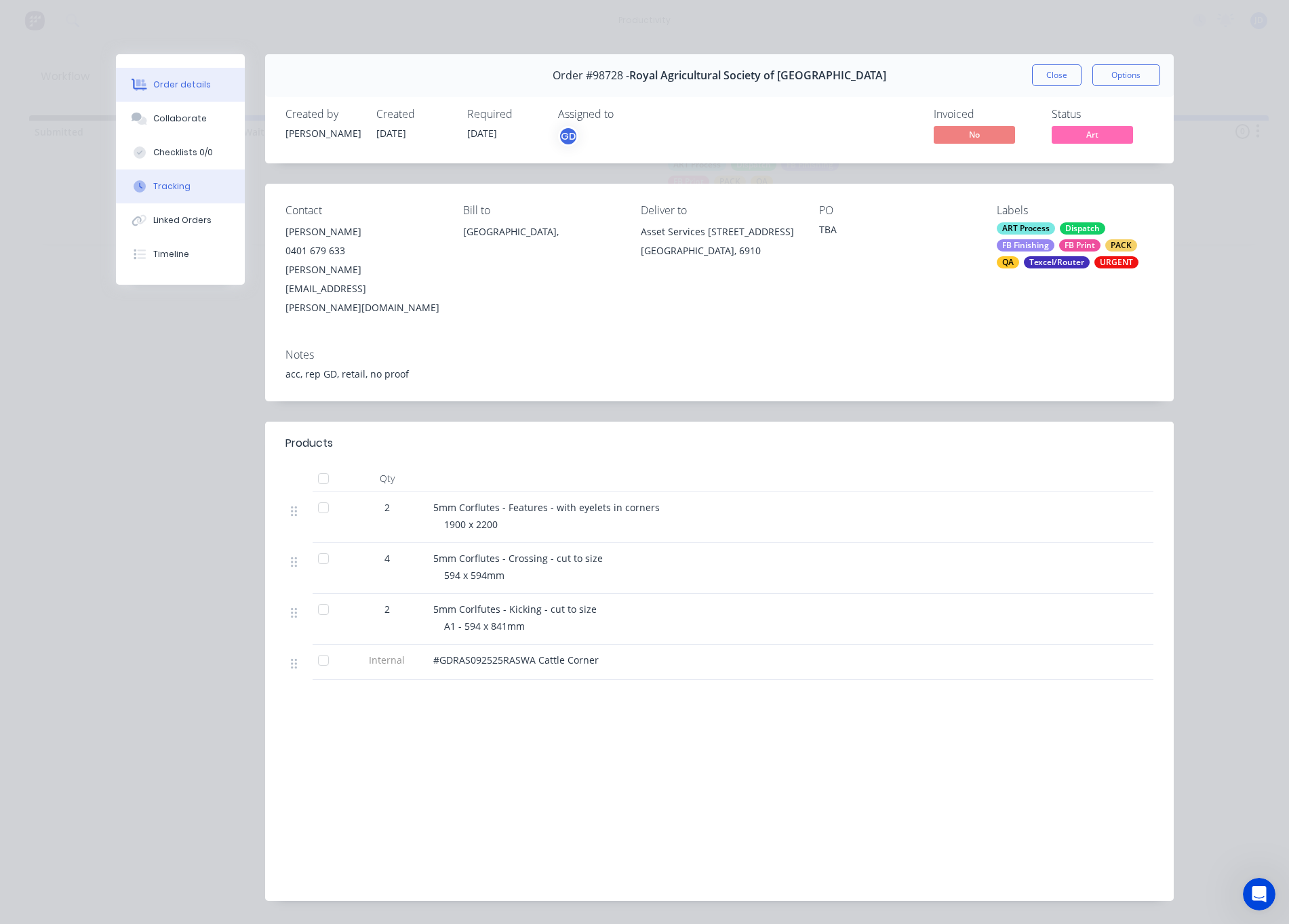
click at [149, 190] on button "Tracking" at bounding box center [179, 186] width 129 height 34
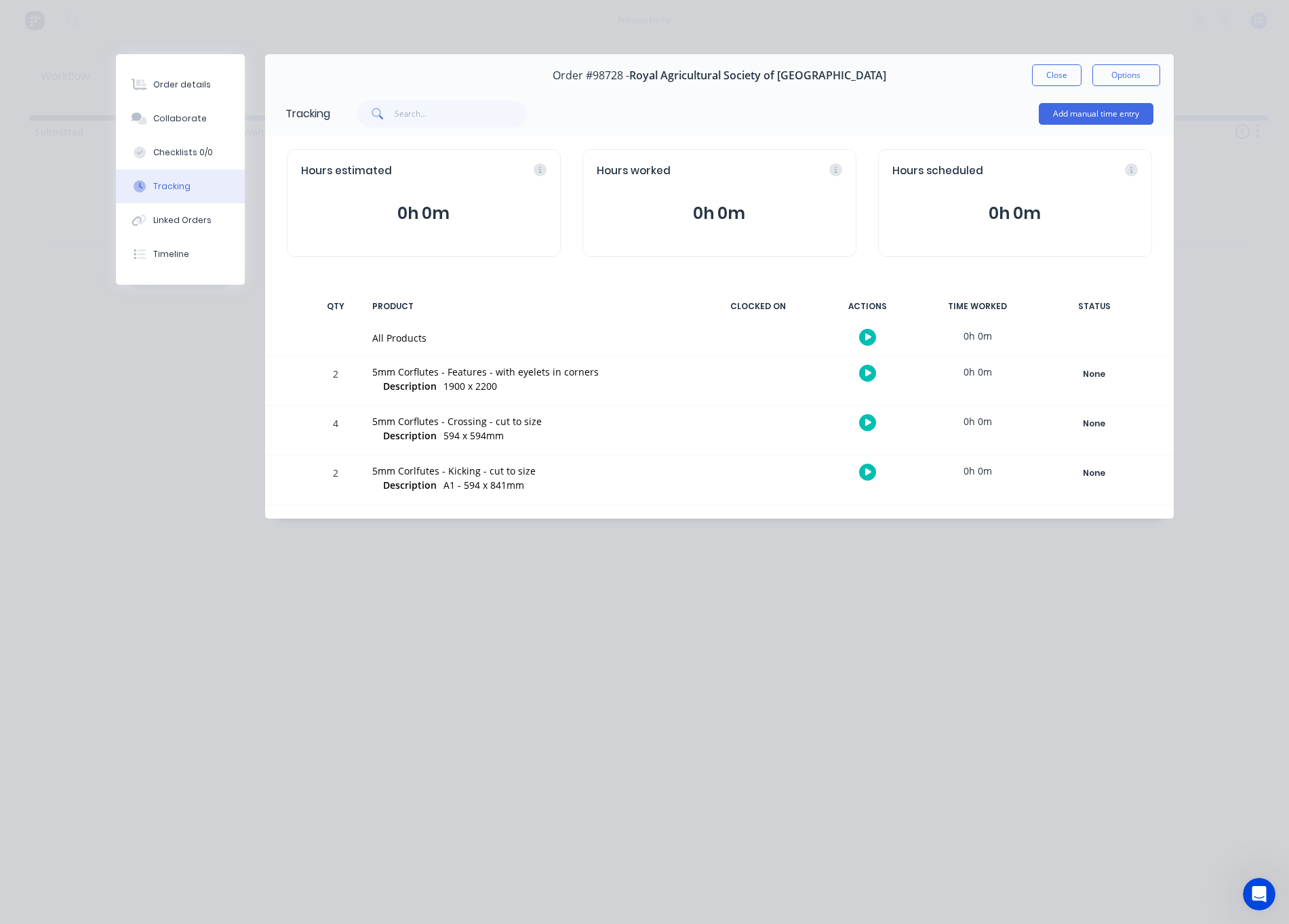
click at [866, 372] on icon "button" at bounding box center [869, 372] width 7 height 9
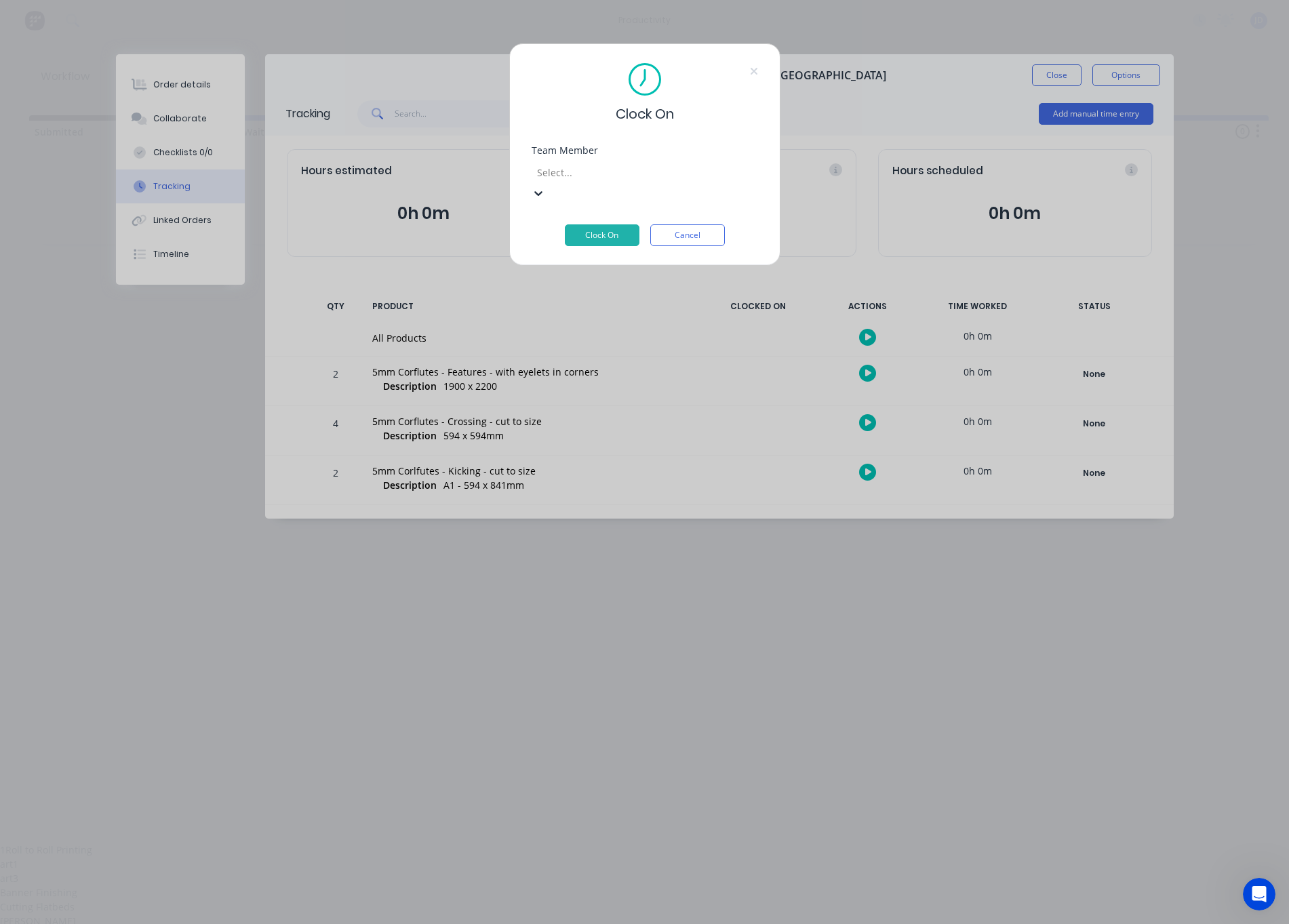
drag, startPoint x: 574, startPoint y: 168, endPoint x: 575, endPoint y: 192, distance: 24.0
click at [573, 168] on div "Select..." at bounding box center [633, 172] width 192 height 14
drag, startPoint x: 575, startPoint y: 346, endPoint x: 586, endPoint y: 305, distance: 42.4
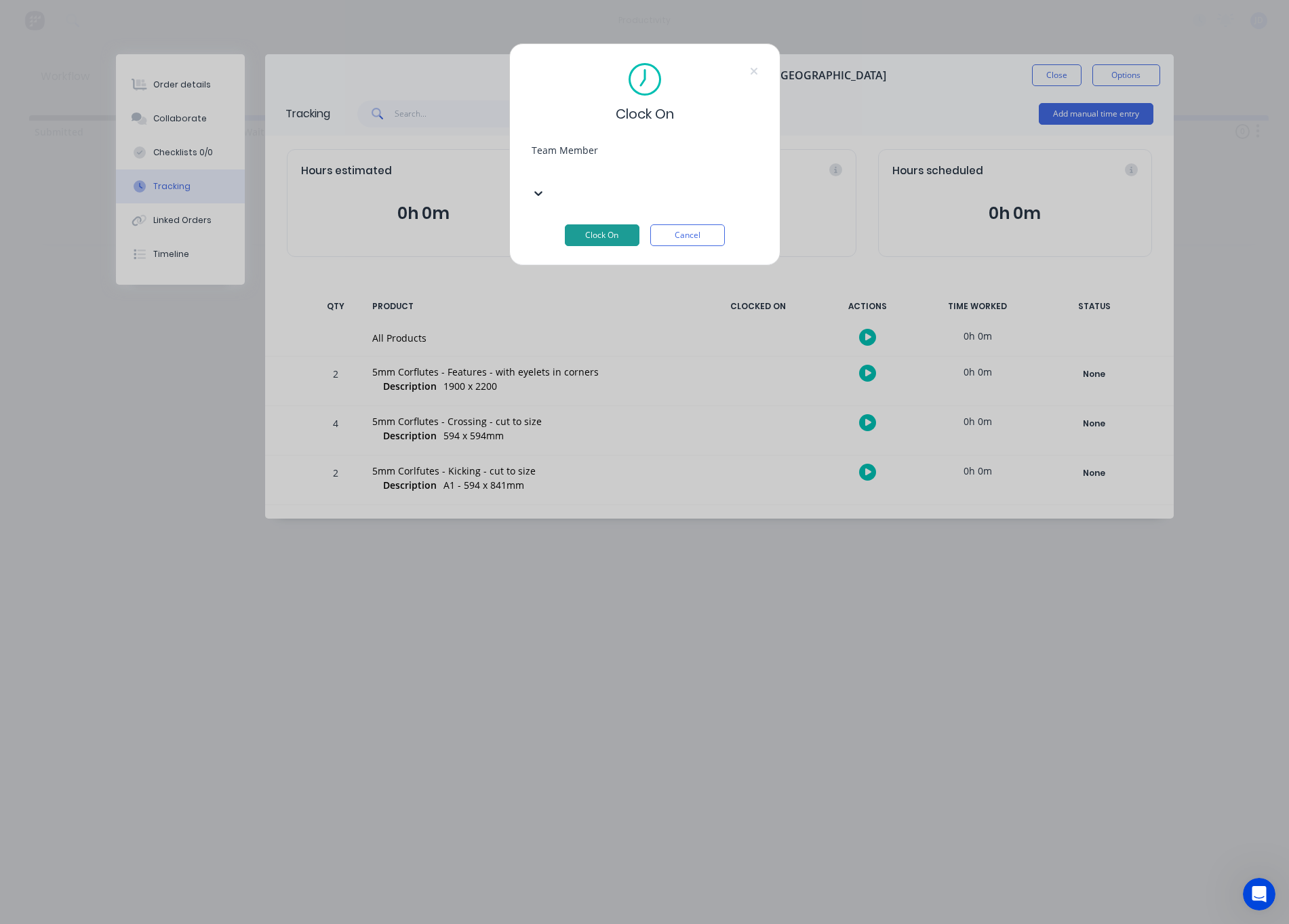
click at [597, 224] on button "Clock On" at bounding box center [602, 235] width 75 height 22
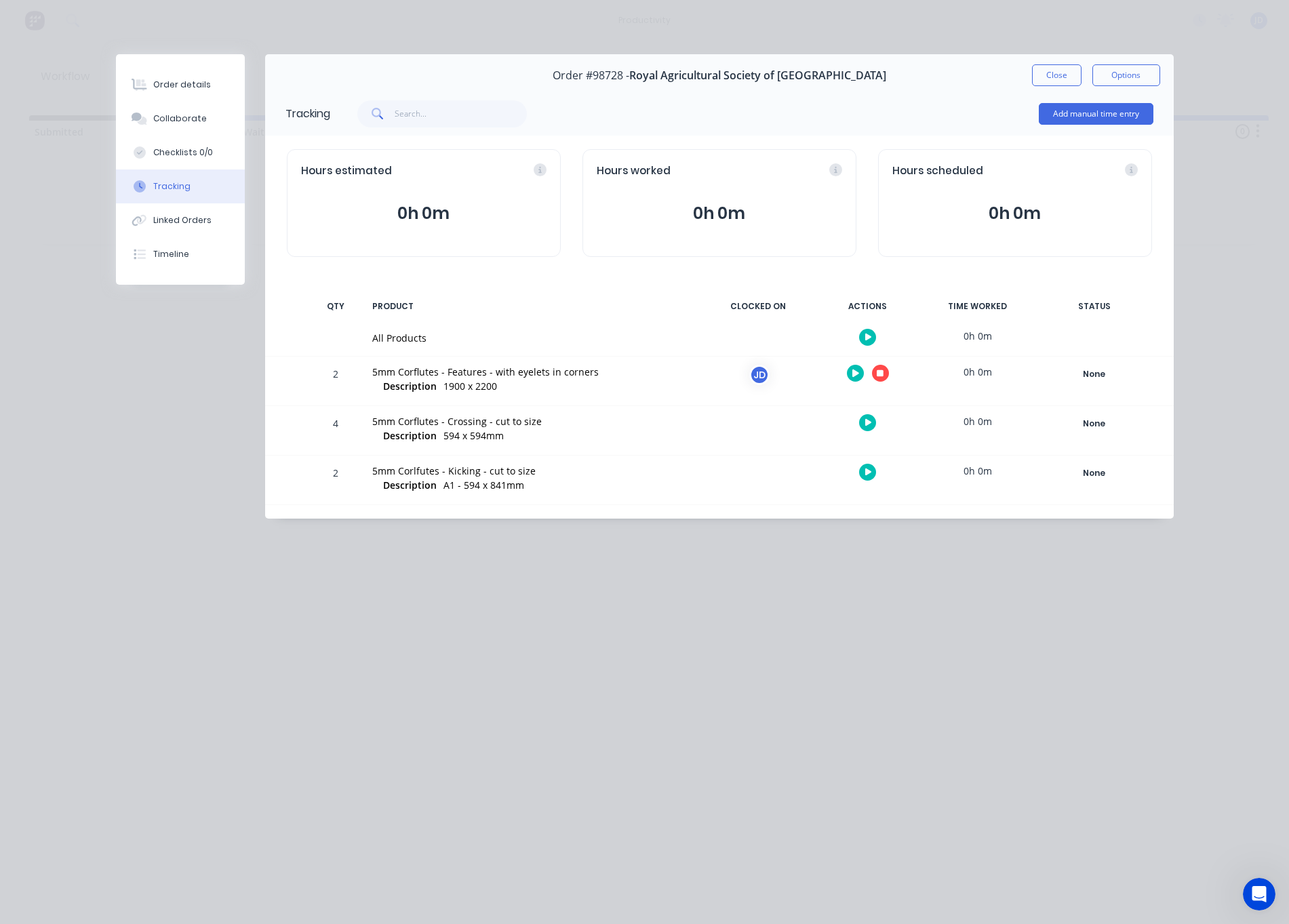
click at [881, 379] on button "button" at bounding box center [880, 372] width 17 height 17
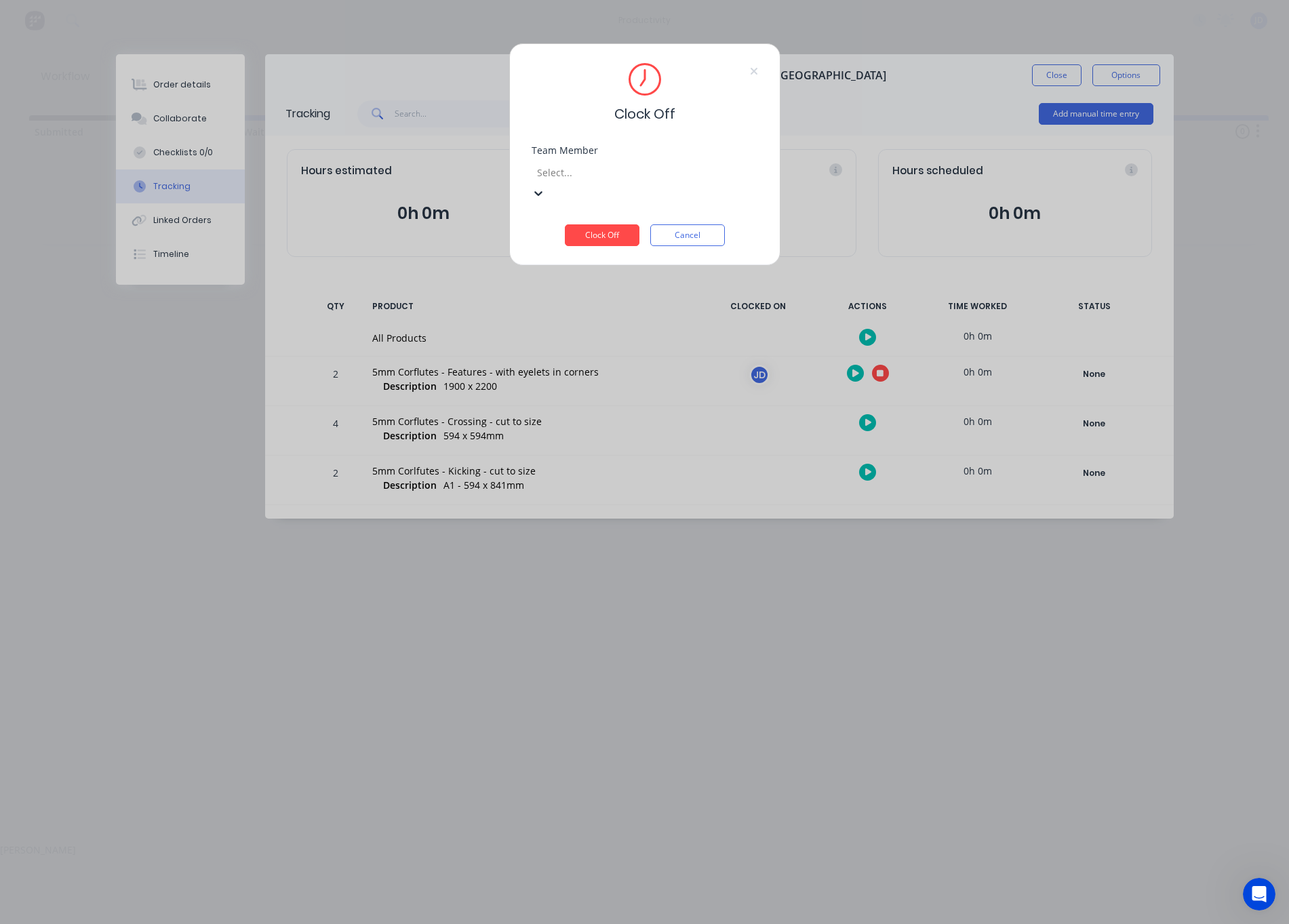
drag, startPoint x: 622, startPoint y: 177, endPoint x: 616, endPoint y: 181, distance: 7.2
click at [622, 177] on div at bounding box center [634, 172] width 195 height 17
click at [588, 842] on div "[PERSON_NAME]" at bounding box center [644, 849] width 1289 height 14
click at [598, 224] on button "Clock Off" at bounding box center [602, 235] width 75 height 22
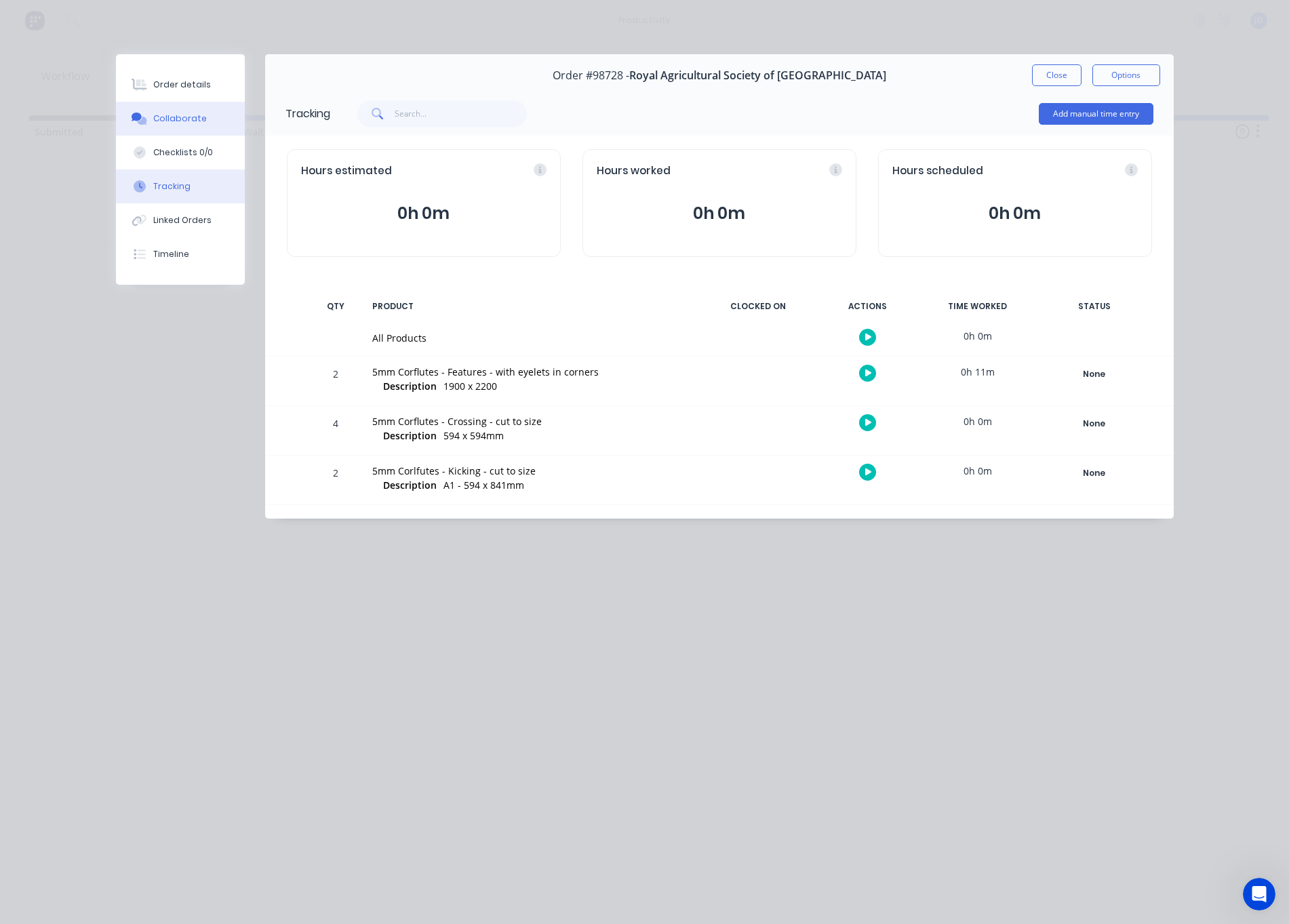
click at [200, 126] on button "Collaborate" at bounding box center [179, 118] width 129 height 34
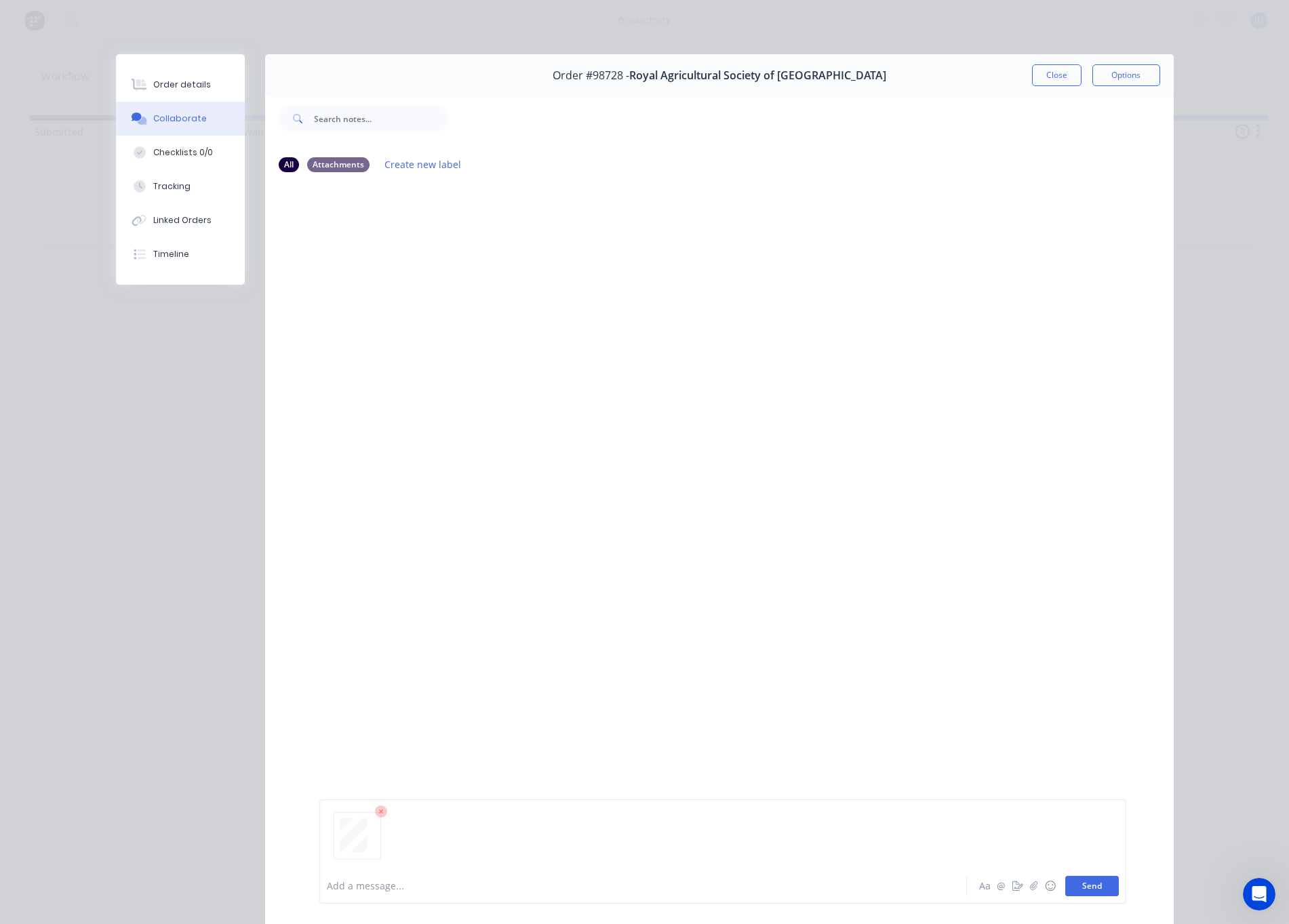
click at [1104, 884] on button "Send" at bounding box center [1092, 886] width 54 height 20
click at [1041, 78] on button "Close" at bounding box center [1057, 76] width 50 height 22
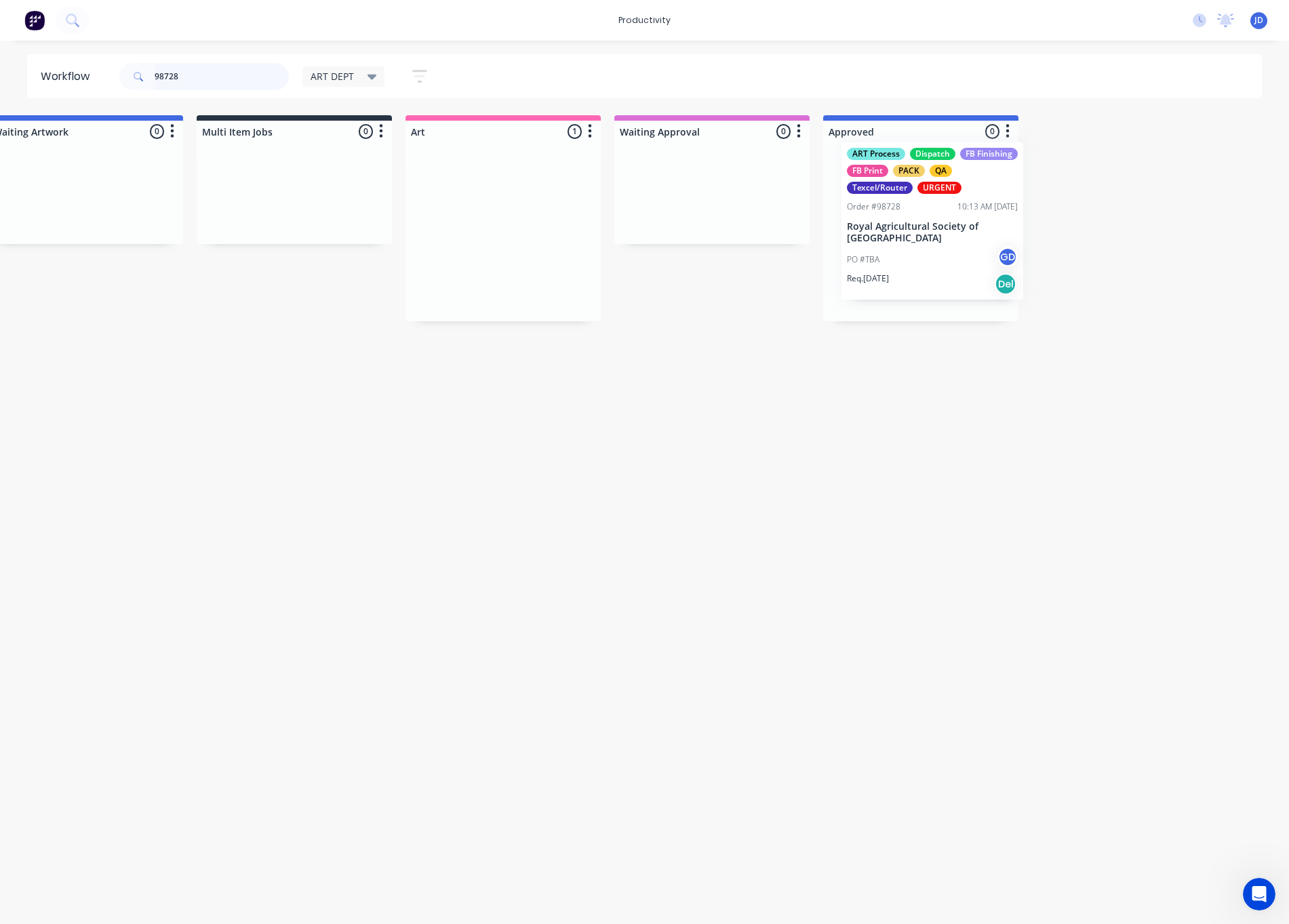
scroll to position [0, 253]
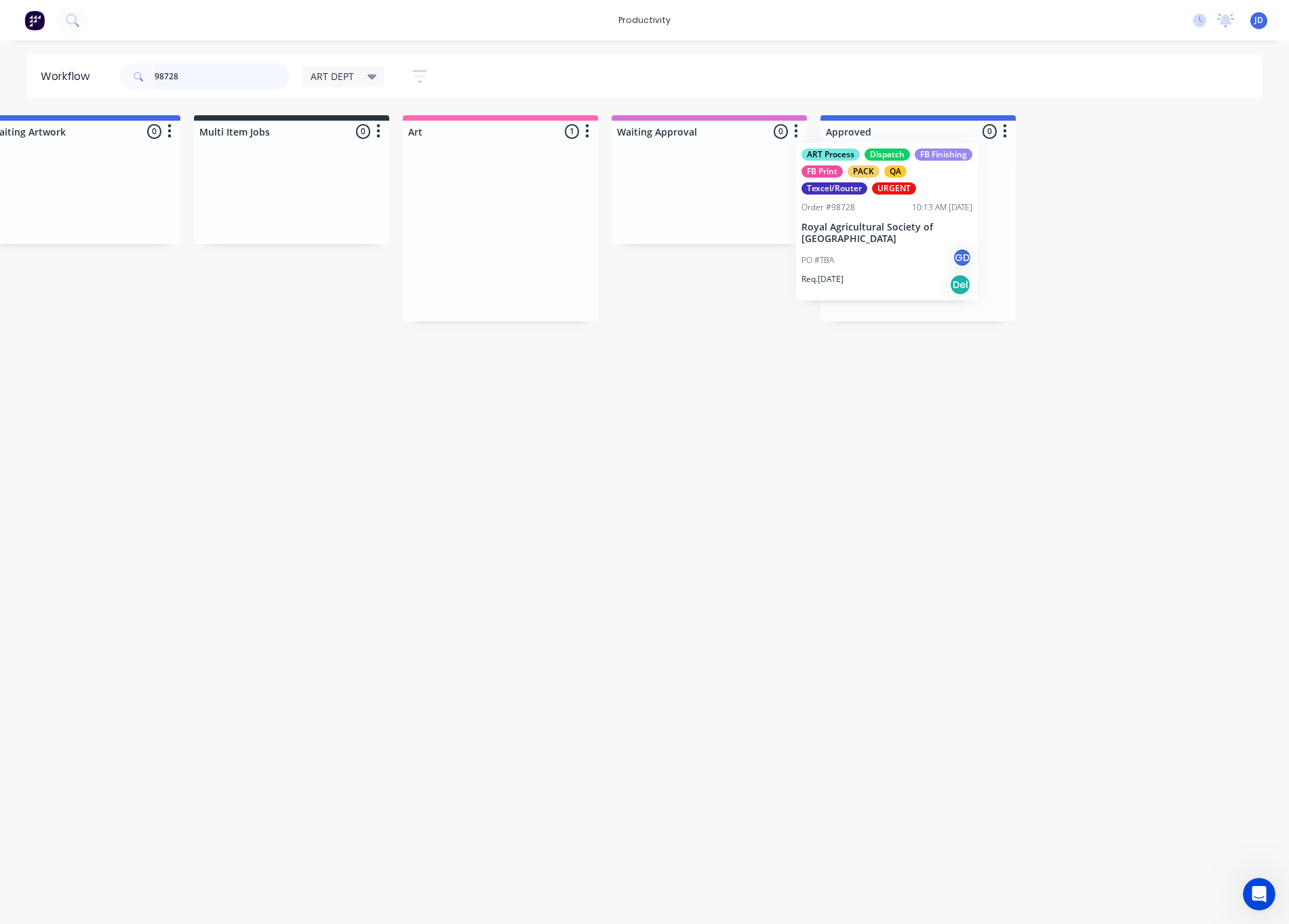
drag, startPoint x: 751, startPoint y: 256, endPoint x: 904, endPoint y: 243, distance: 153.6
